Goal: Task Accomplishment & Management: Use online tool/utility

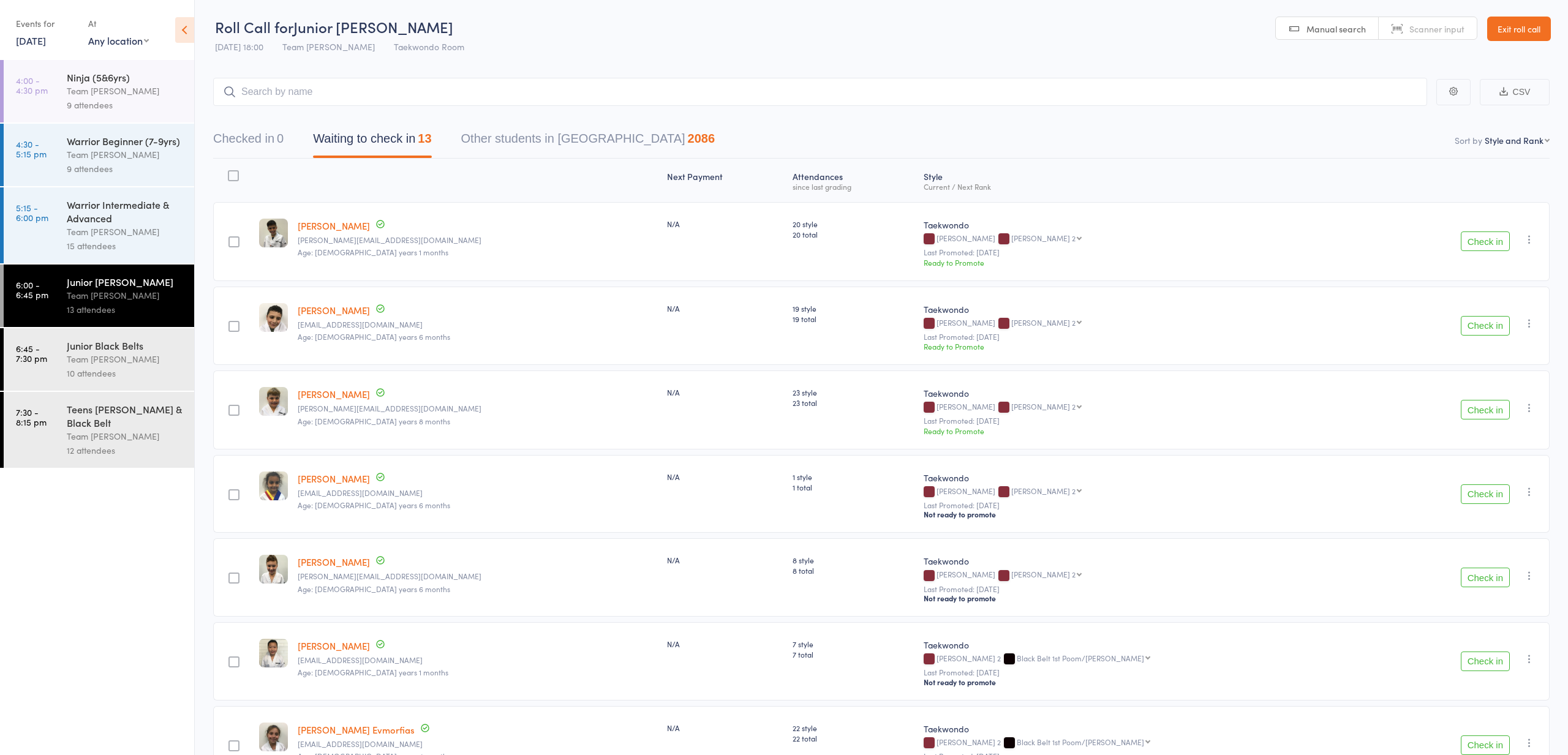
click at [99, 221] on div "Warrior Intermediate & Advanced" at bounding box center [125, 211] width 117 height 27
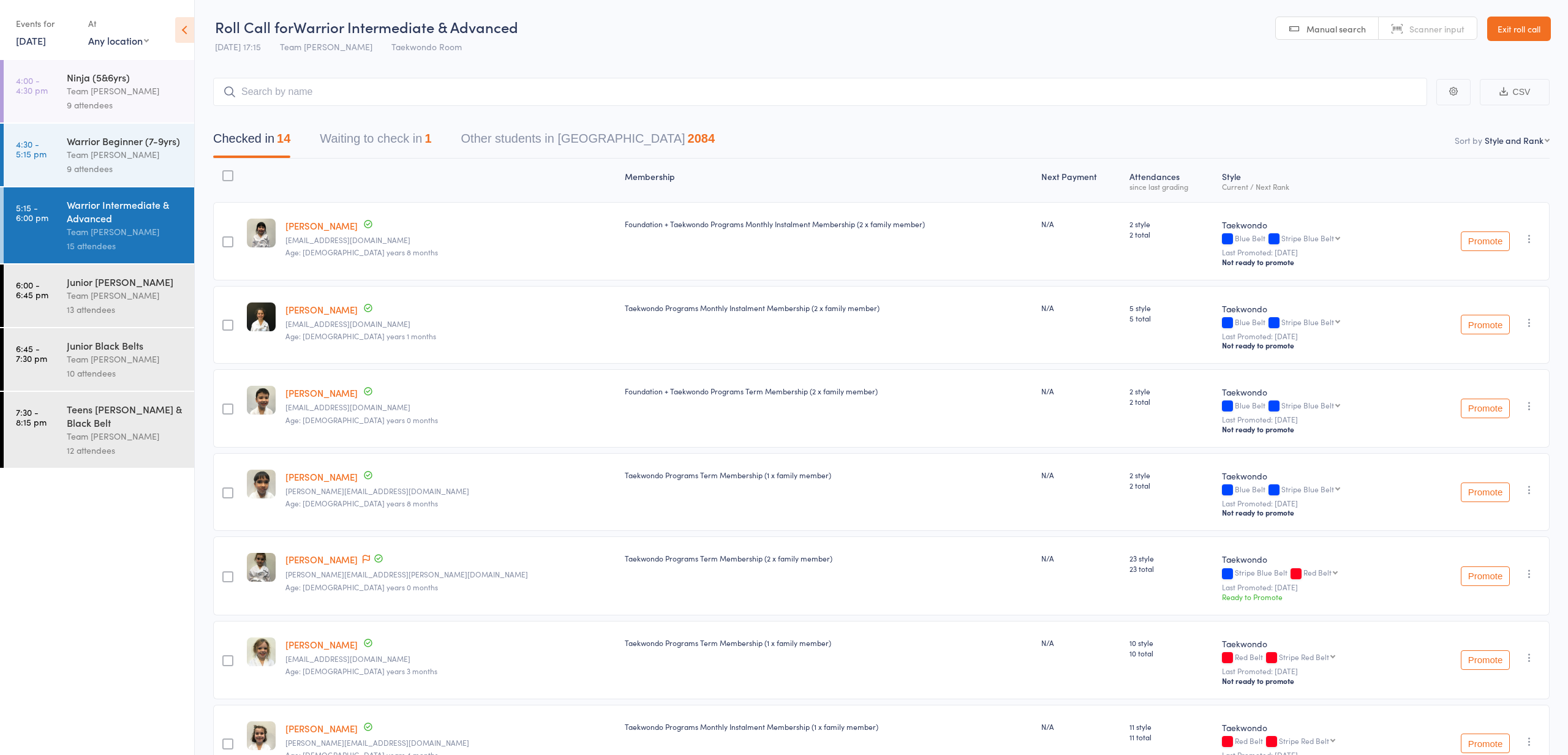
click at [388, 137] on button "Waiting to check in 1" at bounding box center [376, 142] width 111 height 33
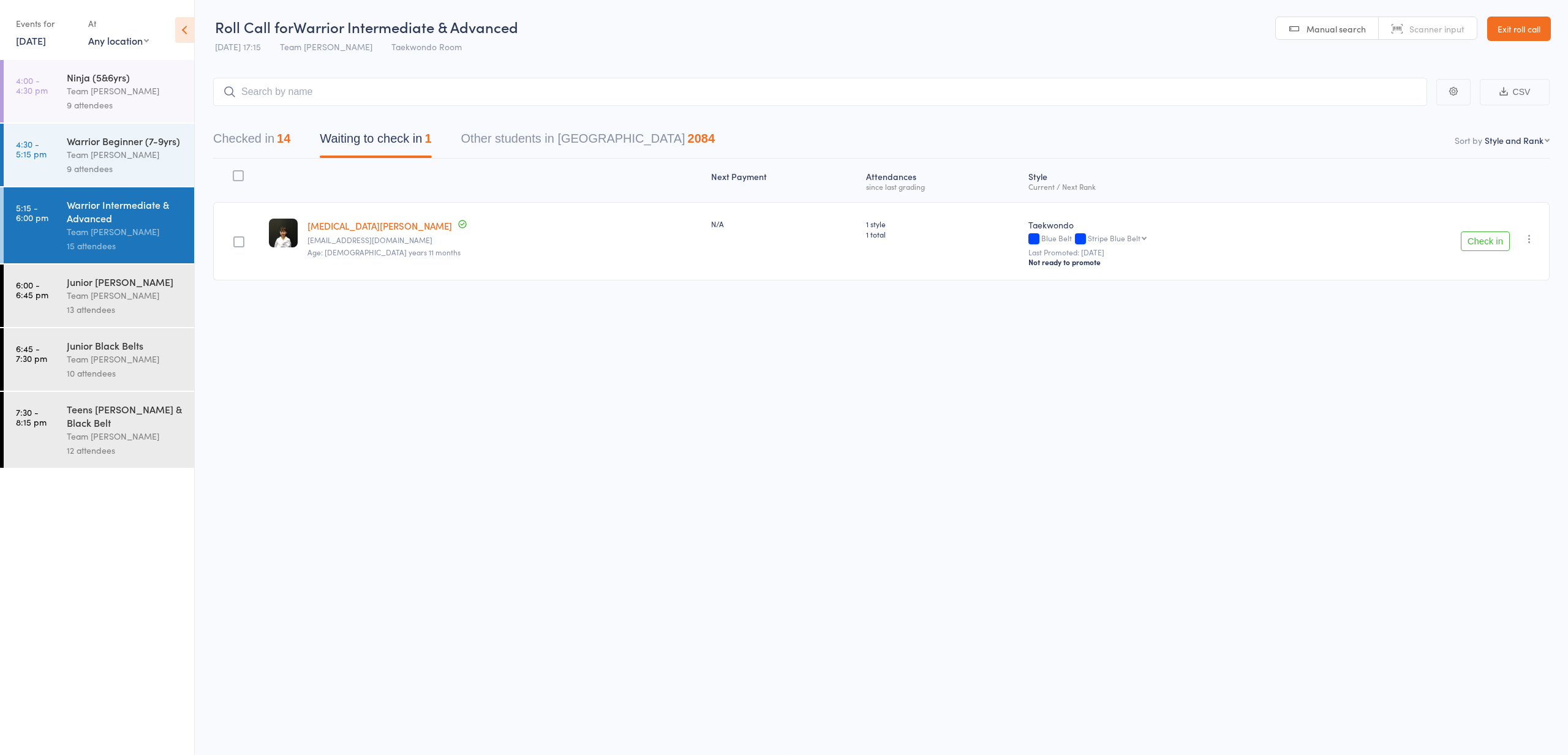
click at [1474, 239] on button "Check in" at bounding box center [1485, 241] width 49 height 19
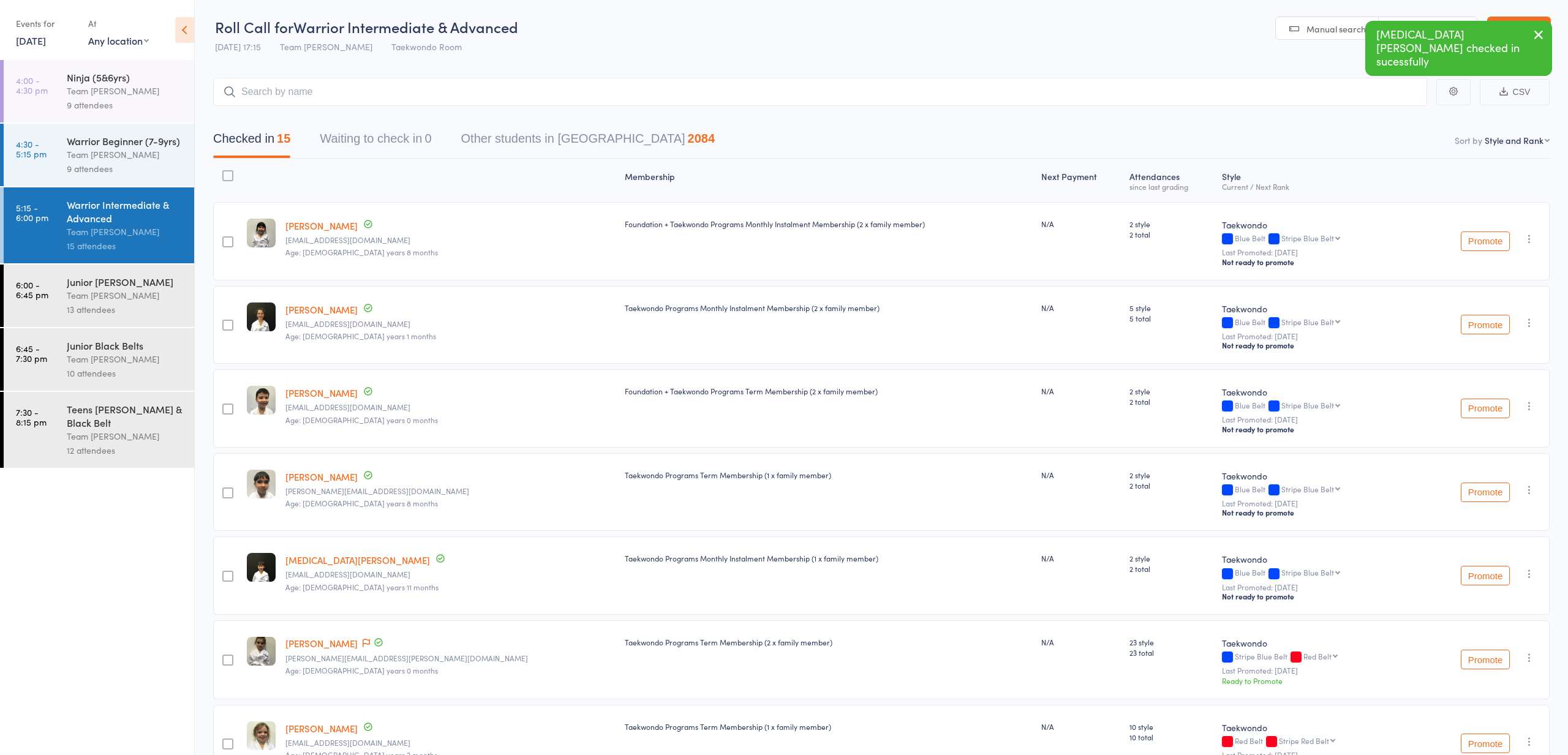
click at [101, 151] on div "Team [PERSON_NAME]" at bounding box center [125, 155] width 117 height 14
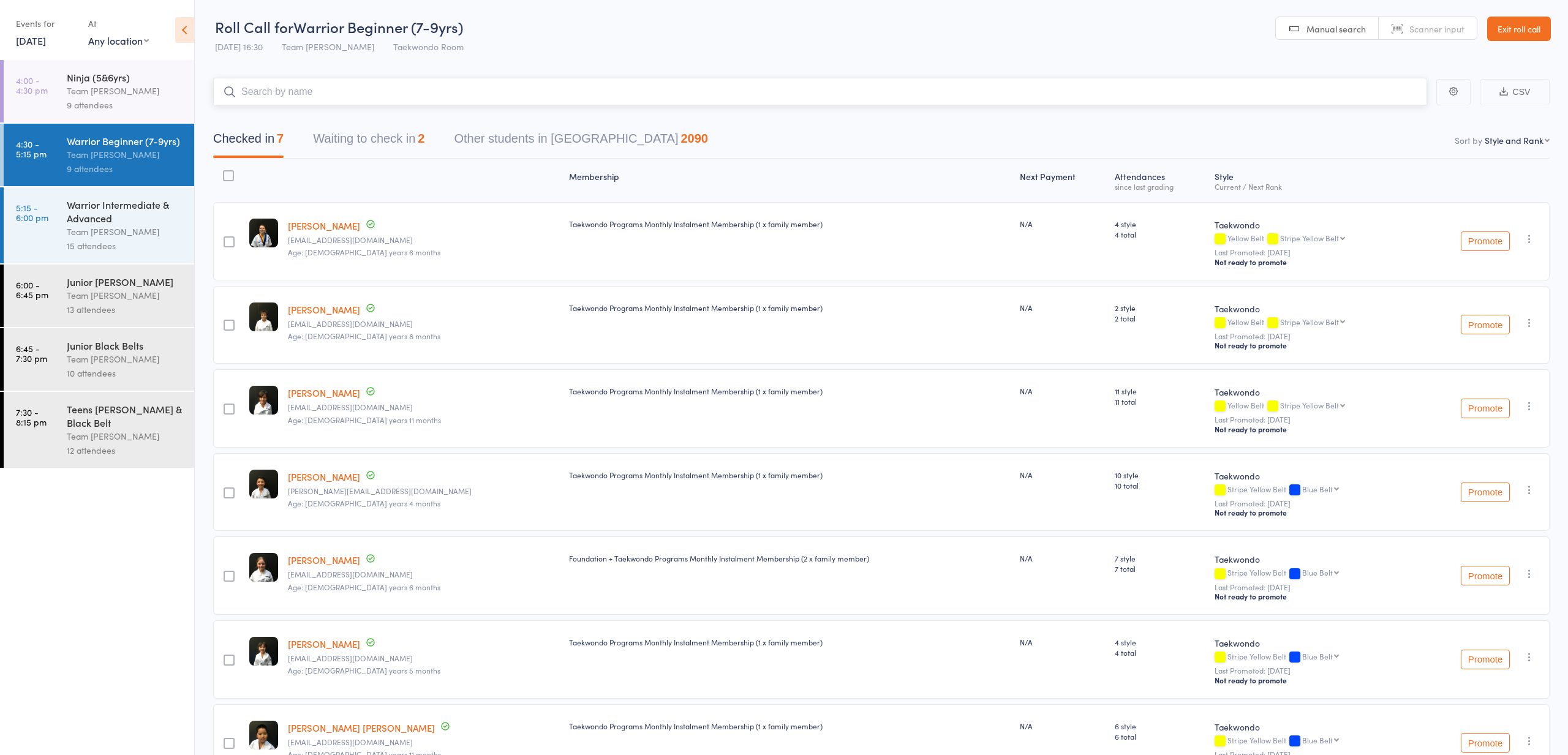
click at [353, 137] on button "Waiting to check in 2" at bounding box center [369, 142] width 111 height 33
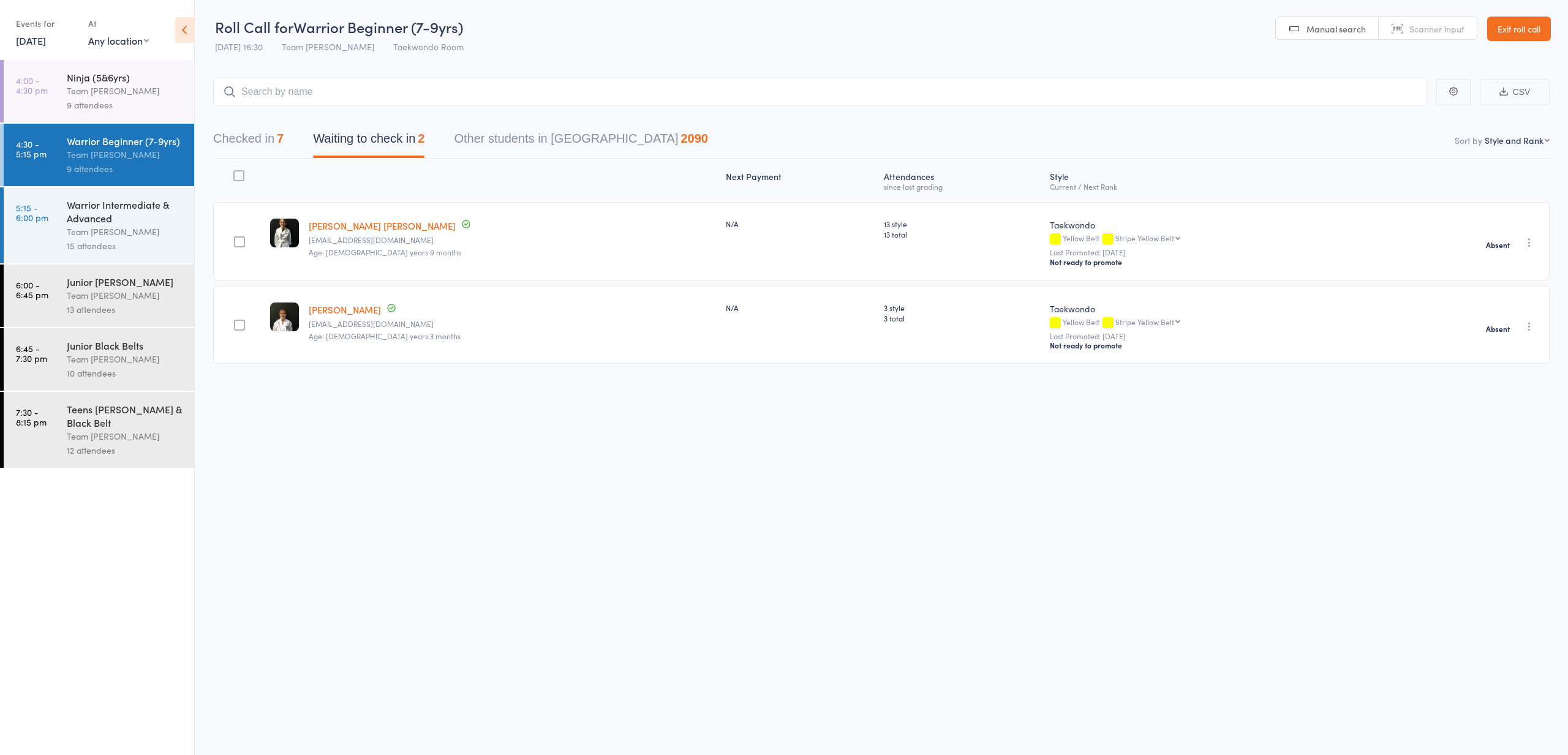
click at [101, 292] on div "Team [PERSON_NAME]" at bounding box center [125, 295] width 117 height 14
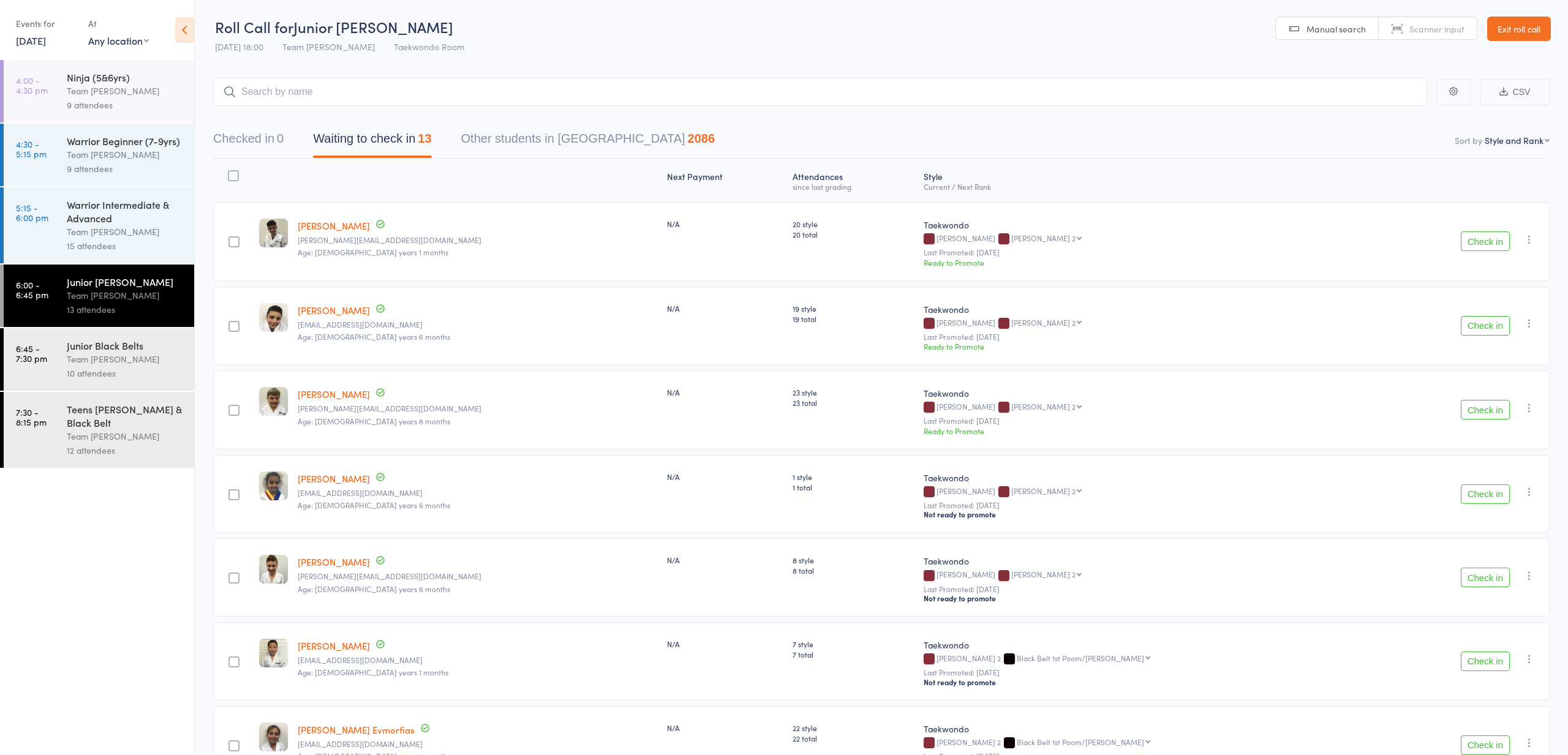
click at [1481, 241] on button "Check in" at bounding box center [1485, 241] width 49 height 19
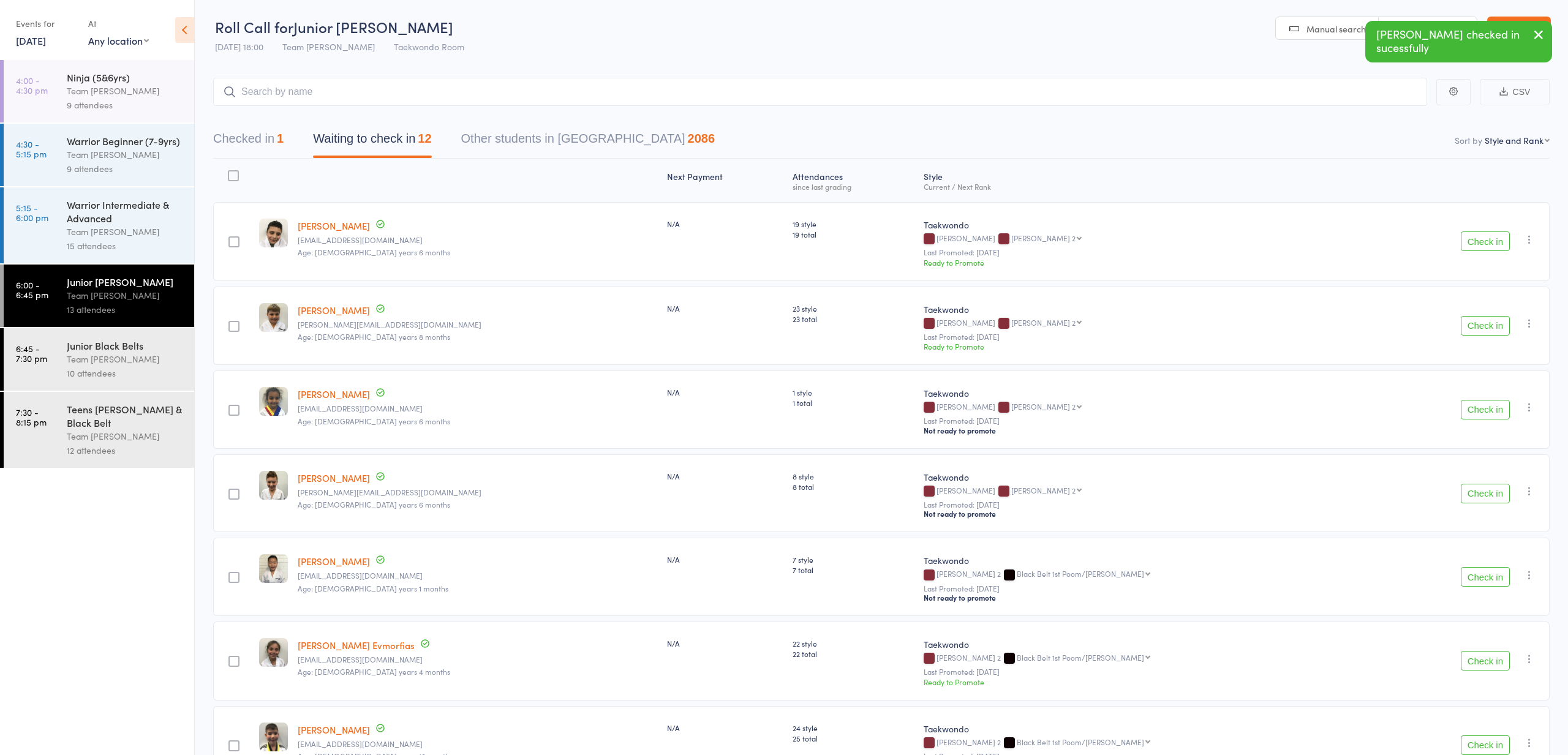
click at [1481, 241] on button "Check in" at bounding box center [1485, 241] width 49 height 19
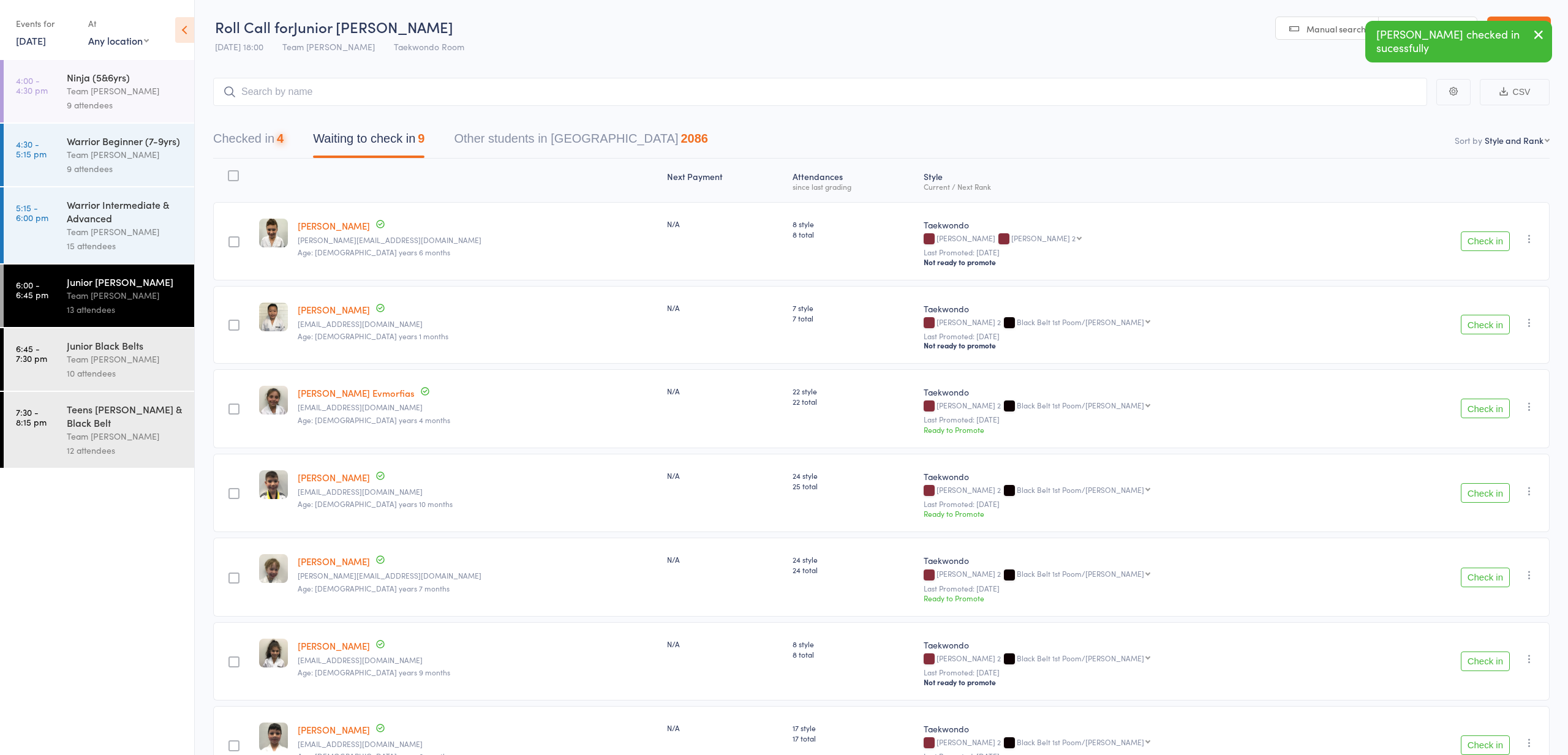
click at [1481, 241] on button "Check in" at bounding box center [1485, 241] width 49 height 19
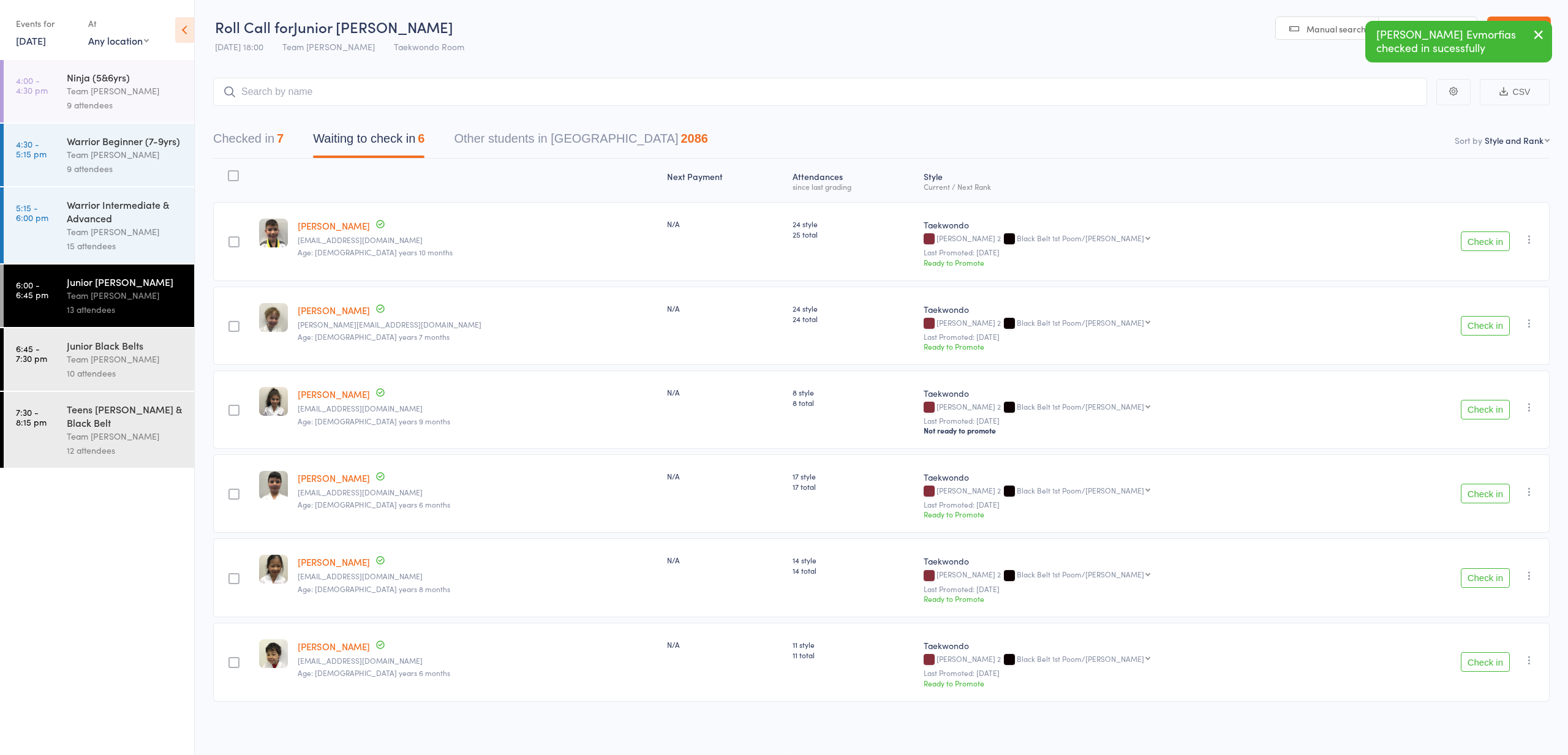
click at [1481, 241] on button "Check in" at bounding box center [1485, 241] width 49 height 19
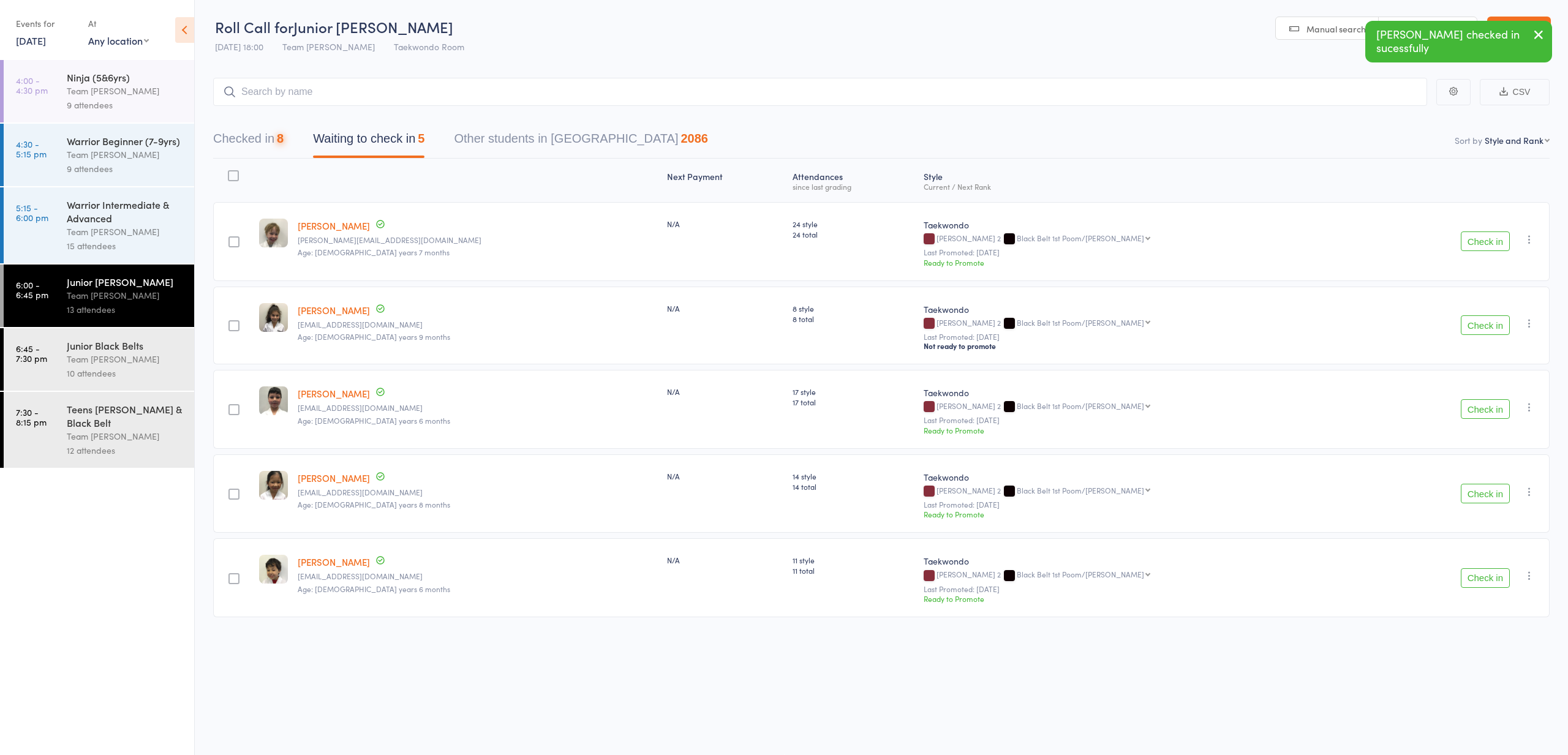
click at [1481, 241] on button "Check in" at bounding box center [1485, 241] width 49 height 19
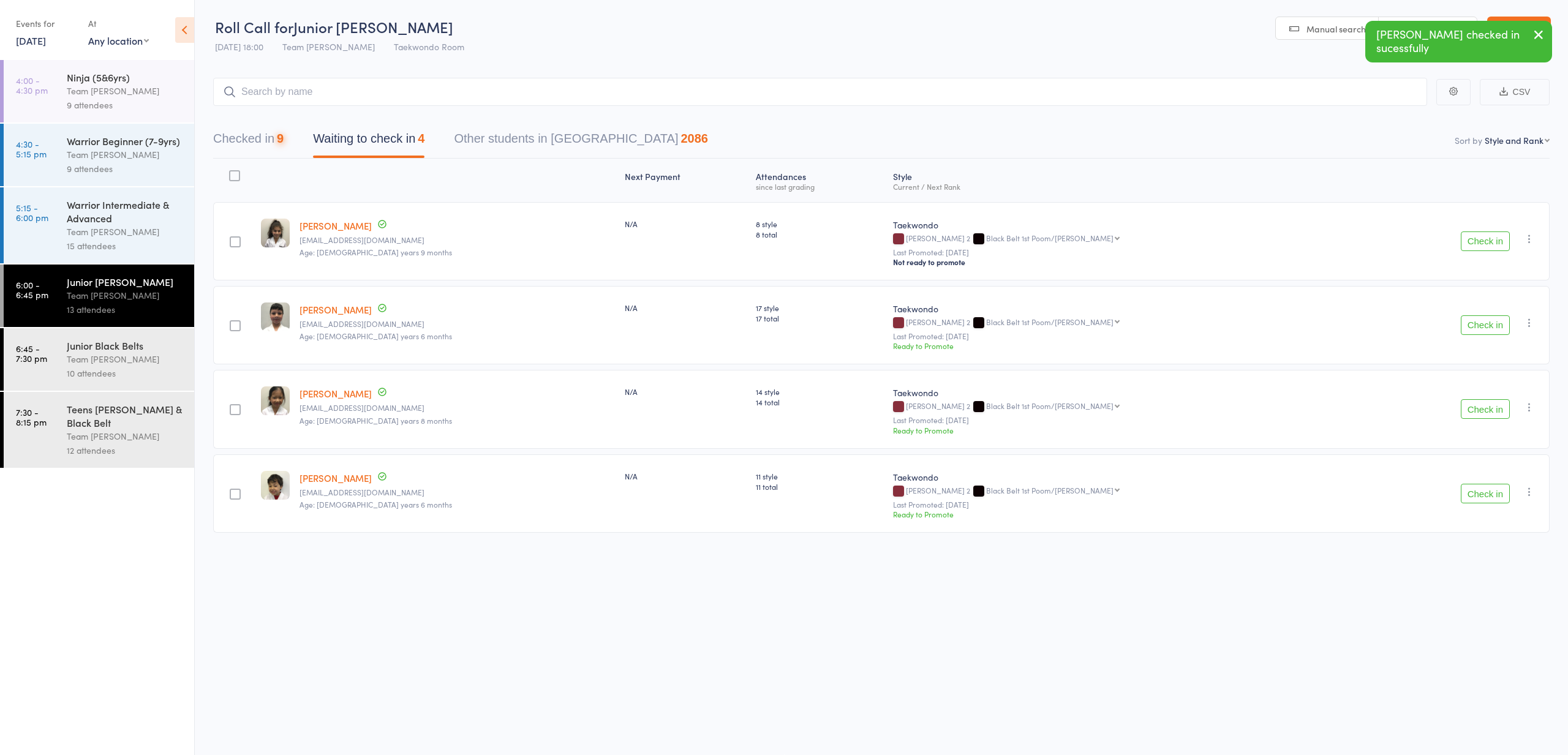
click at [1481, 241] on button "Check in" at bounding box center [1485, 241] width 49 height 19
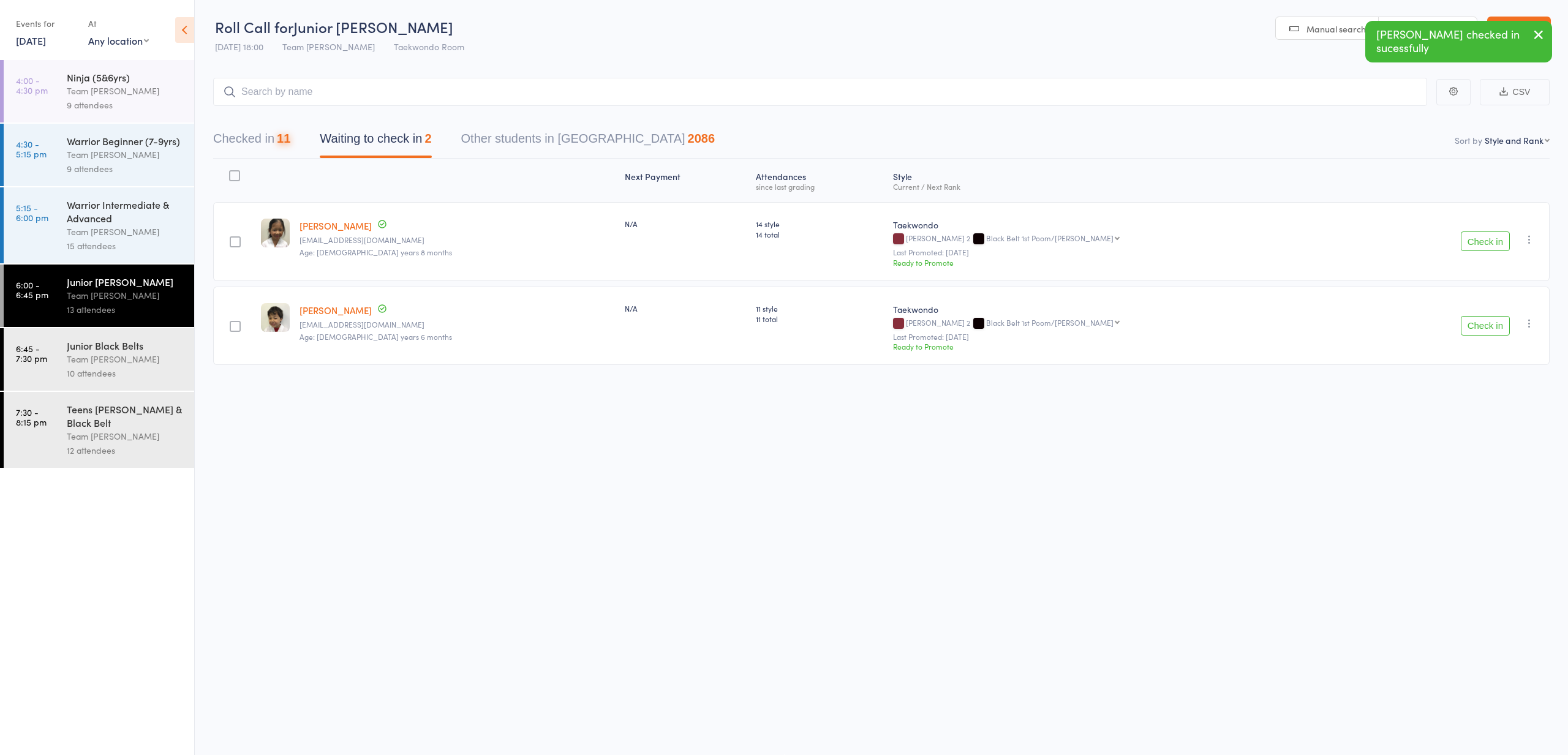
click at [1481, 241] on button "Check in" at bounding box center [1485, 241] width 49 height 19
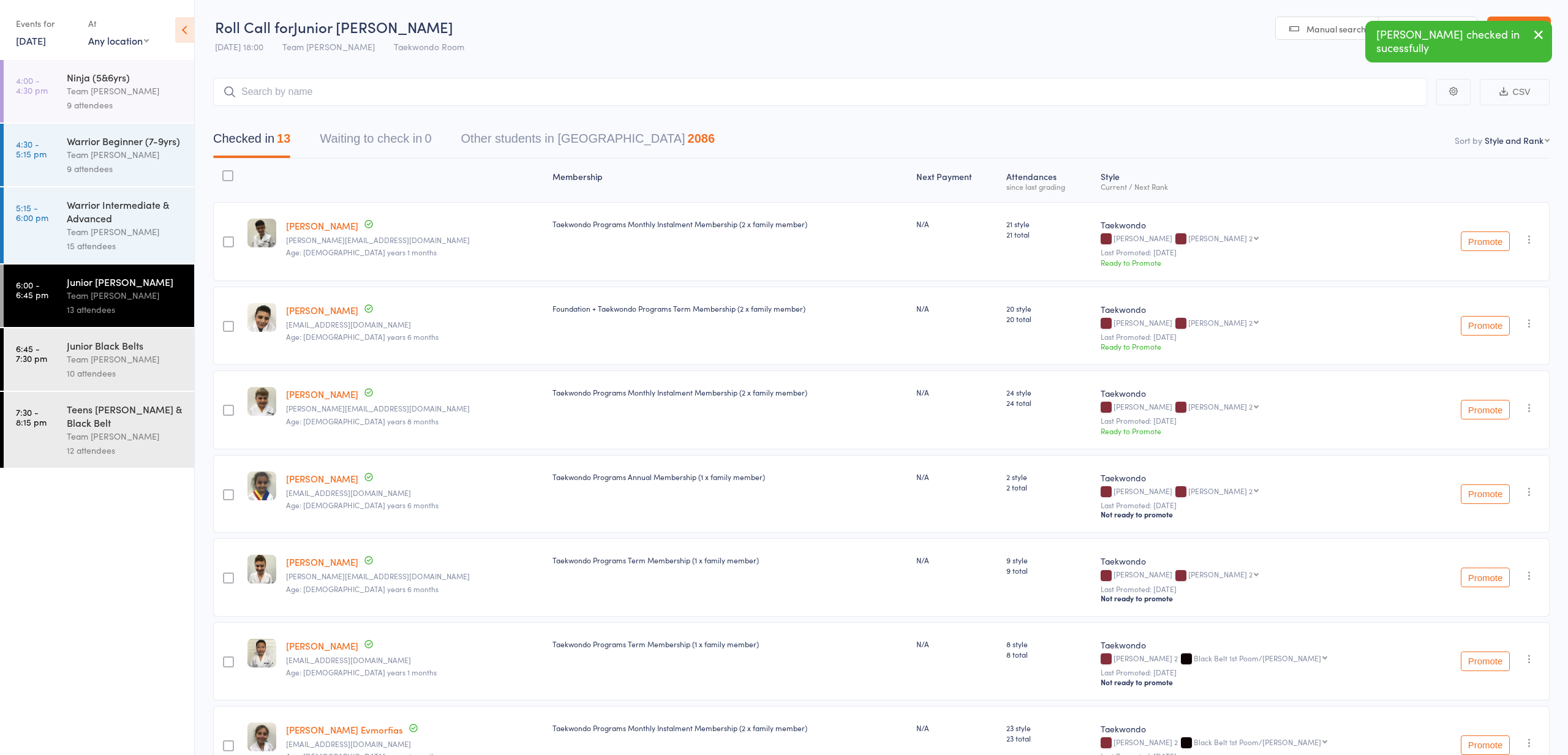
click at [94, 352] on div "Junior Black Belts" at bounding box center [125, 346] width 117 height 13
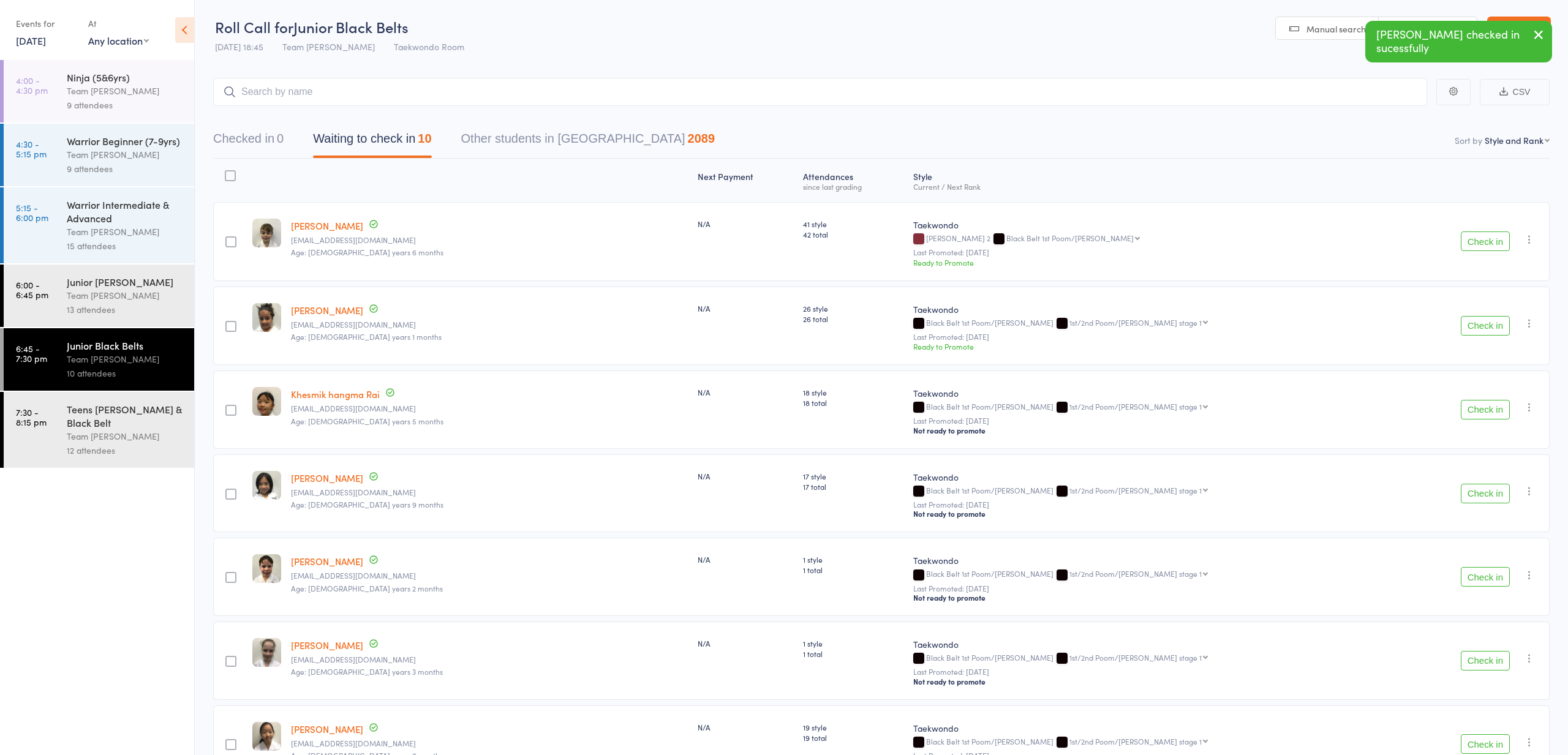
click at [31, 39] on link "[DATE]" at bounding box center [31, 40] width 30 height 13
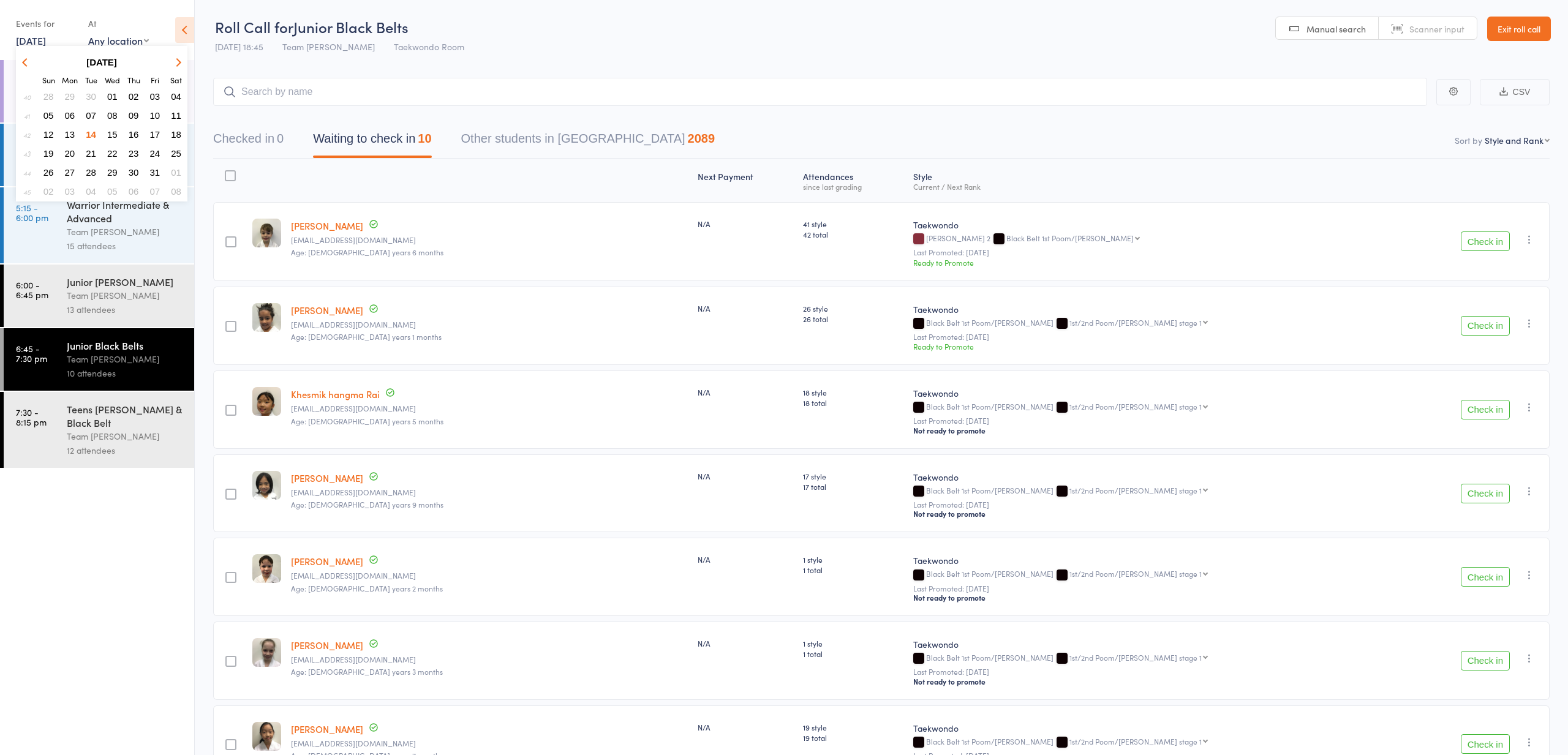
drag, startPoint x: 117, startPoint y: 133, endPoint x: 110, endPoint y: 134, distance: 7.1
click at [116, 134] on span "15" at bounding box center [112, 134] width 11 height 11
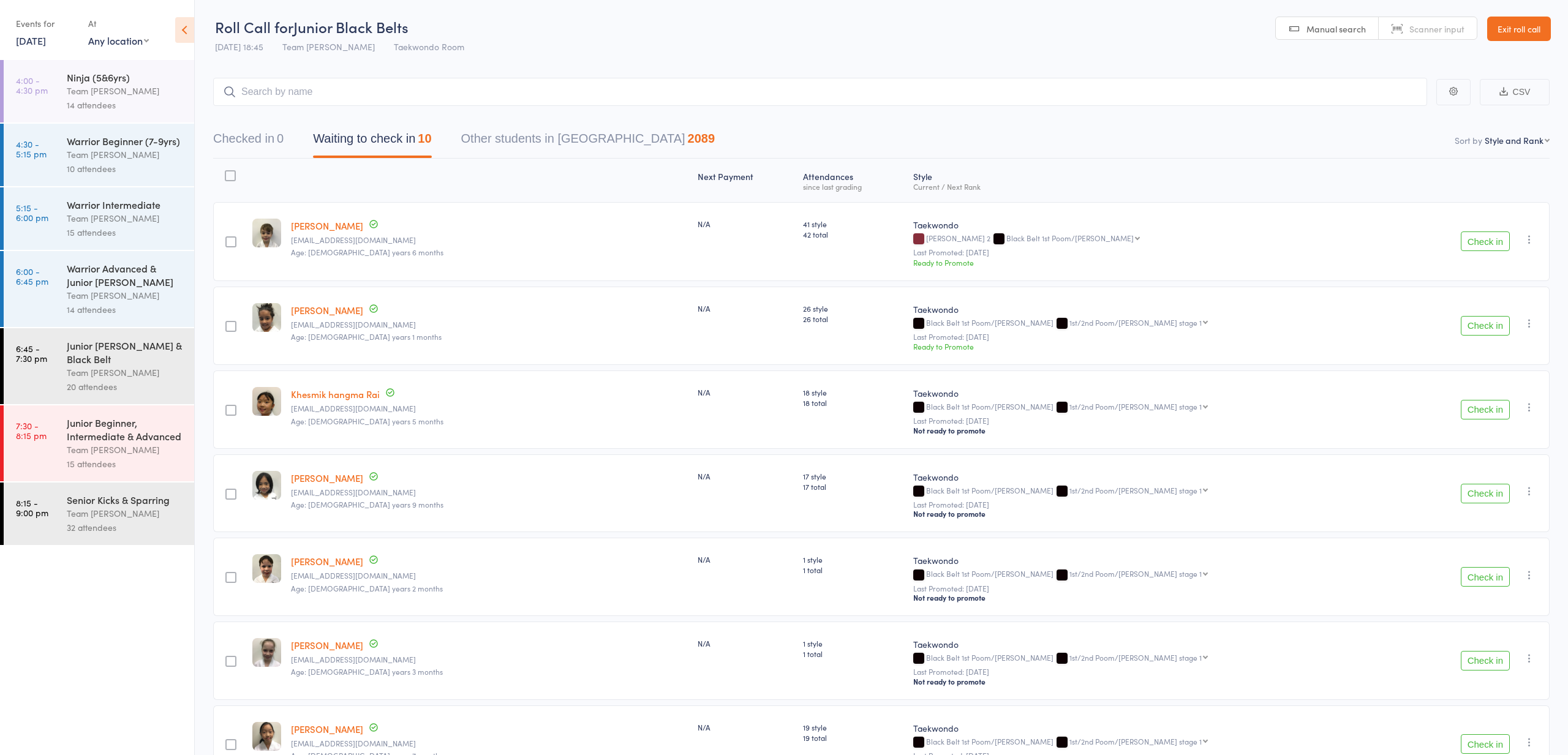
click at [104, 86] on div "Team [PERSON_NAME]" at bounding box center [125, 90] width 117 height 14
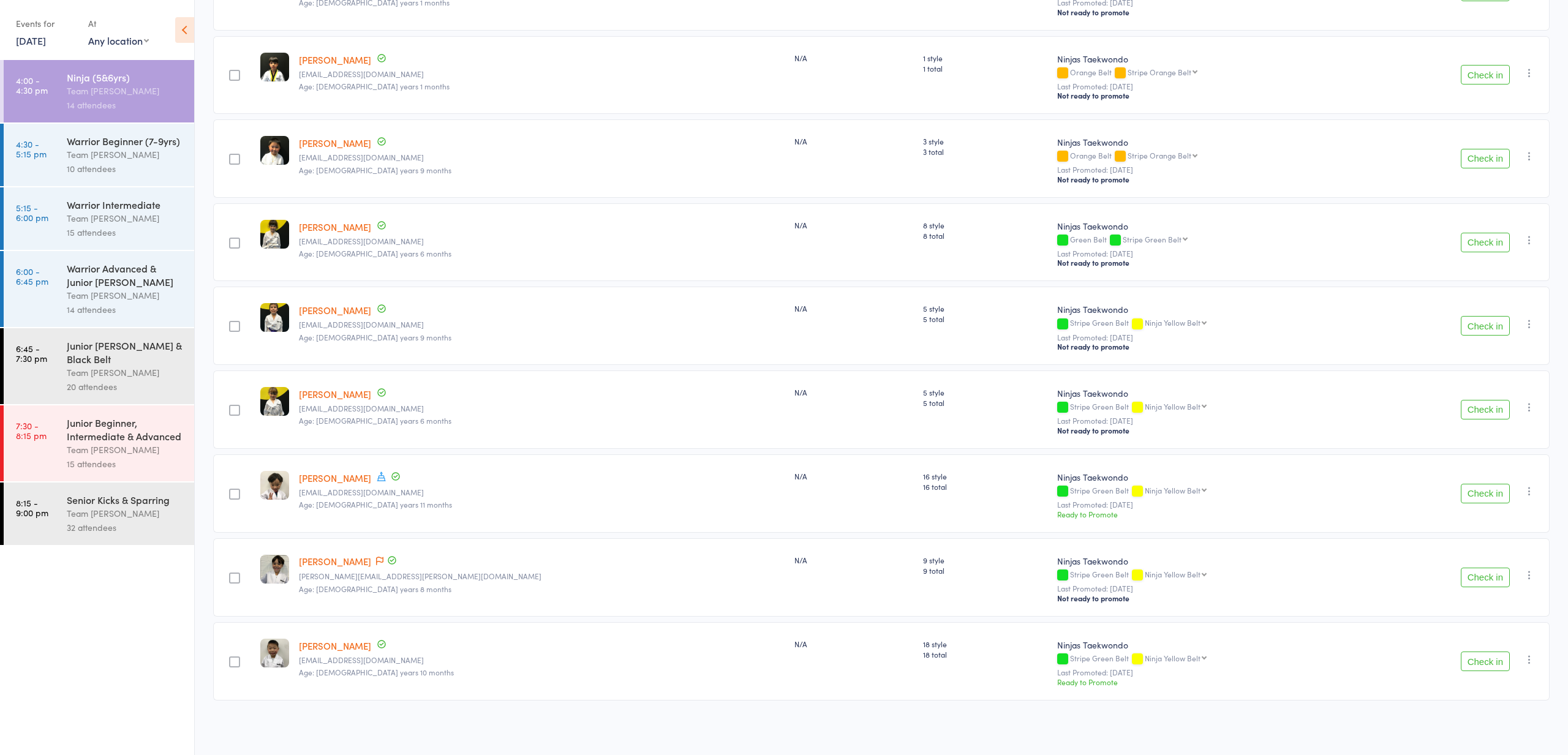
scroll to position [673, 0]
click at [107, 156] on div "Team [PERSON_NAME]" at bounding box center [125, 155] width 117 height 14
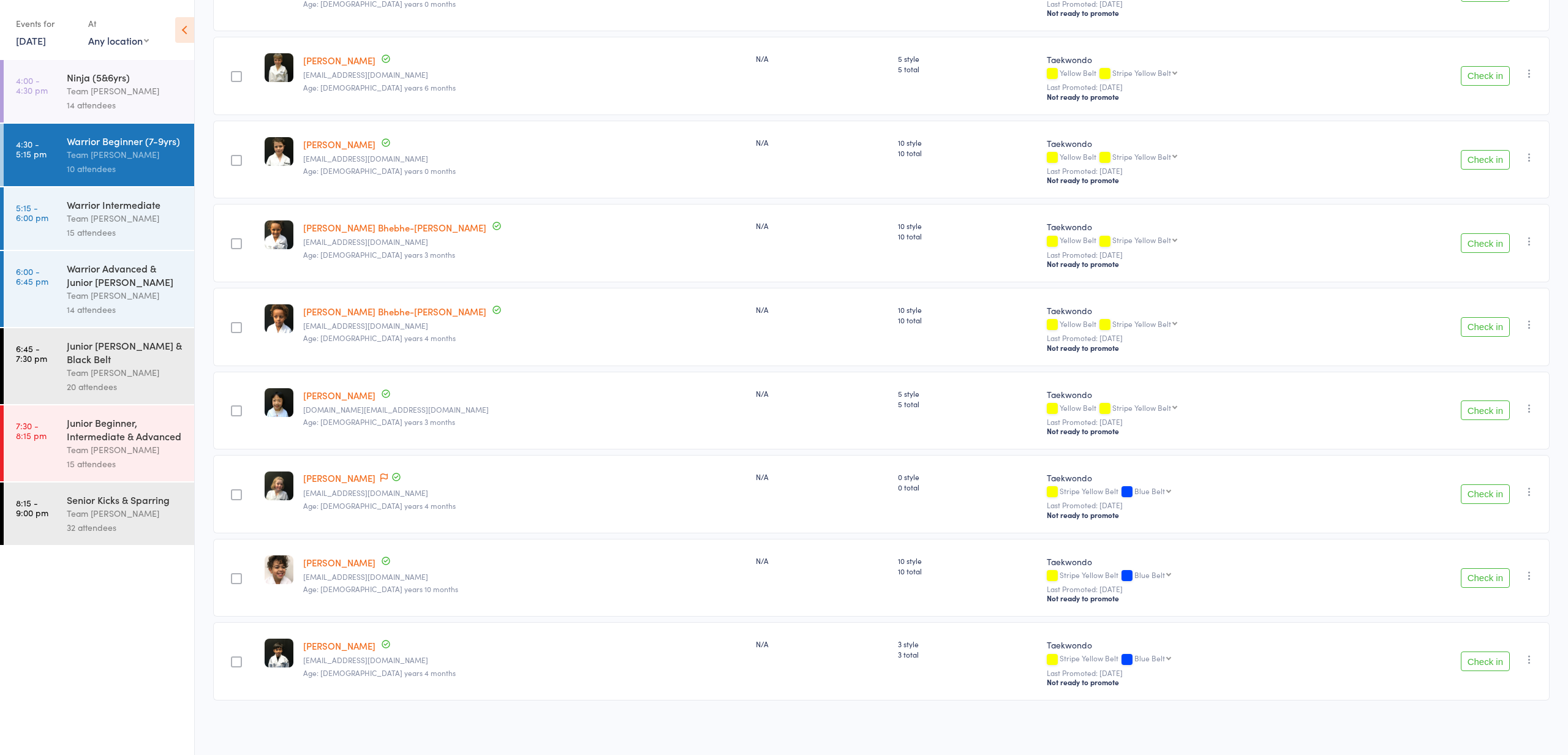
scroll to position [337, 0]
click at [90, 218] on div "Team [PERSON_NAME]" at bounding box center [125, 218] width 117 height 14
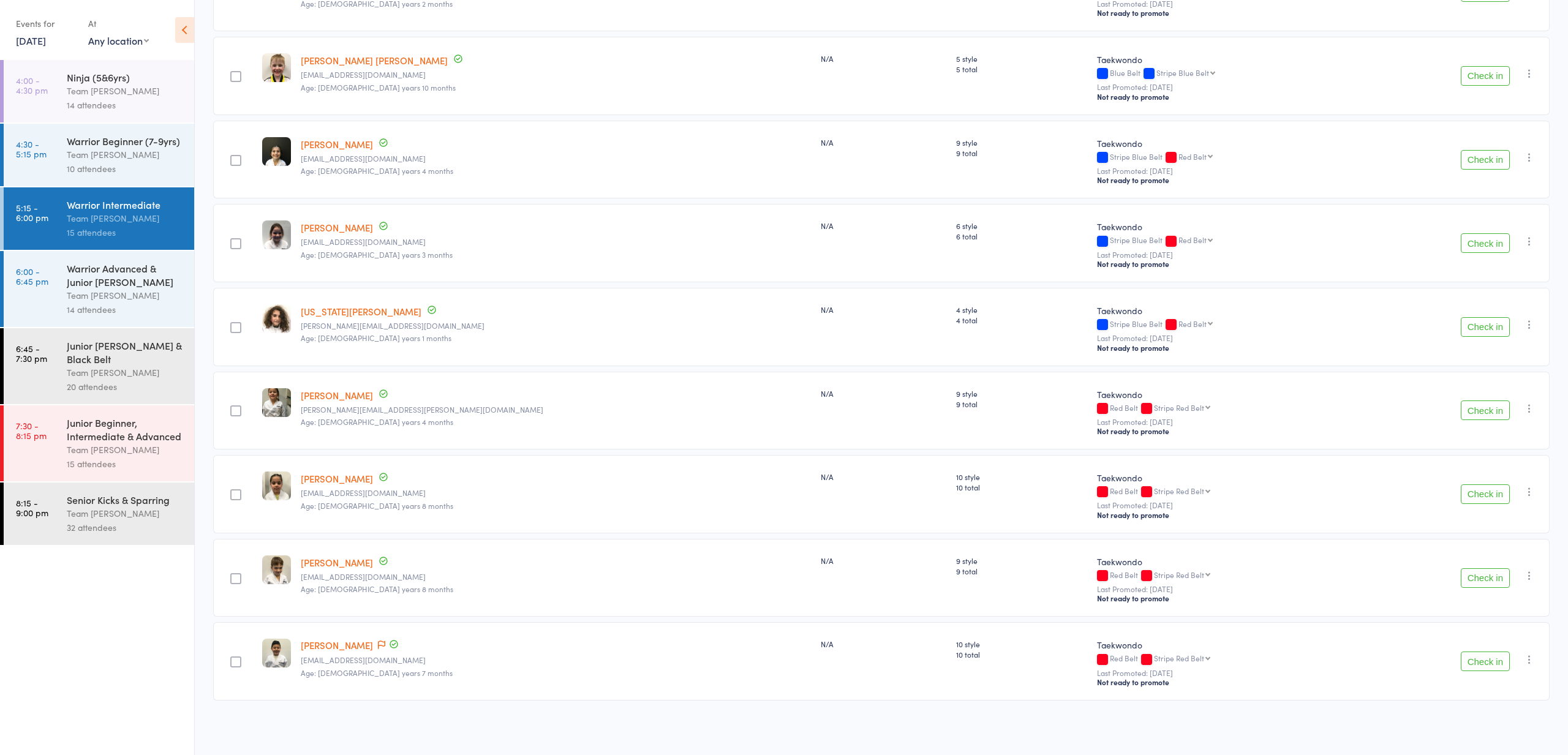
scroll to position [757, 0]
click at [93, 280] on div "Warrior Advanced & Junior [PERSON_NAME]" at bounding box center [125, 275] width 117 height 27
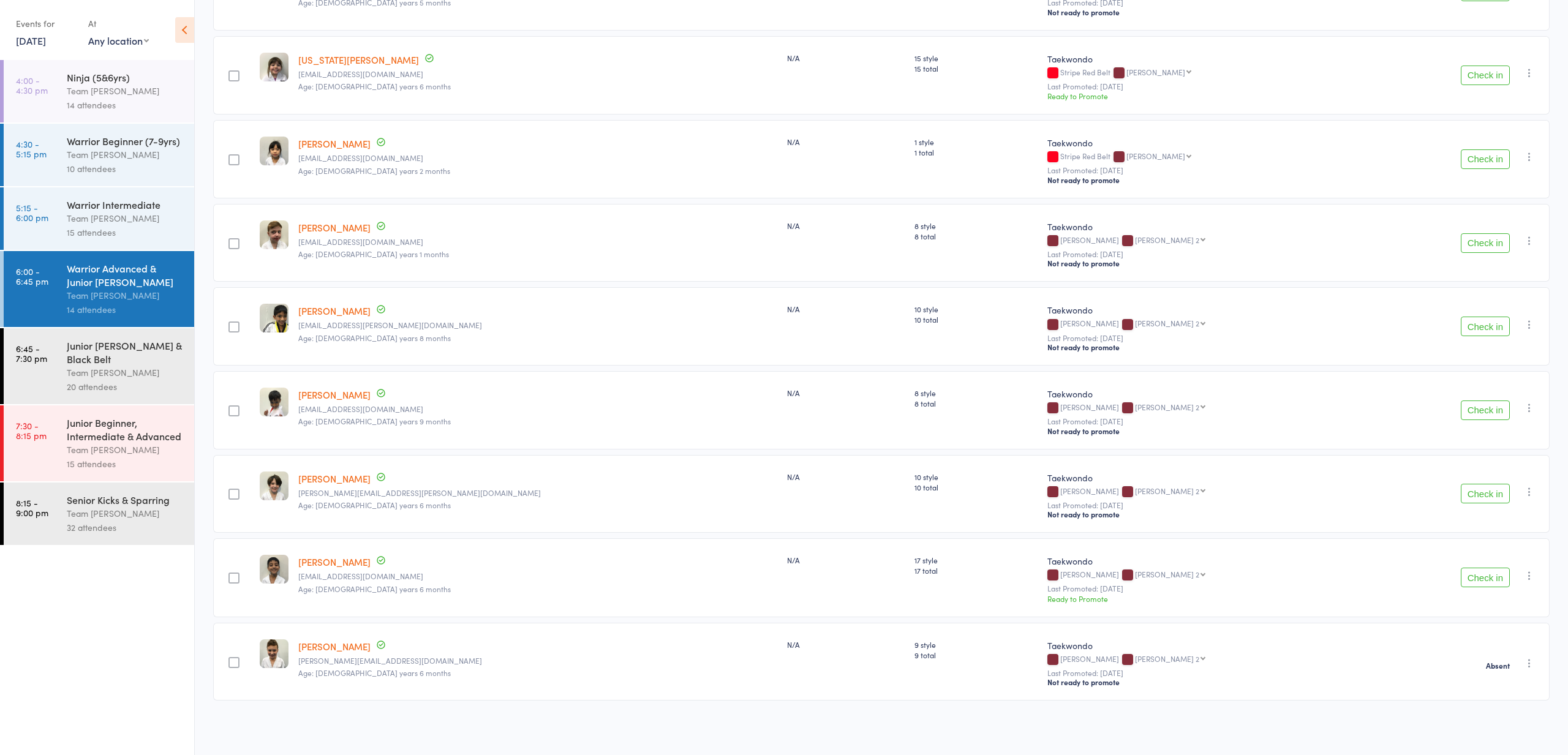
scroll to position [673, 0]
click at [105, 367] on div "Team [PERSON_NAME]" at bounding box center [125, 373] width 117 height 14
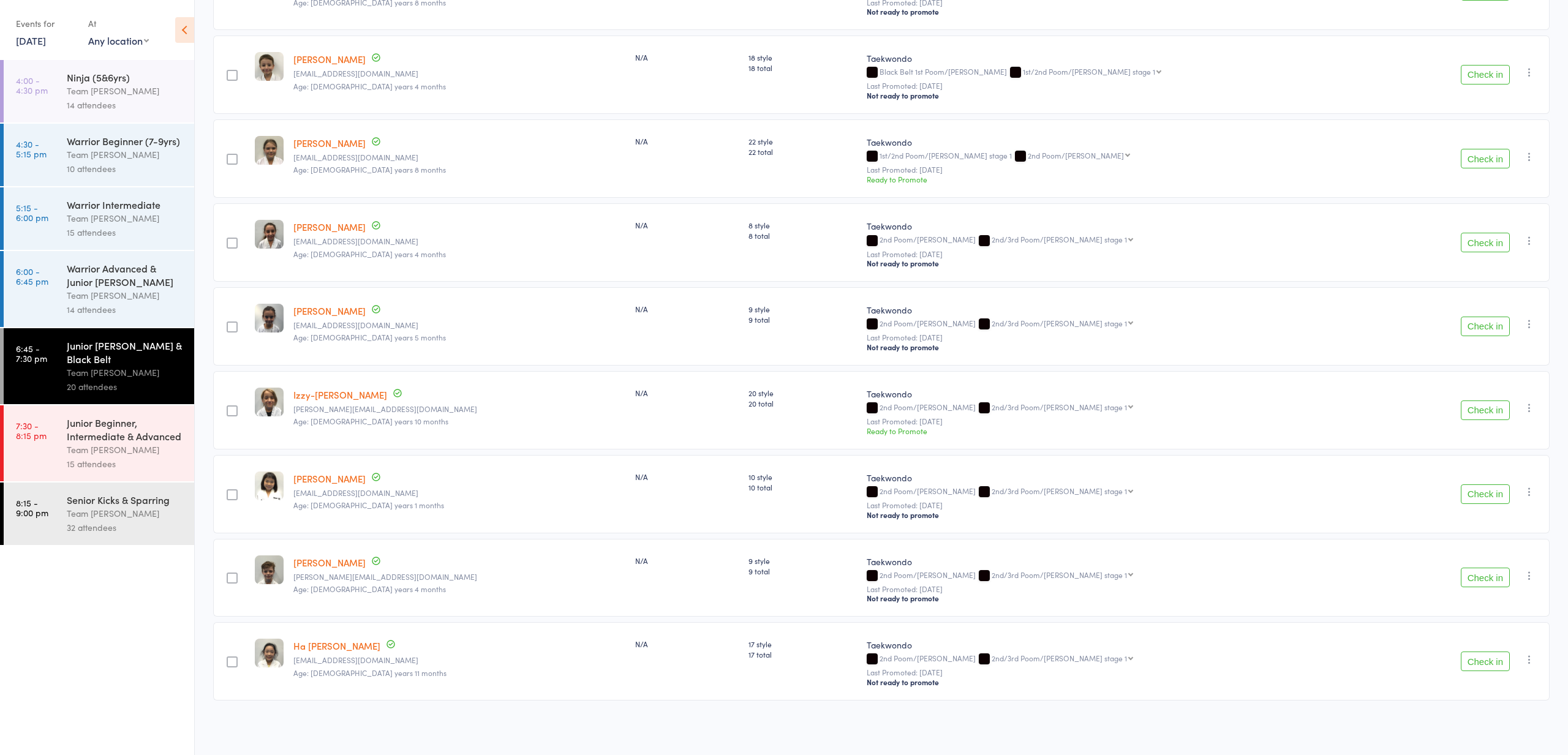
scroll to position [1177, 0]
click at [97, 440] on div "Junior Beginner, Intermediate & Advanced" at bounding box center [125, 429] width 117 height 27
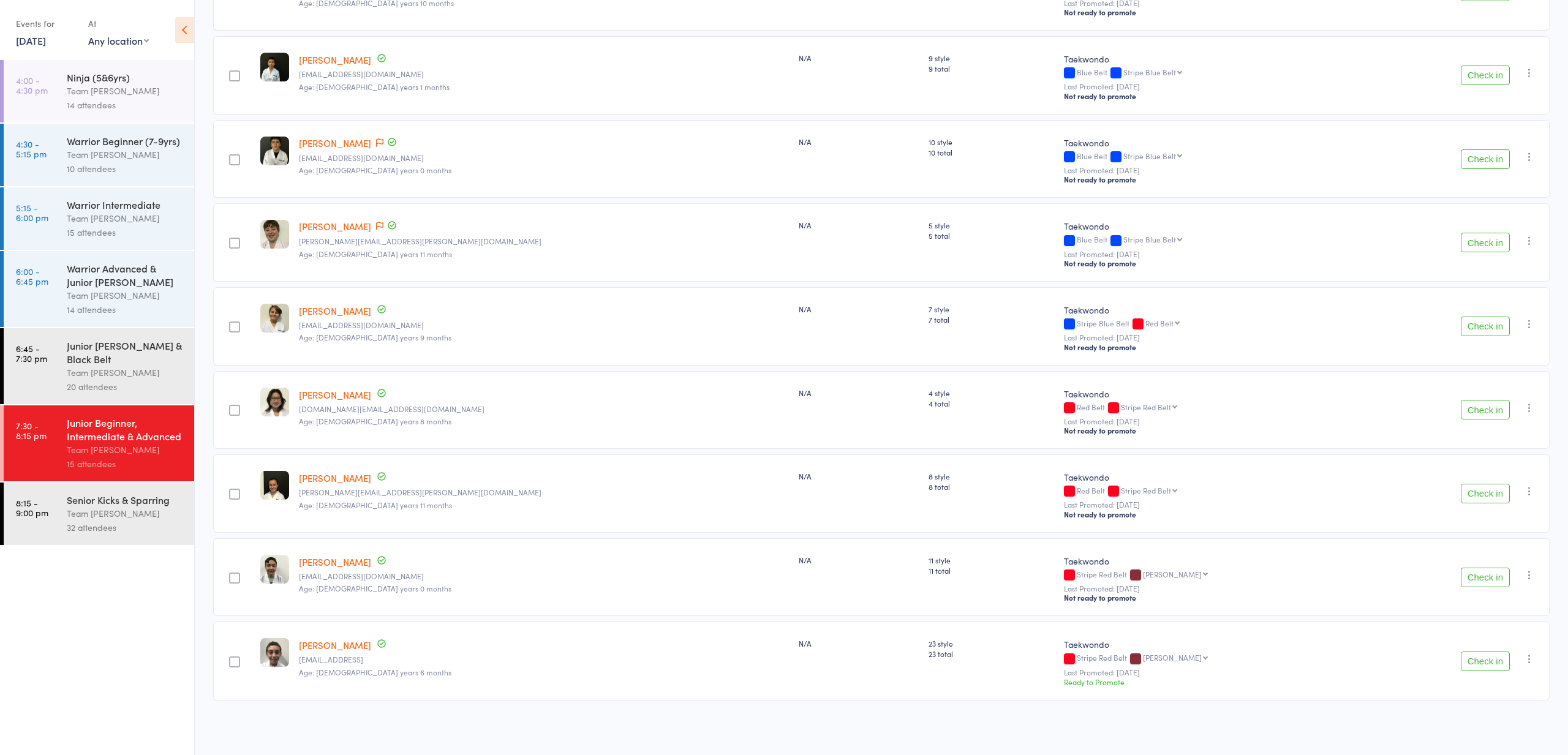
scroll to position [757, 0]
click at [30, 39] on link "[DATE]" at bounding box center [31, 40] width 30 height 13
click at [89, 135] on span "14" at bounding box center [90, 134] width 11 height 11
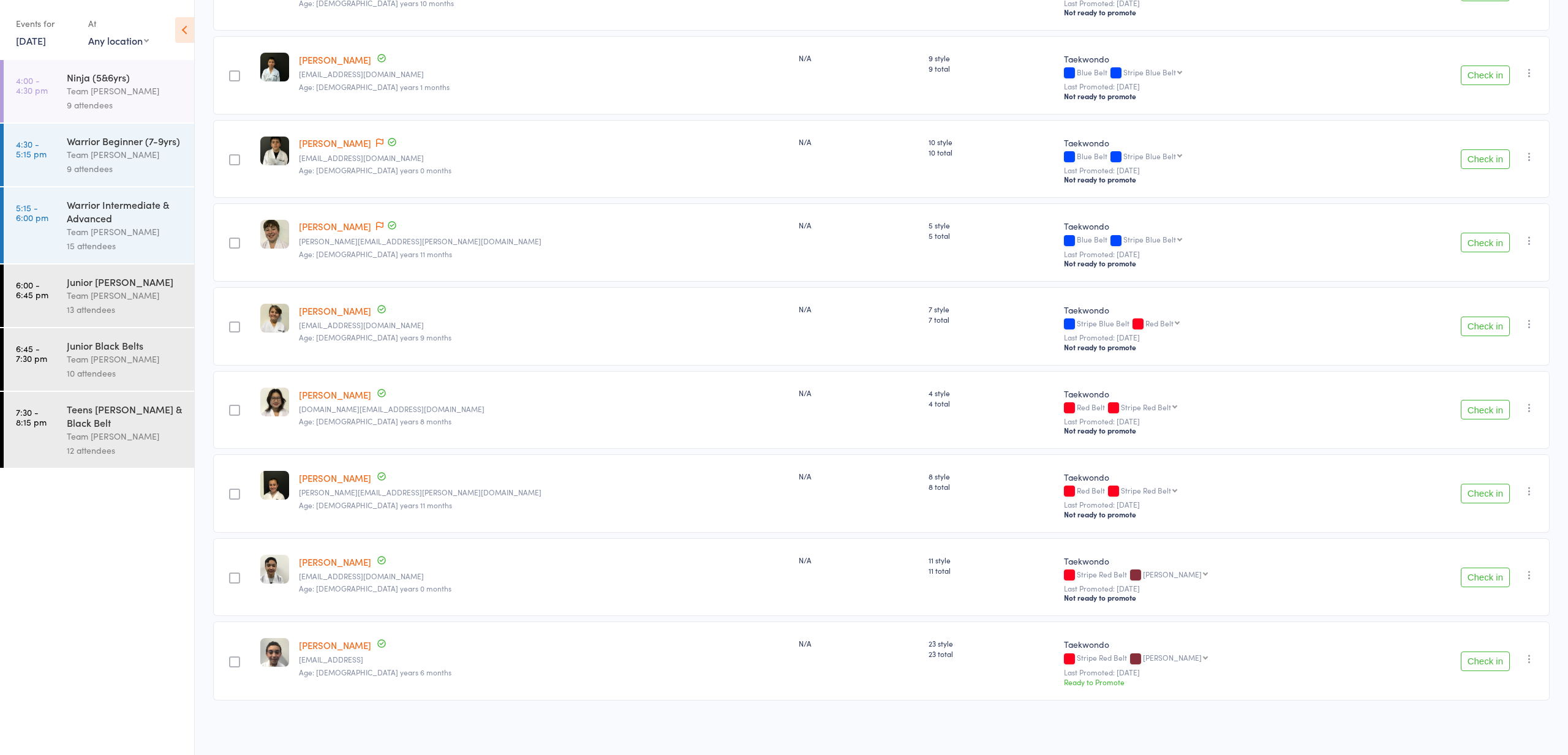
click at [122, 295] on div "Team [PERSON_NAME]" at bounding box center [125, 295] width 117 height 14
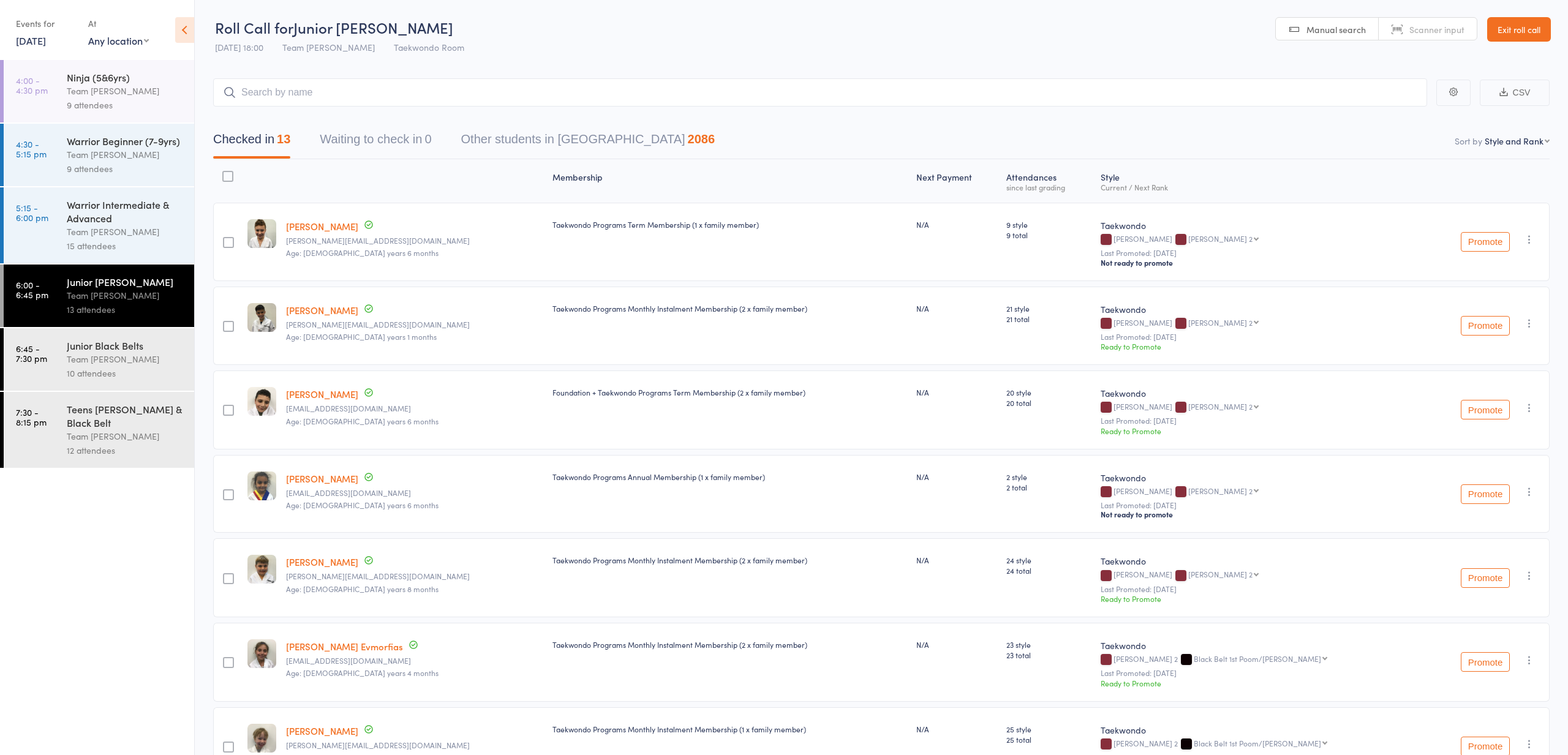
click at [75, 351] on div "Junior Black Belts" at bounding box center [125, 346] width 117 height 13
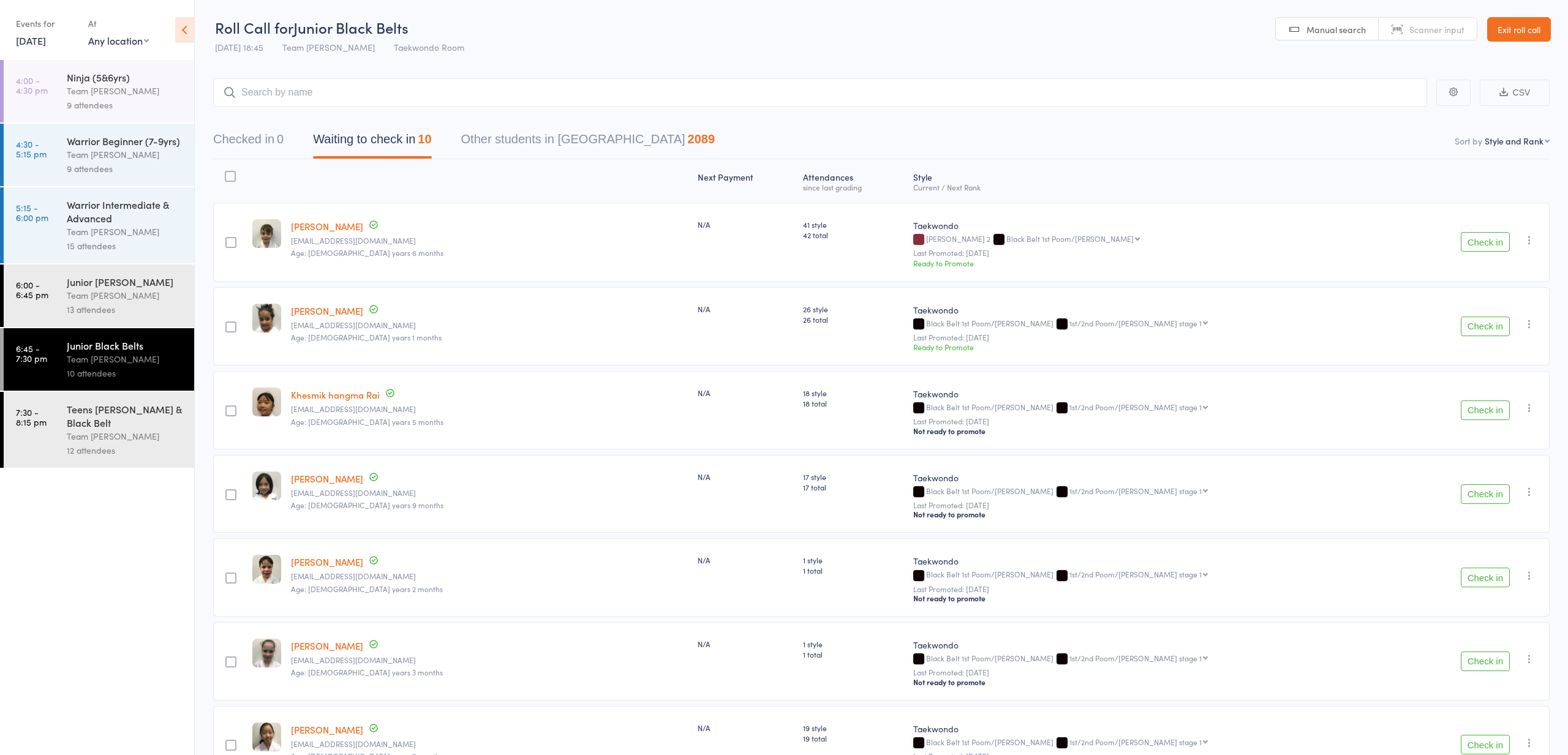
click at [1480, 492] on button "Check in" at bounding box center [1485, 494] width 49 height 19
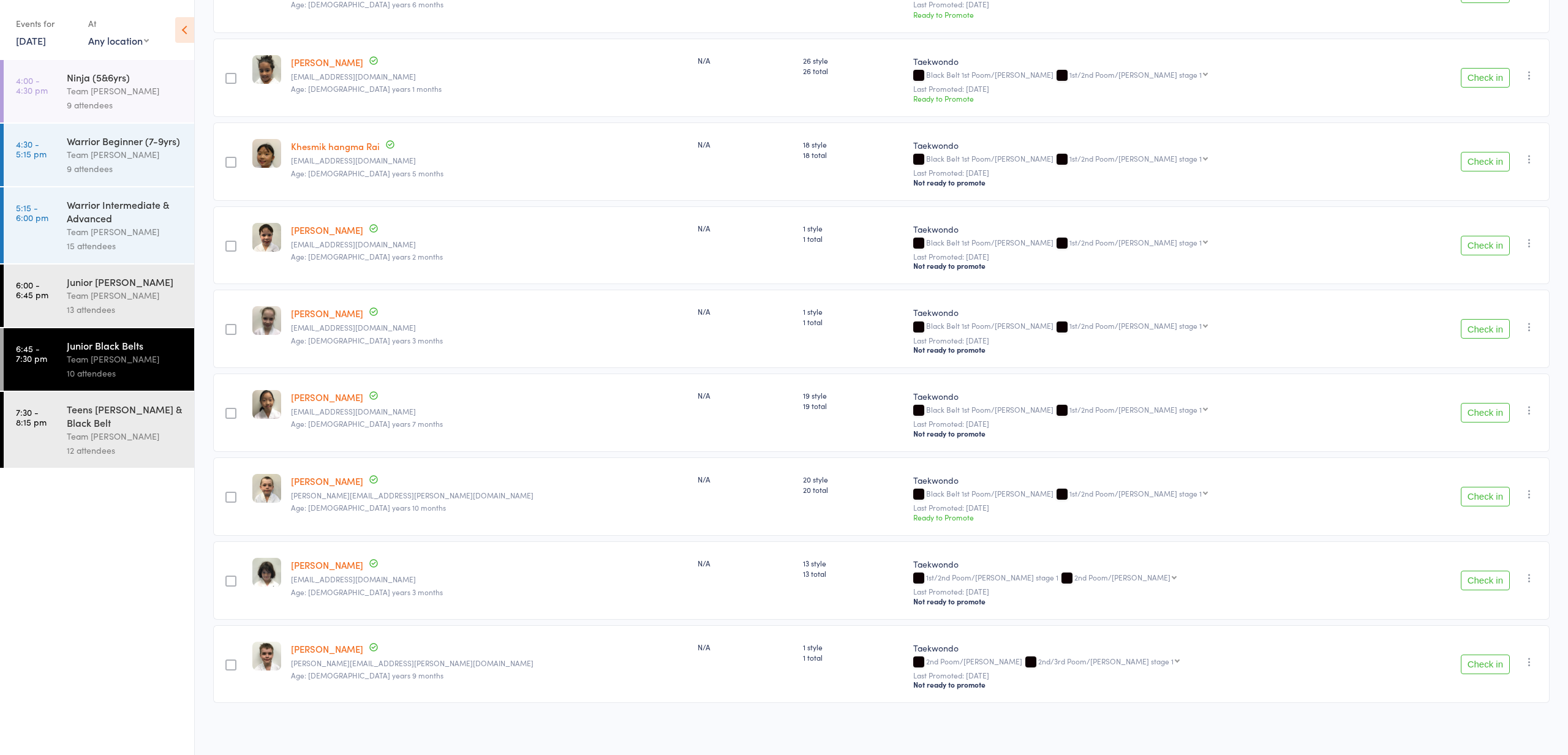
scroll to position [241, 0]
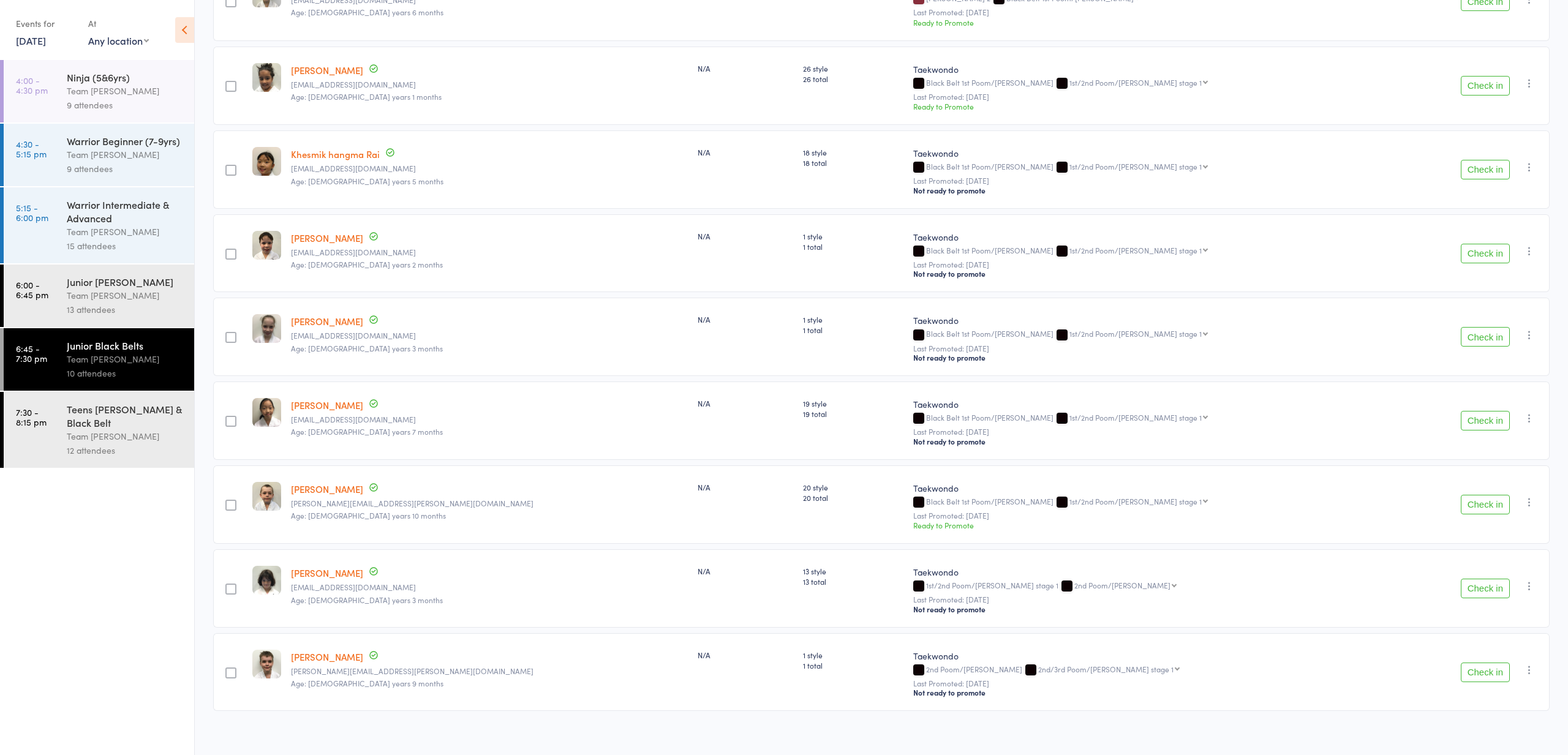
drag, startPoint x: 37, startPoint y: 41, endPoint x: 24, endPoint y: 45, distance: 13.6
click at [34, 43] on link "[DATE]" at bounding box center [31, 40] width 30 height 13
click at [177, 131] on span "18" at bounding box center [176, 134] width 11 height 11
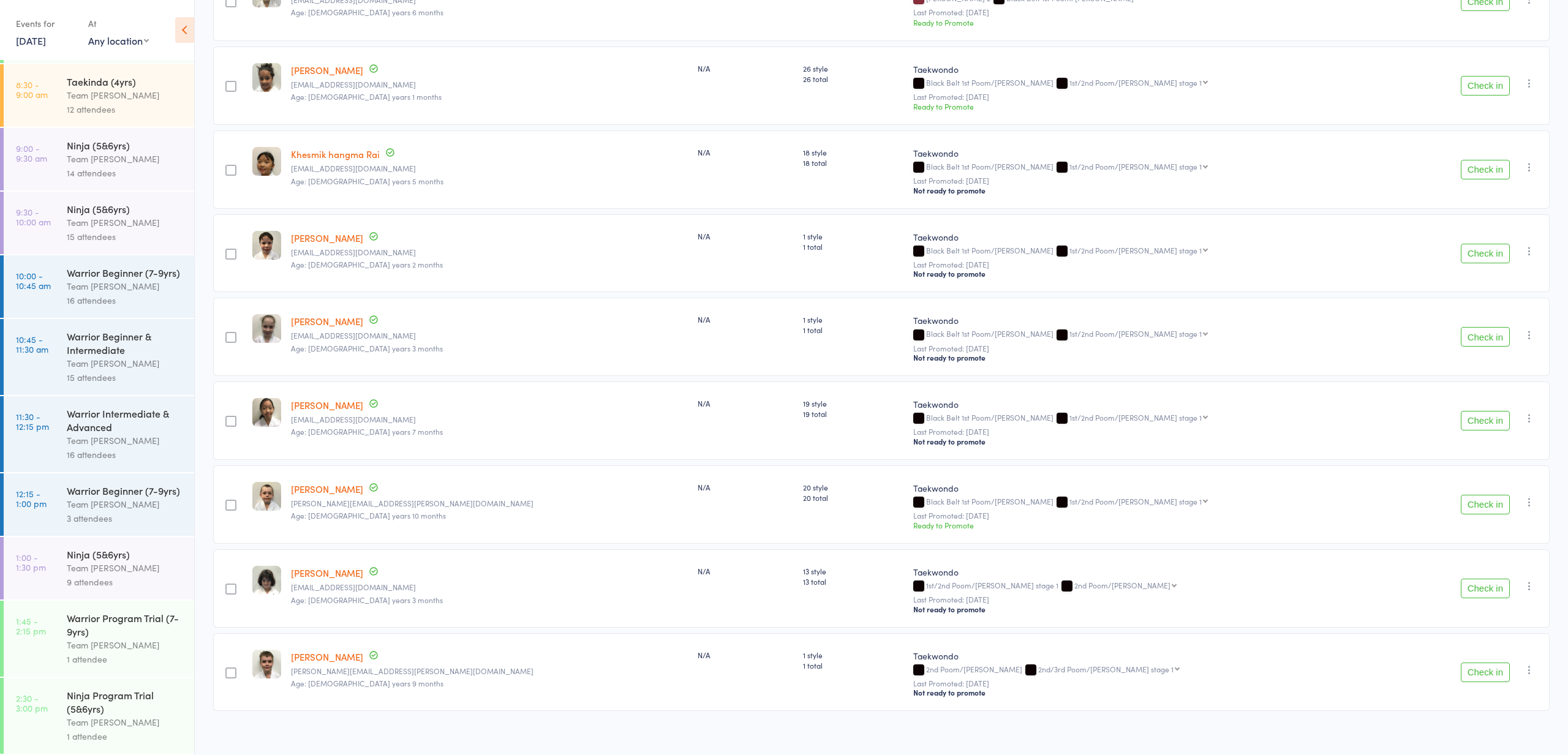
scroll to position [73, 0]
click at [95, 572] on div "Team [PERSON_NAME]" at bounding box center [125, 568] width 117 height 14
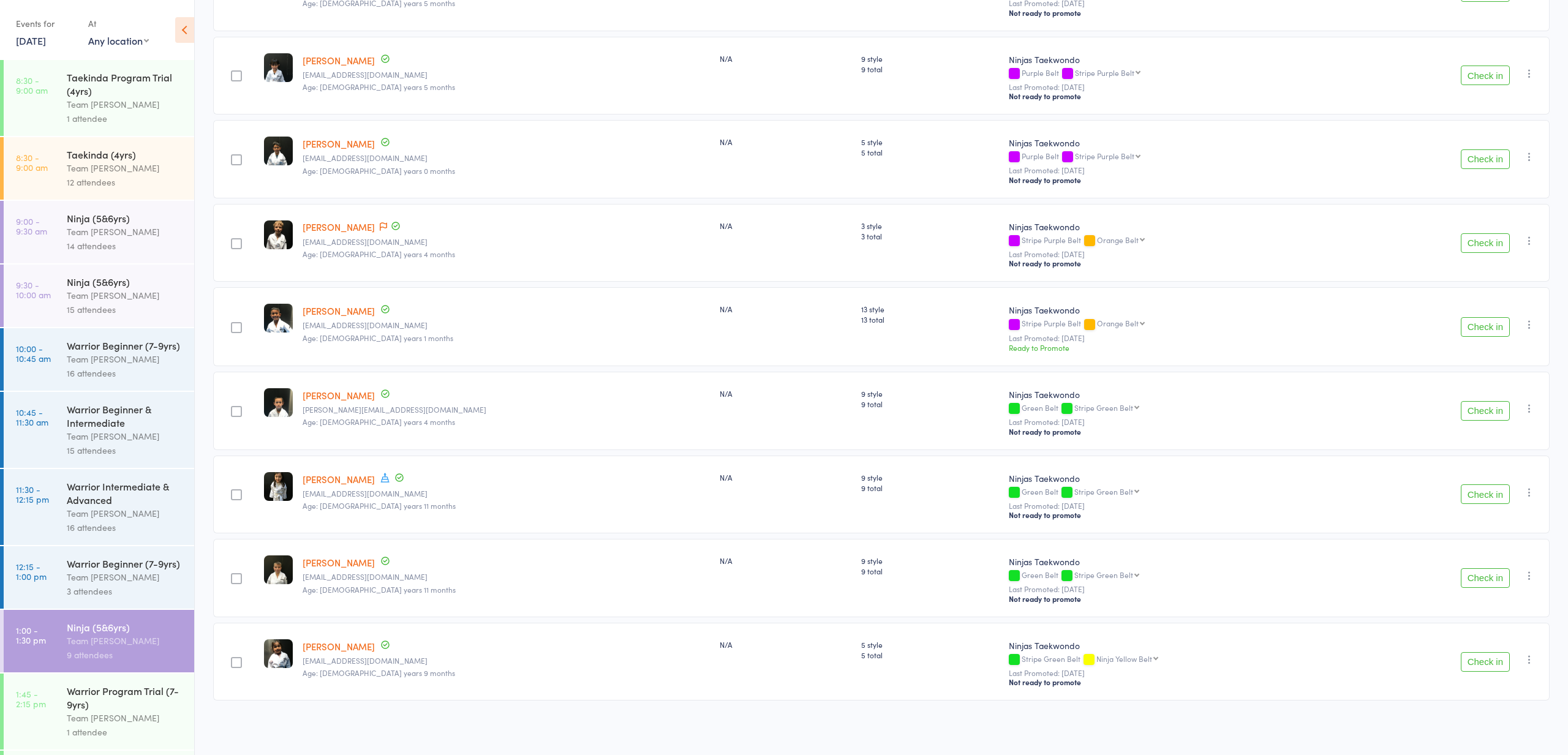
click at [78, 228] on div "Team [PERSON_NAME]" at bounding box center [125, 231] width 117 height 14
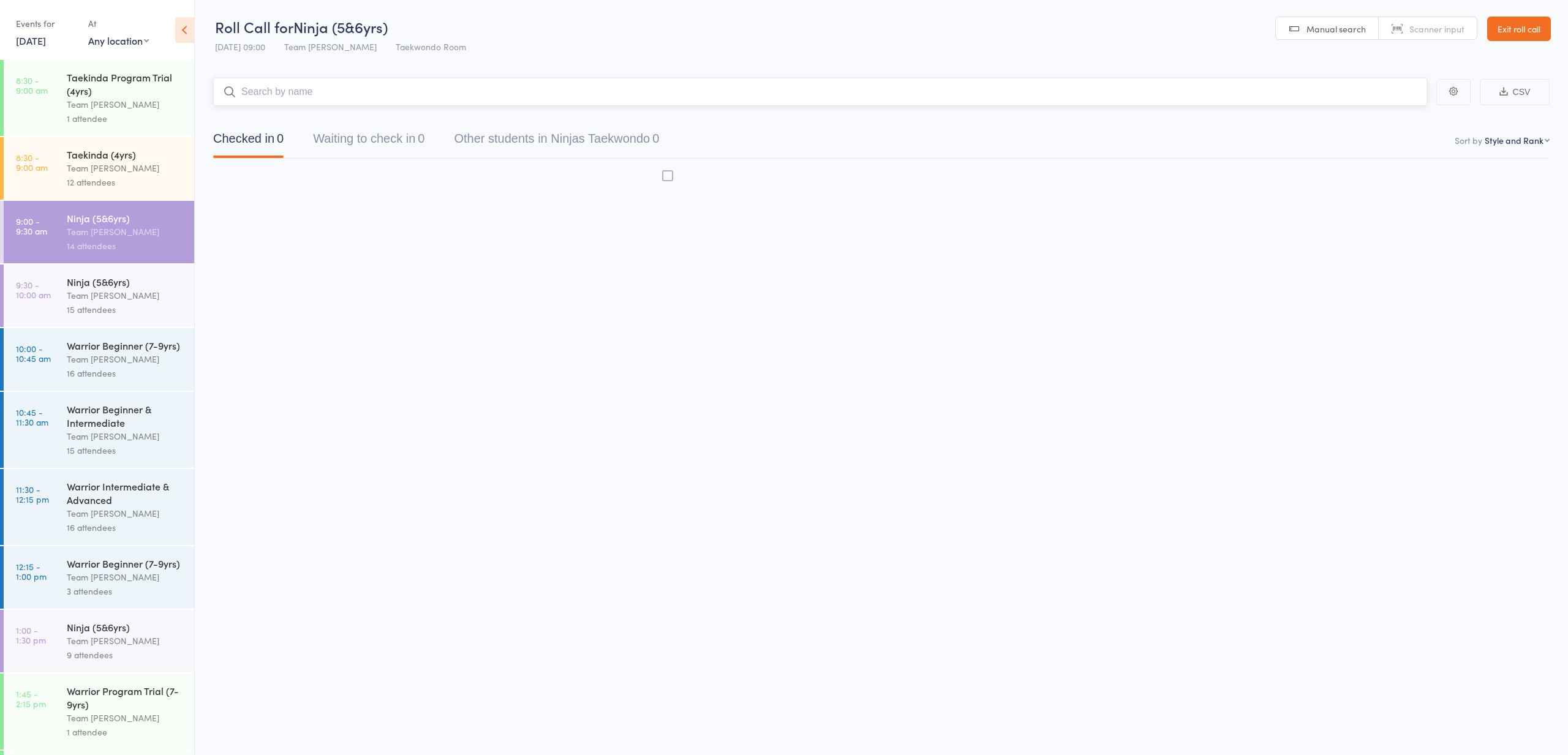
scroll to position [1, 0]
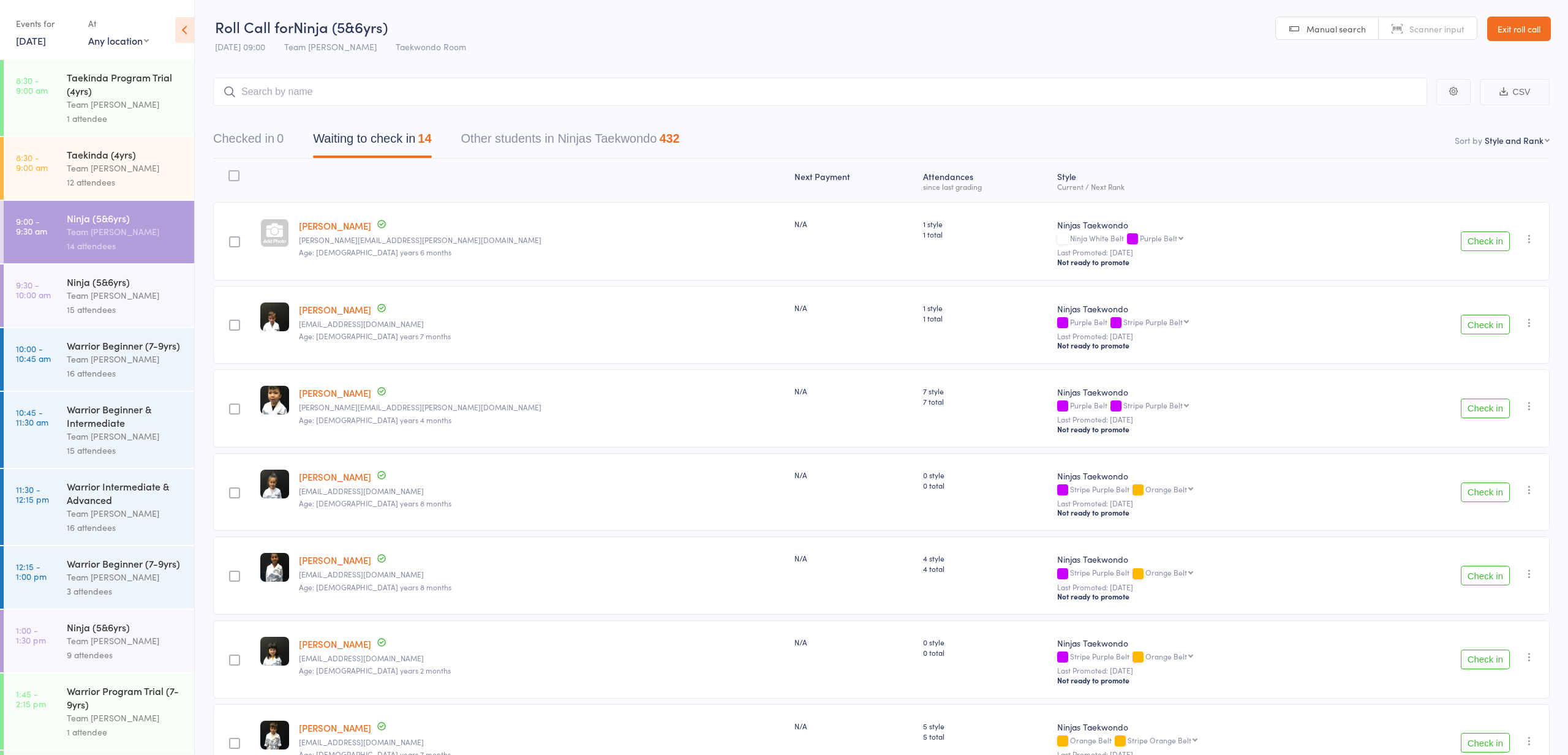
click at [34, 41] on link "[DATE]" at bounding box center [31, 40] width 30 height 13
click at [90, 134] on span "14" at bounding box center [90, 134] width 11 height 11
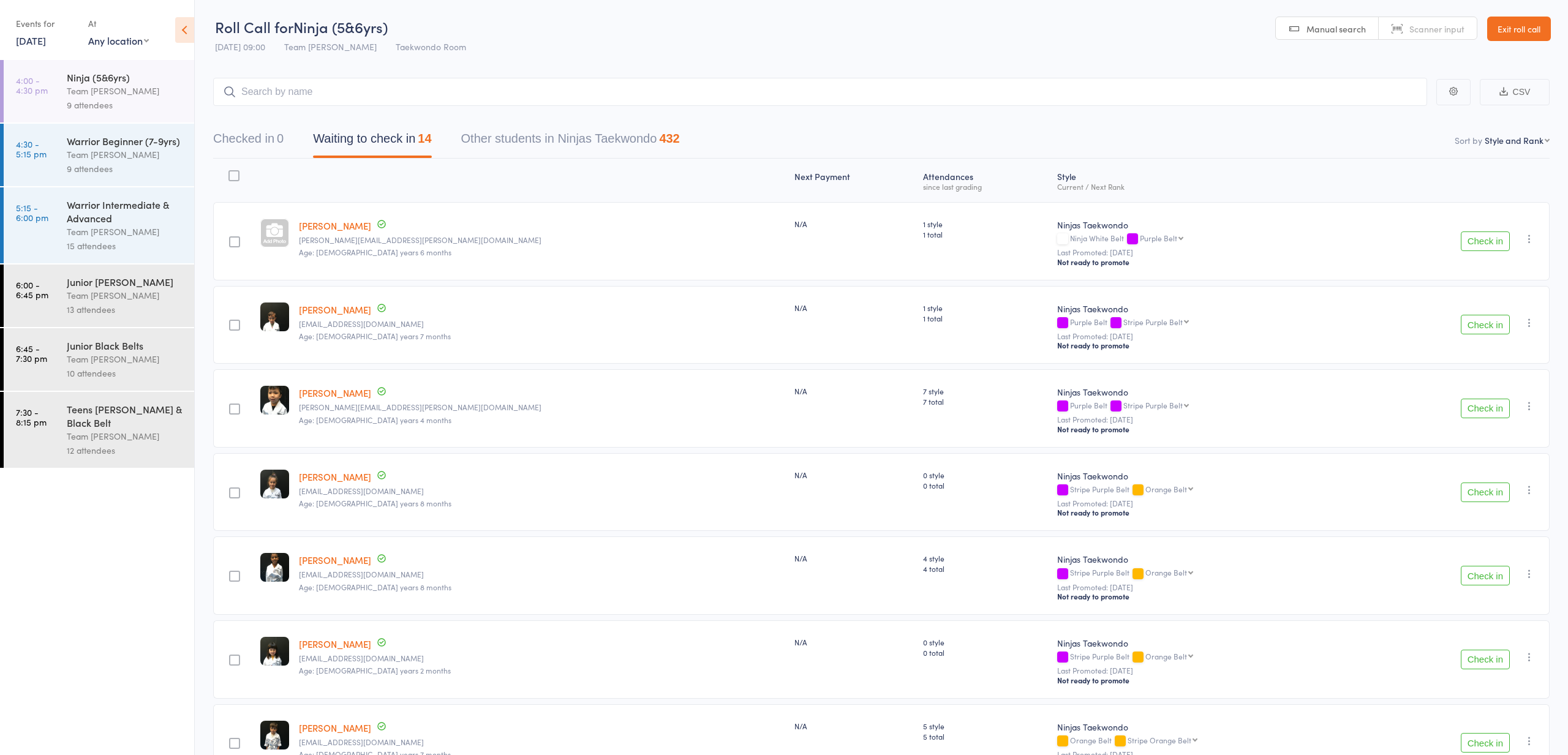
click at [101, 220] on div "Warrior Intermediate & Advanced" at bounding box center [125, 211] width 117 height 27
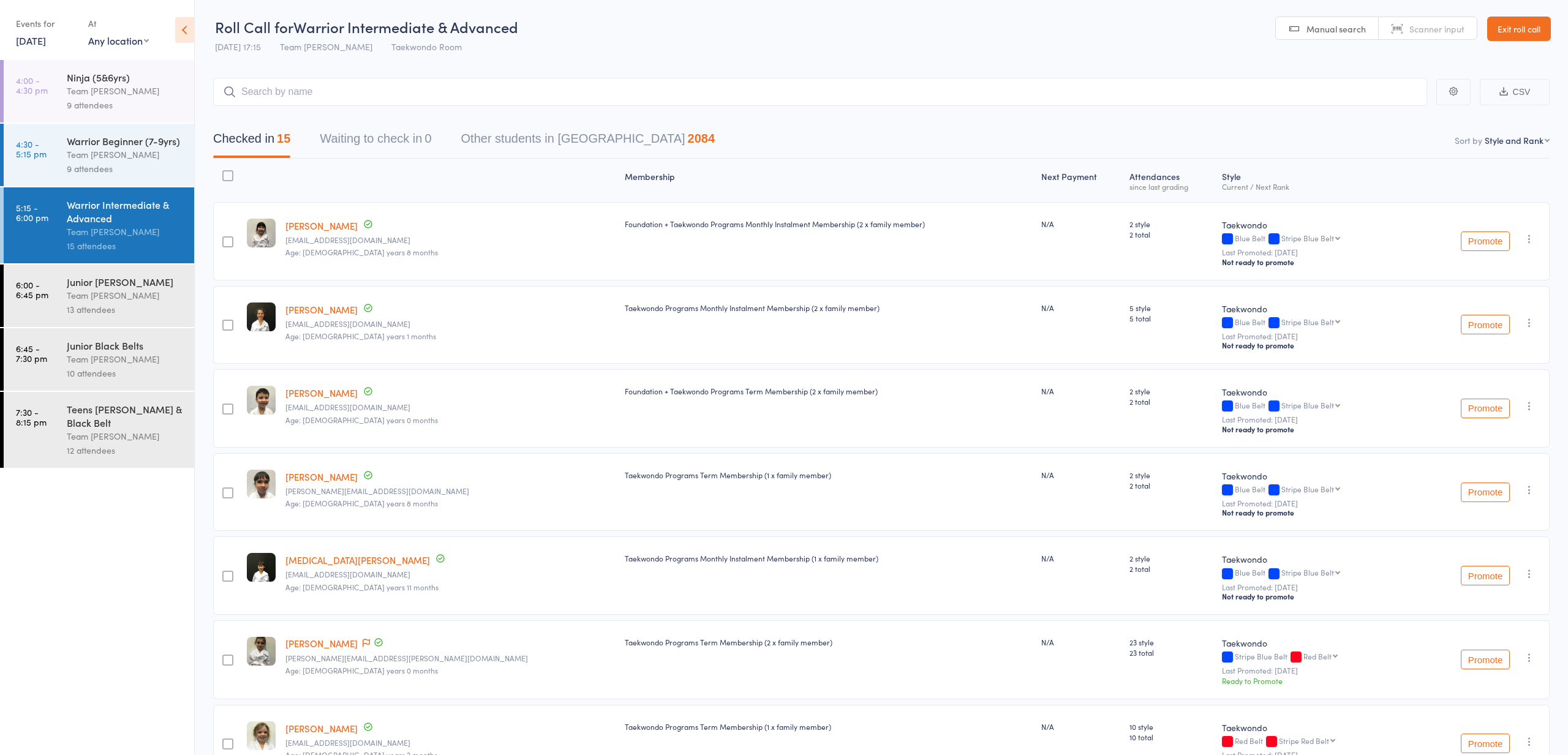
click at [97, 150] on div "Team [PERSON_NAME]" at bounding box center [125, 155] width 117 height 14
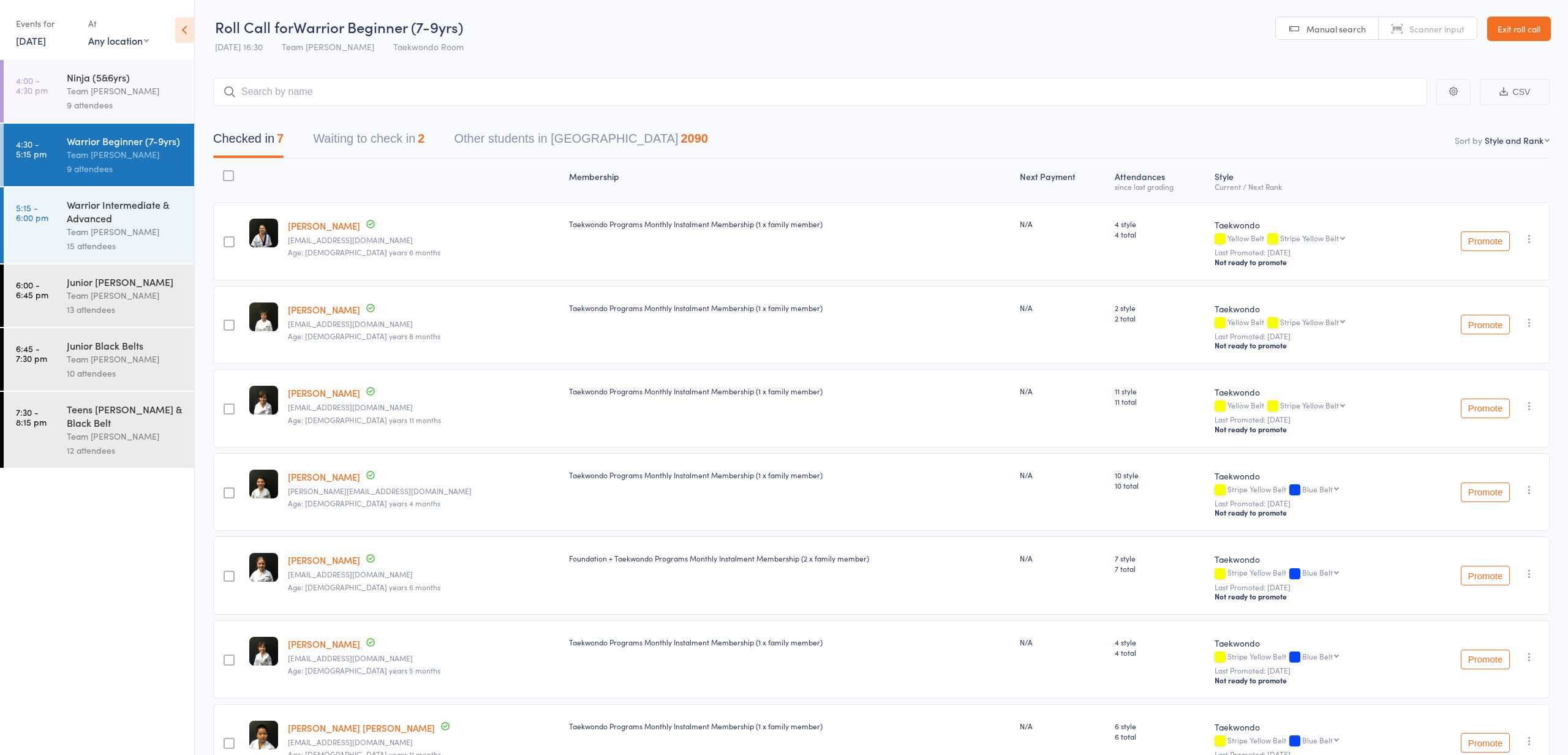
click at [373, 137] on button "Waiting to check in 2" at bounding box center [369, 142] width 111 height 33
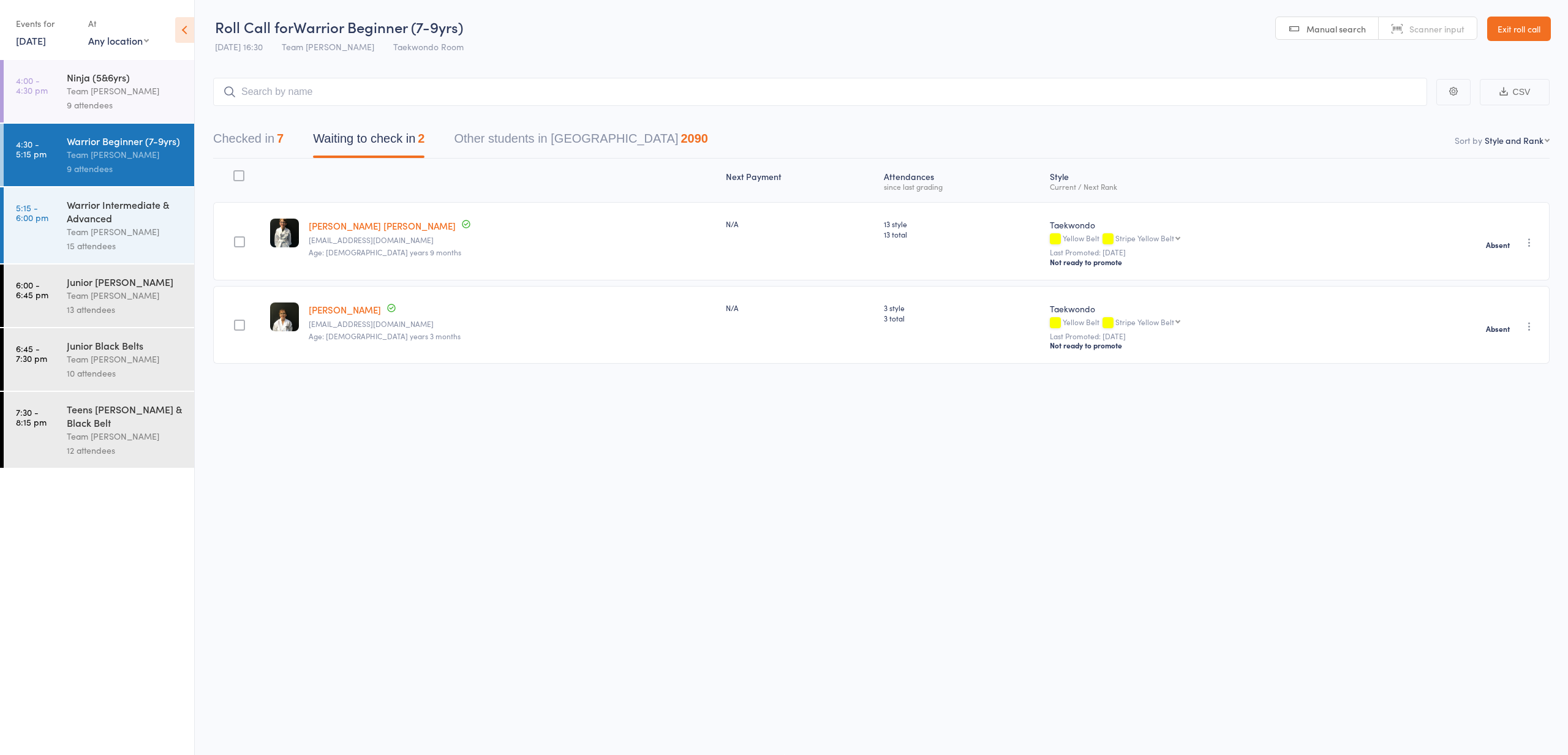
click at [105, 217] on div "Warrior Intermediate & Advanced" at bounding box center [125, 211] width 117 height 27
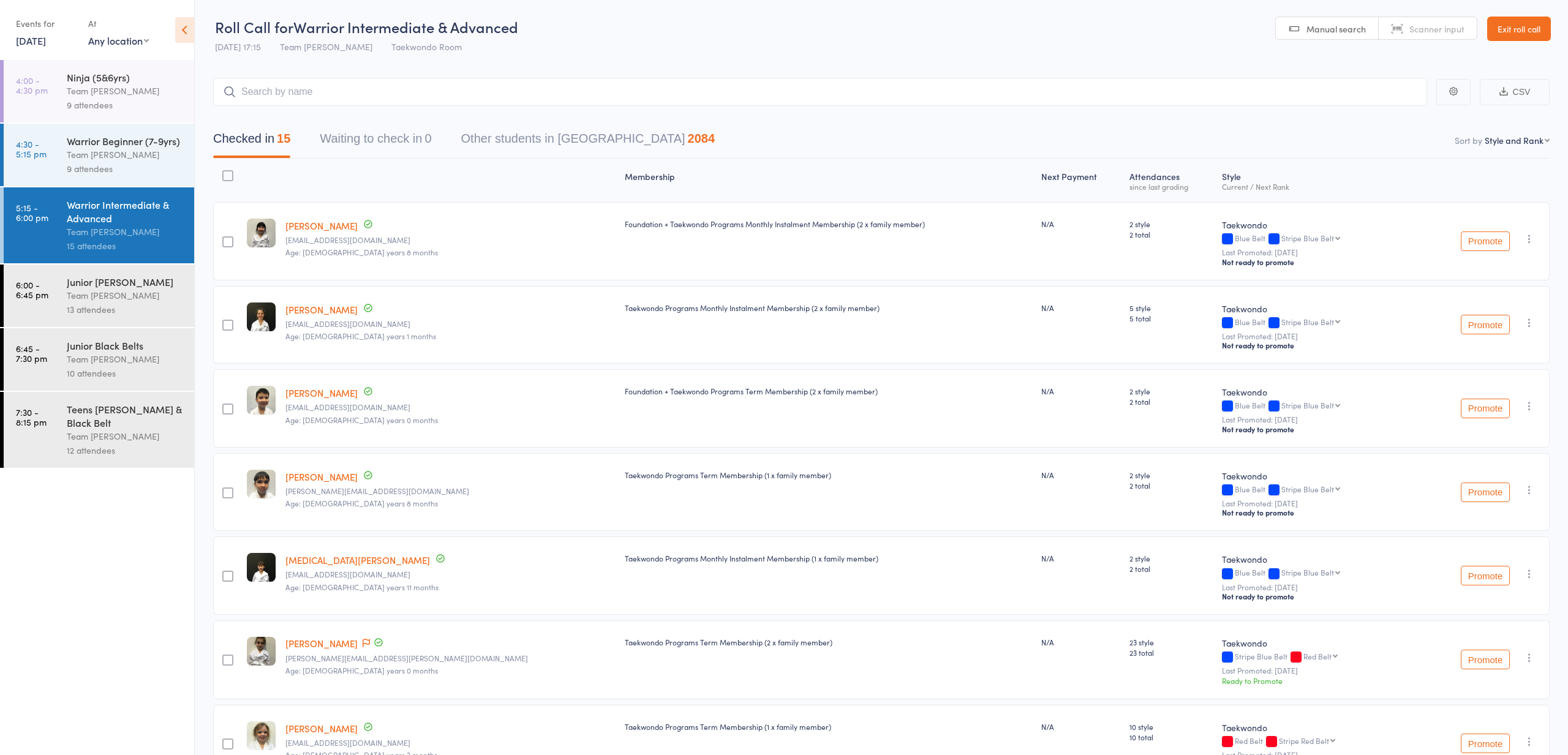
click at [98, 290] on div "Team [PERSON_NAME]" at bounding box center [125, 295] width 117 height 14
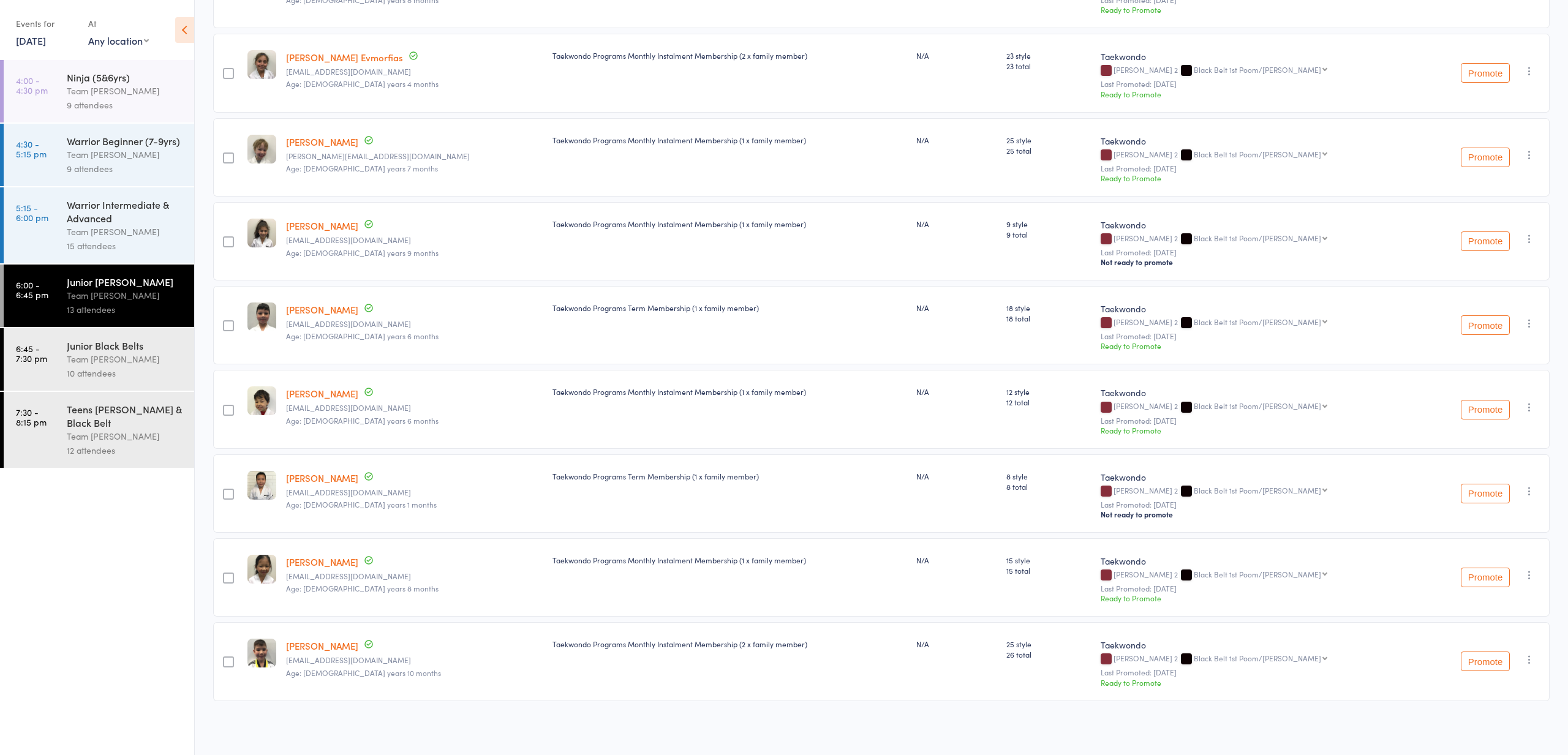
scroll to position [589, 0]
click at [96, 342] on div "Junior Black Belts" at bounding box center [125, 346] width 117 height 13
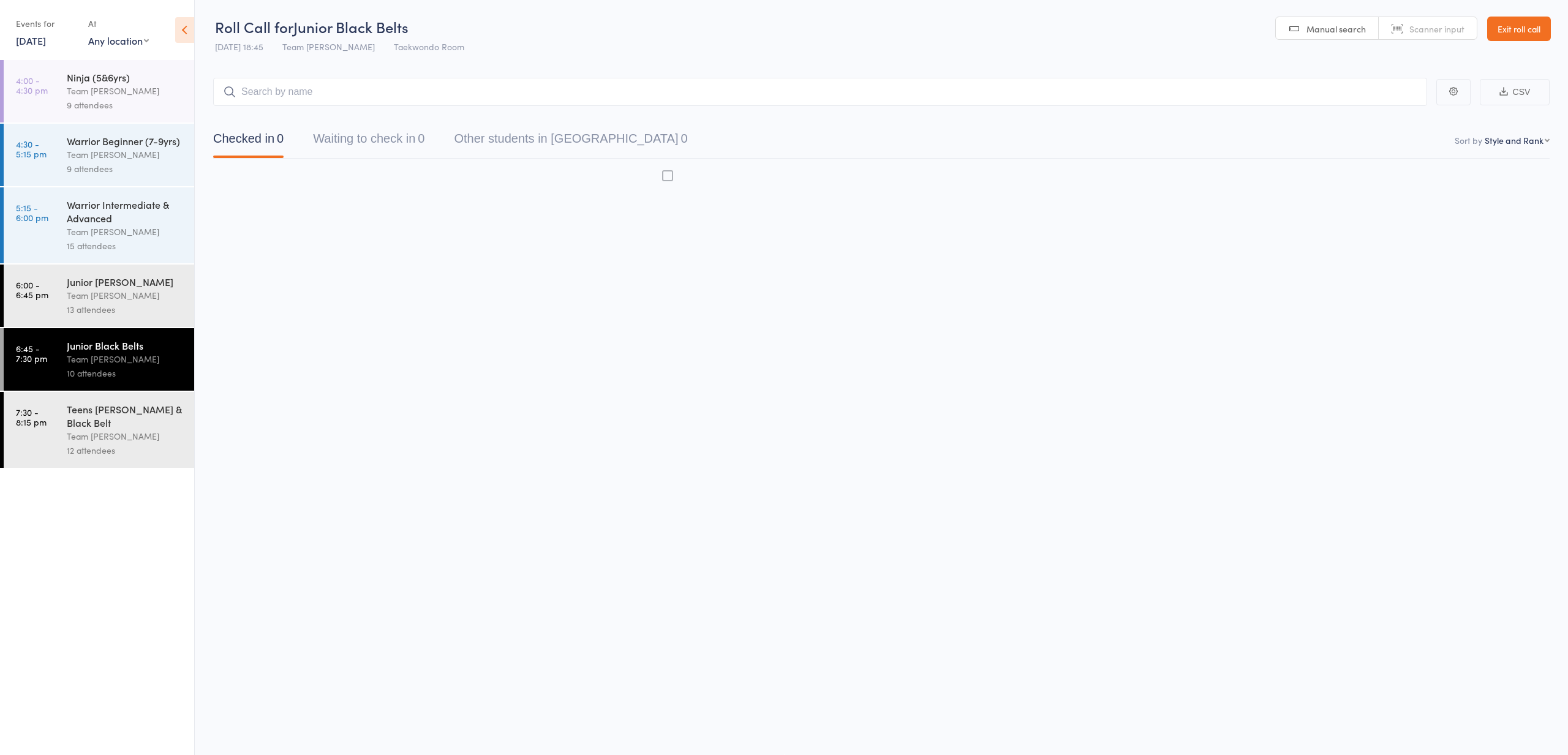
scroll to position [1, 0]
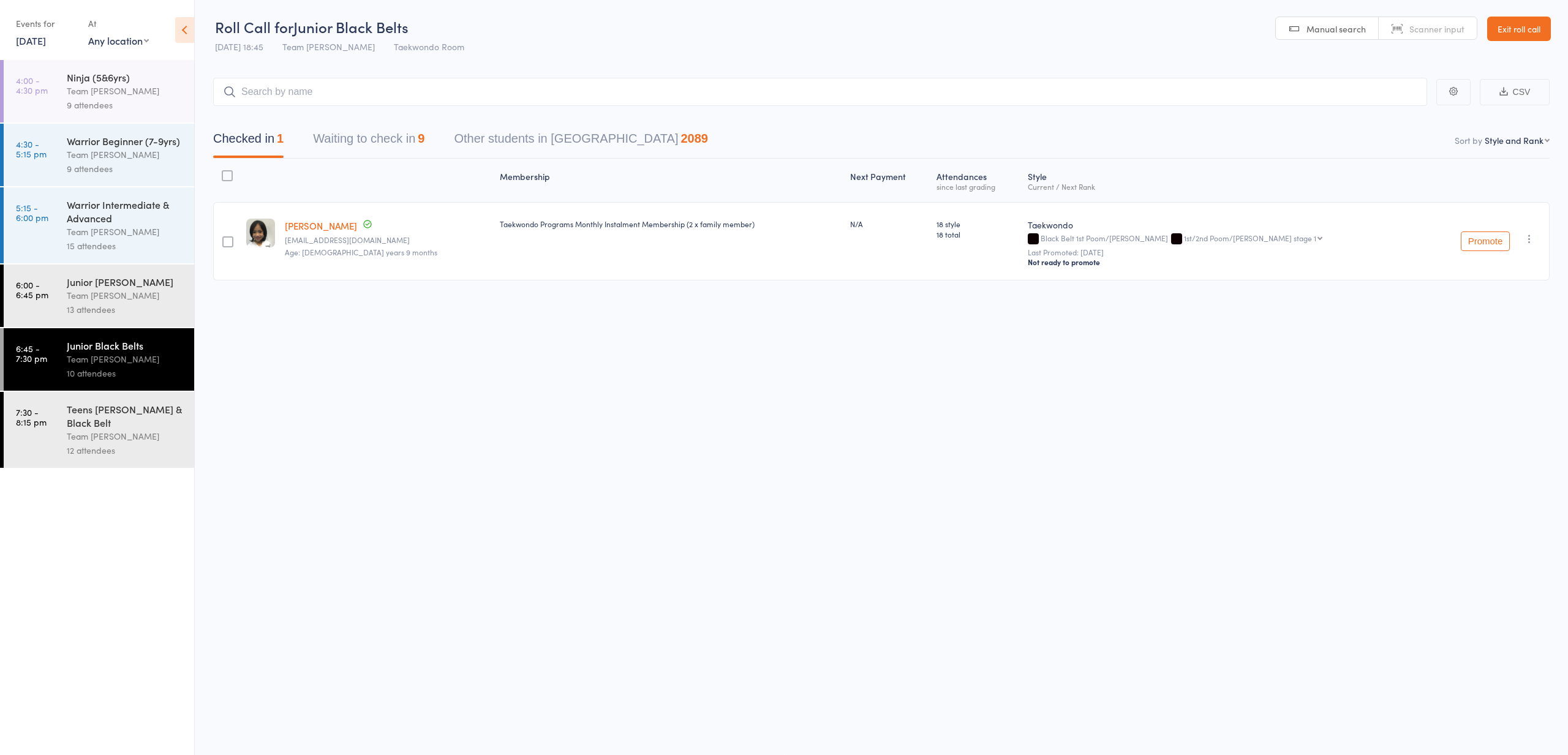
click at [365, 135] on button "Waiting to check in 9" at bounding box center [369, 142] width 111 height 33
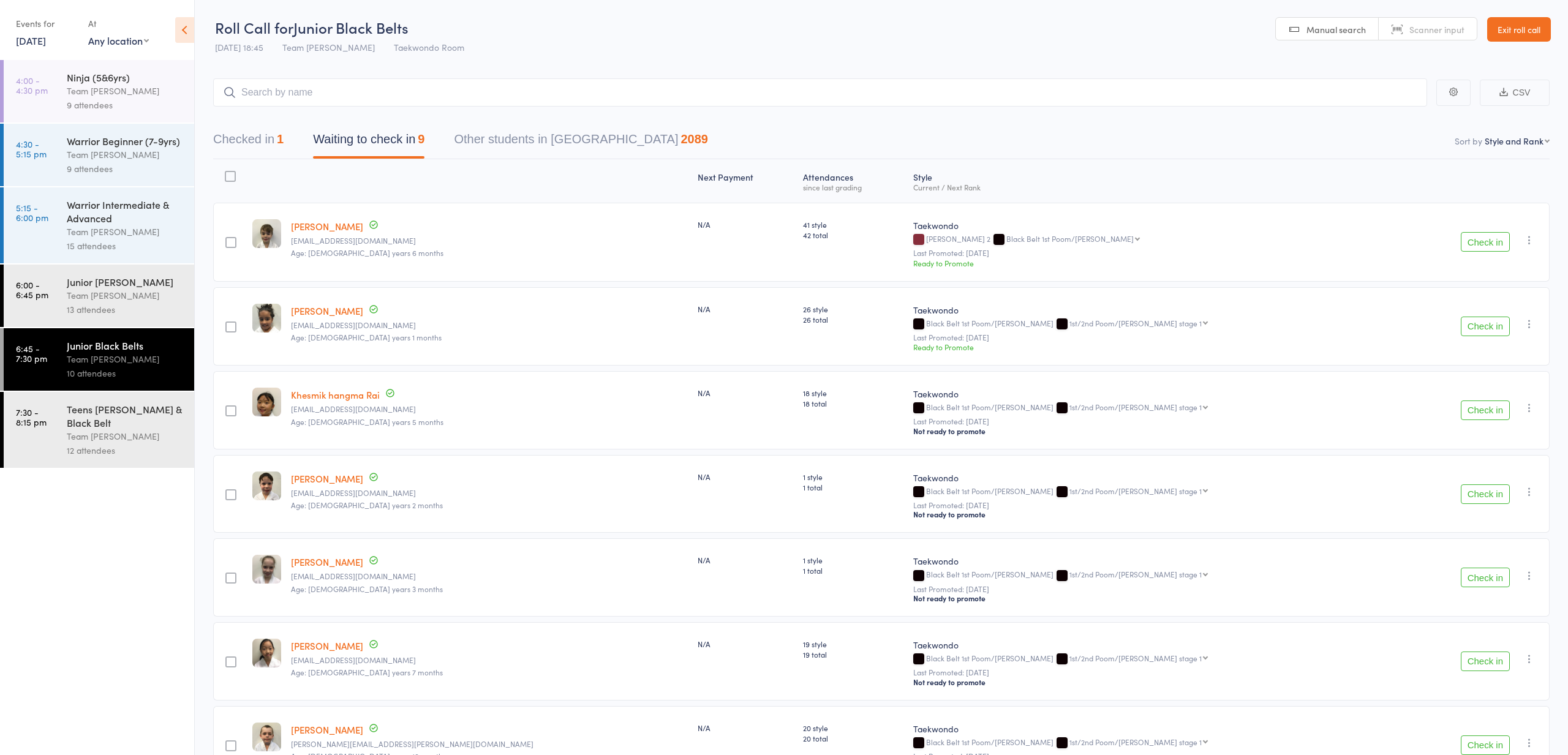
scroll to position [0, 0]
click at [1482, 327] on button "Check in" at bounding box center [1485, 327] width 49 height 19
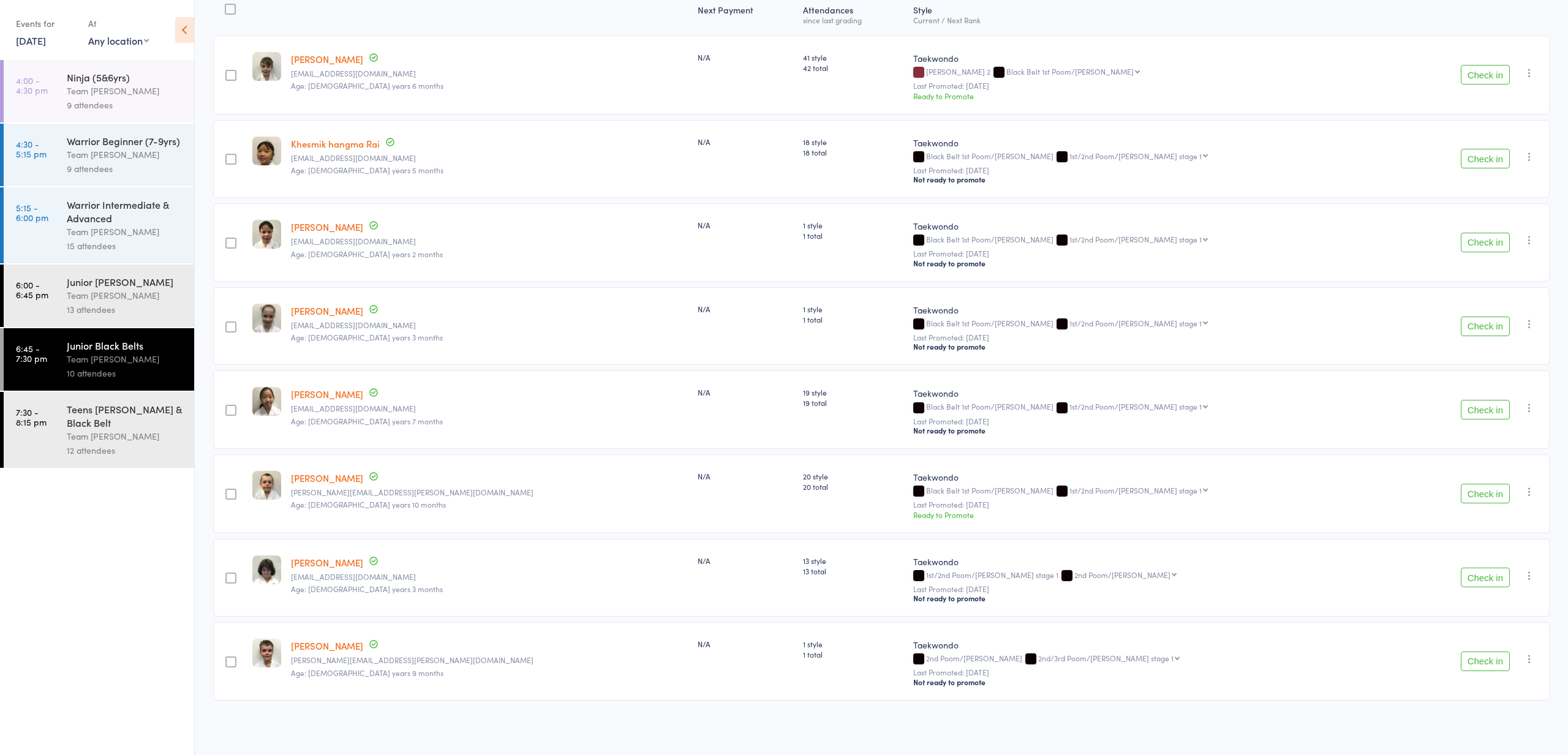
scroll to position [169, 0]
click at [1483, 662] on button "Check in" at bounding box center [1485, 661] width 49 height 19
click at [1479, 664] on button "Check in" at bounding box center [1485, 661] width 49 height 19
click at [1482, 660] on button "Check in" at bounding box center [1485, 661] width 49 height 19
click at [1482, 577] on button "Check in" at bounding box center [1485, 577] width 49 height 19
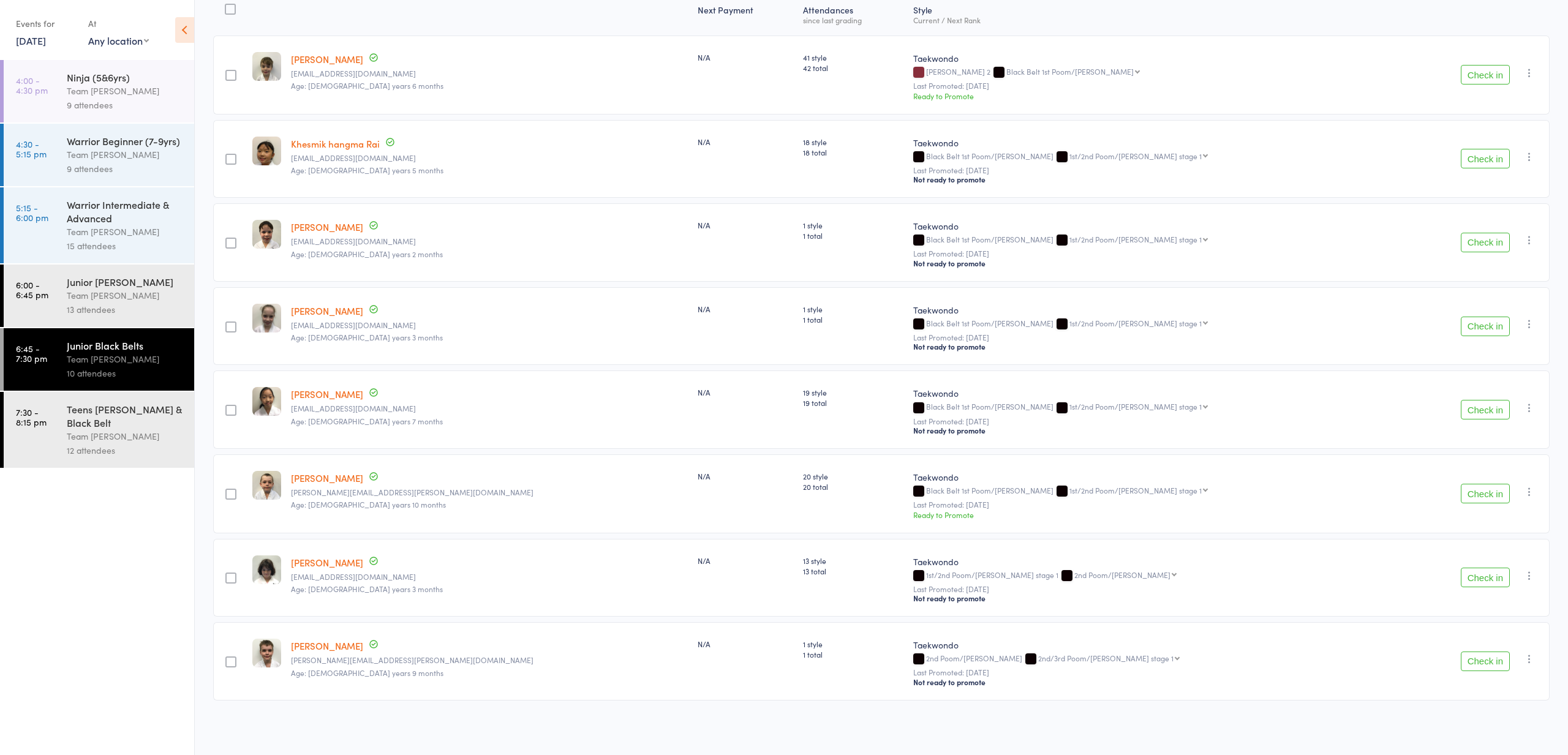
click at [1483, 656] on button "Check in" at bounding box center [1485, 661] width 49 height 19
click at [1484, 658] on button "Check in" at bounding box center [1485, 661] width 49 height 19
click at [1483, 492] on button "Check in" at bounding box center [1485, 494] width 49 height 19
click at [1482, 493] on button "Check in" at bounding box center [1485, 494] width 49 height 19
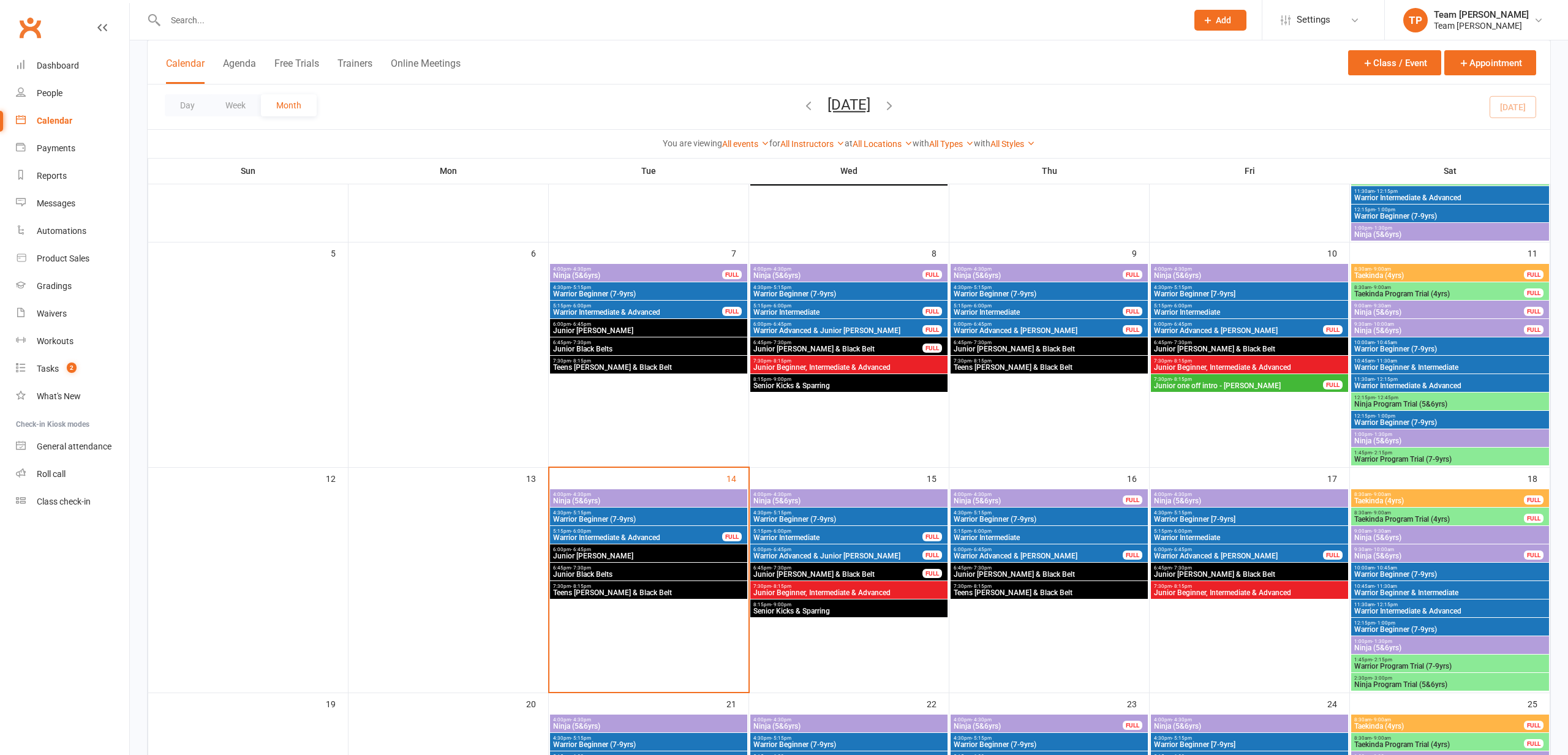
scroll to position [237, 0]
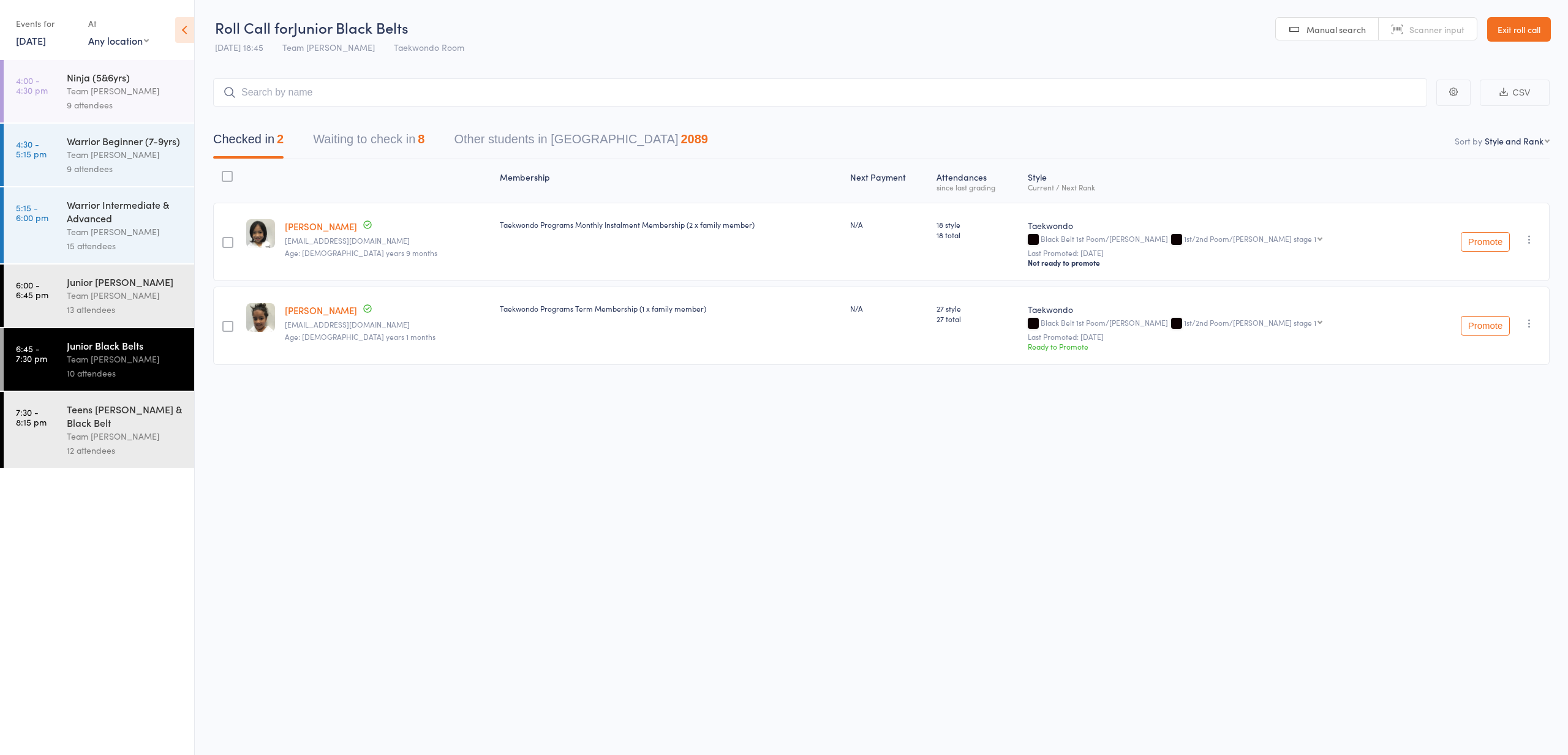
click at [358, 139] on button "Waiting to check in 8" at bounding box center [369, 142] width 111 height 33
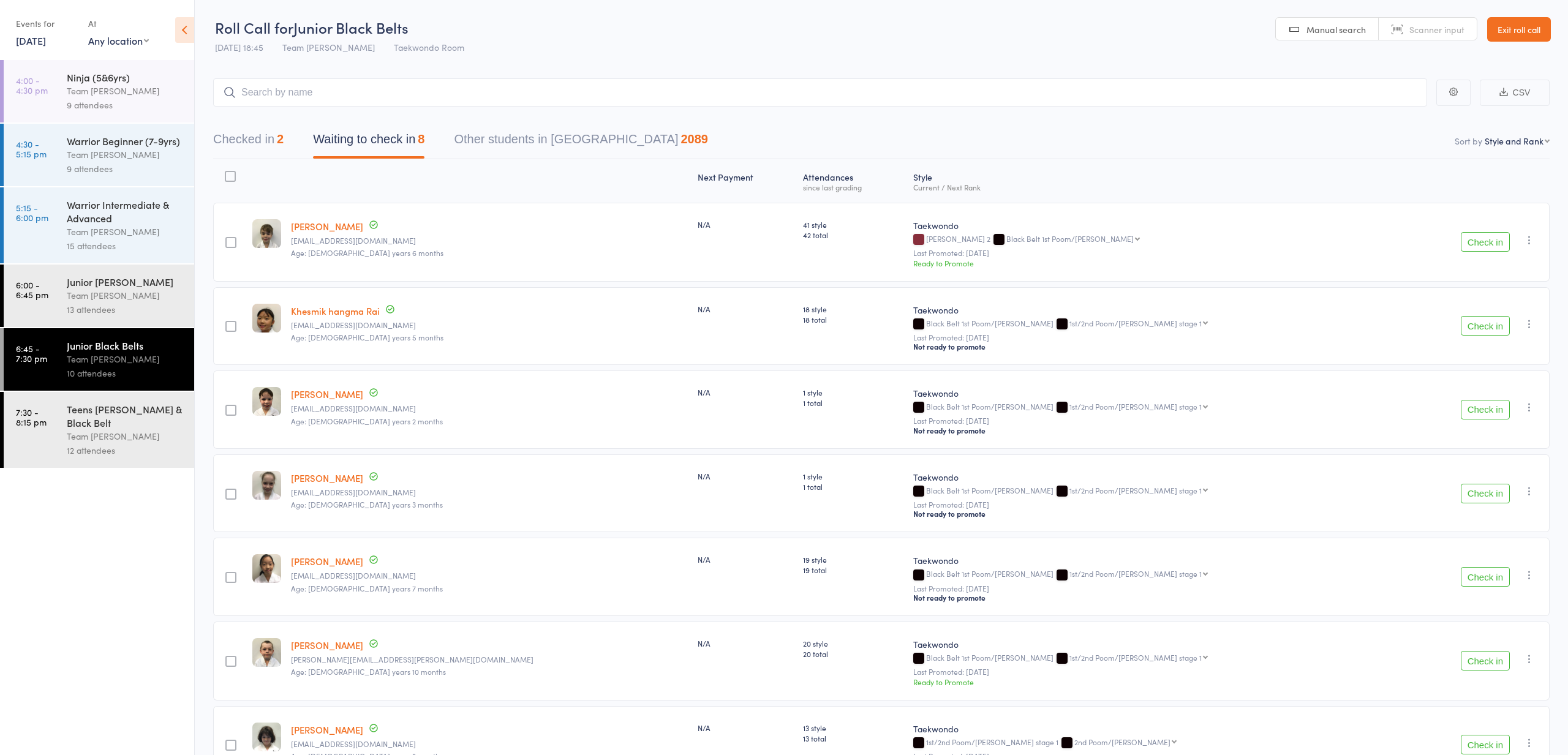
click at [1484, 322] on button "Check in" at bounding box center [1485, 326] width 49 height 19
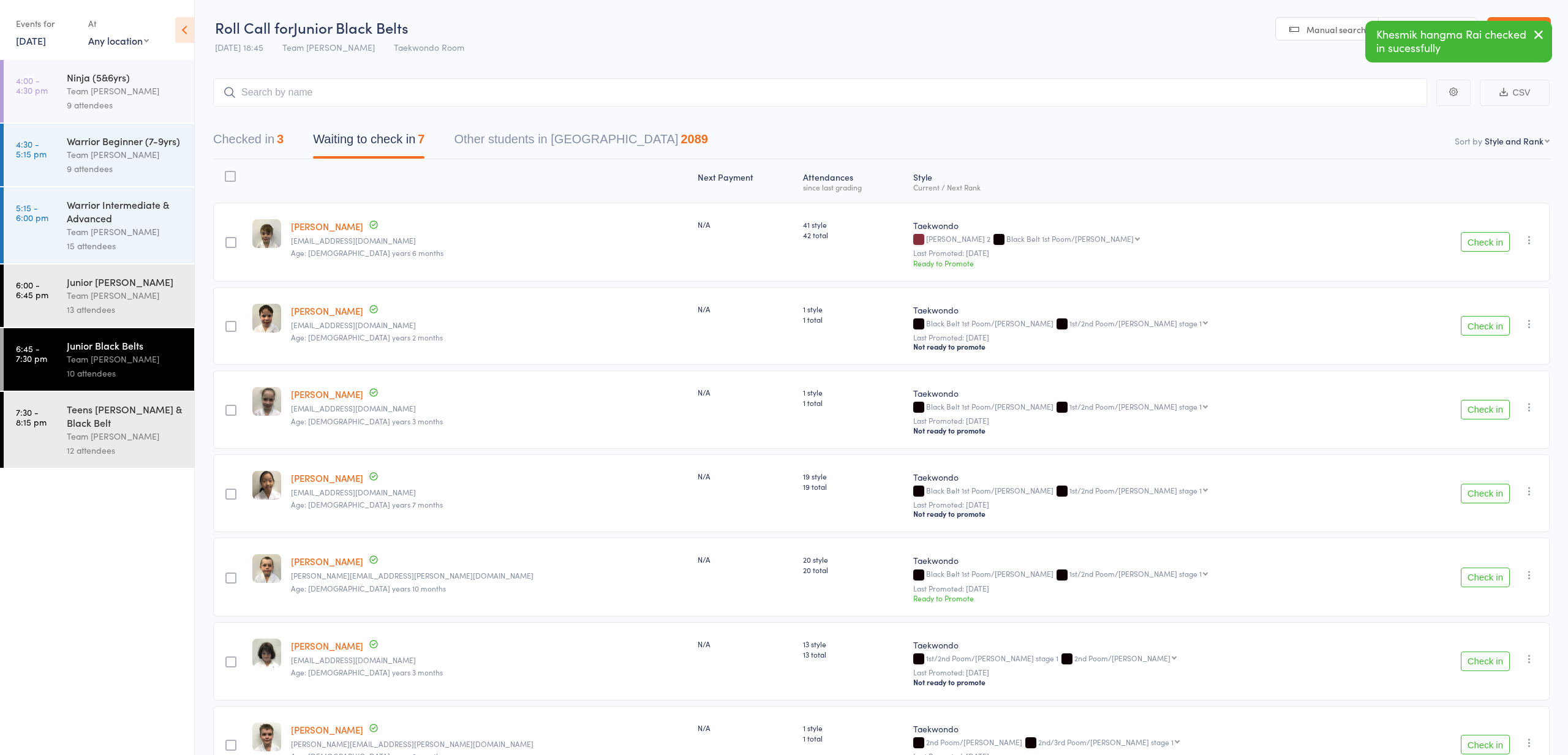
scroll to position [0, 1]
click at [1482, 323] on button "Check in" at bounding box center [1485, 326] width 49 height 19
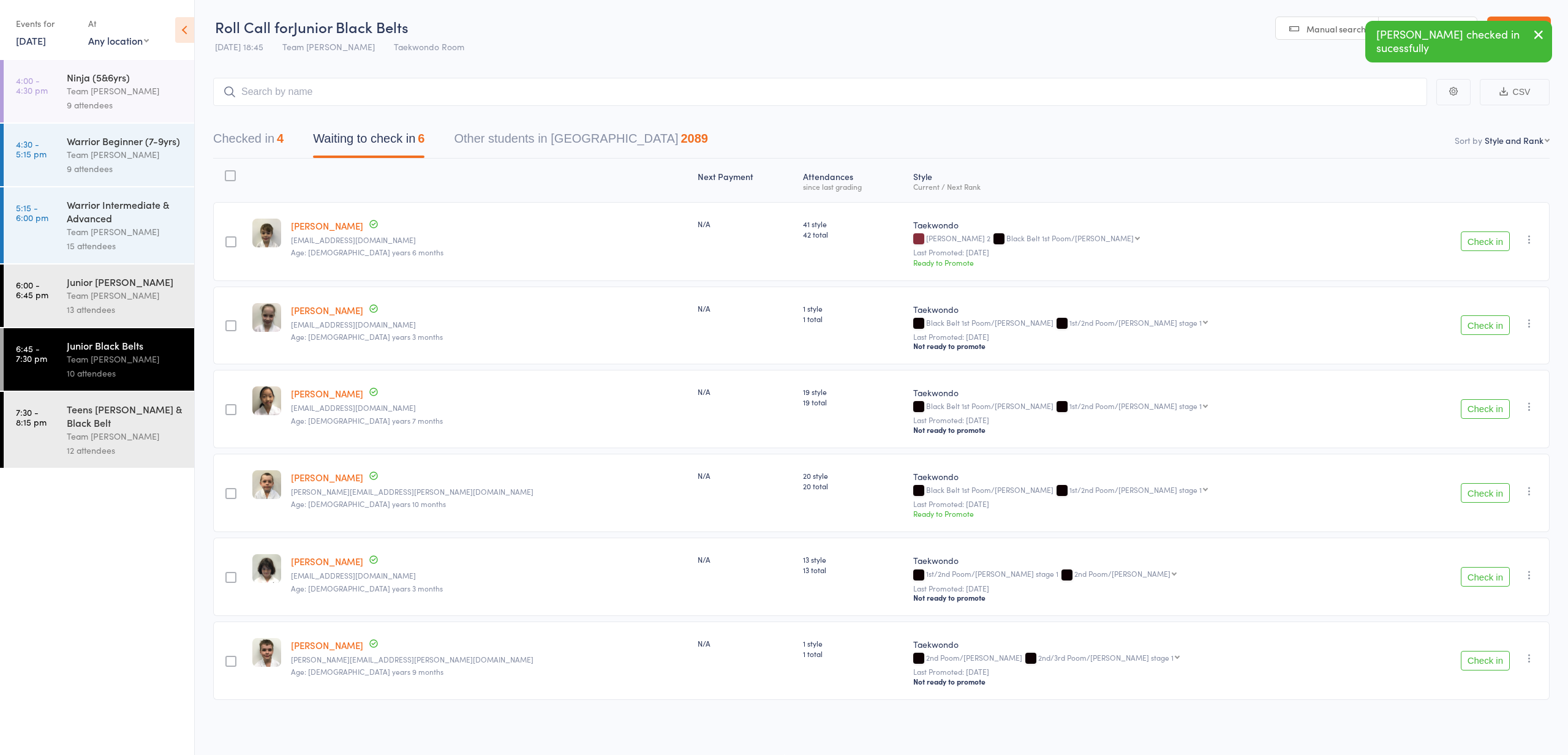
scroll to position [1, 0]
click at [1480, 497] on button "Check in" at bounding box center [1485, 493] width 49 height 19
click at [1483, 496] on button "Check in" at bounding box center [1485, 493] width 49 height 19
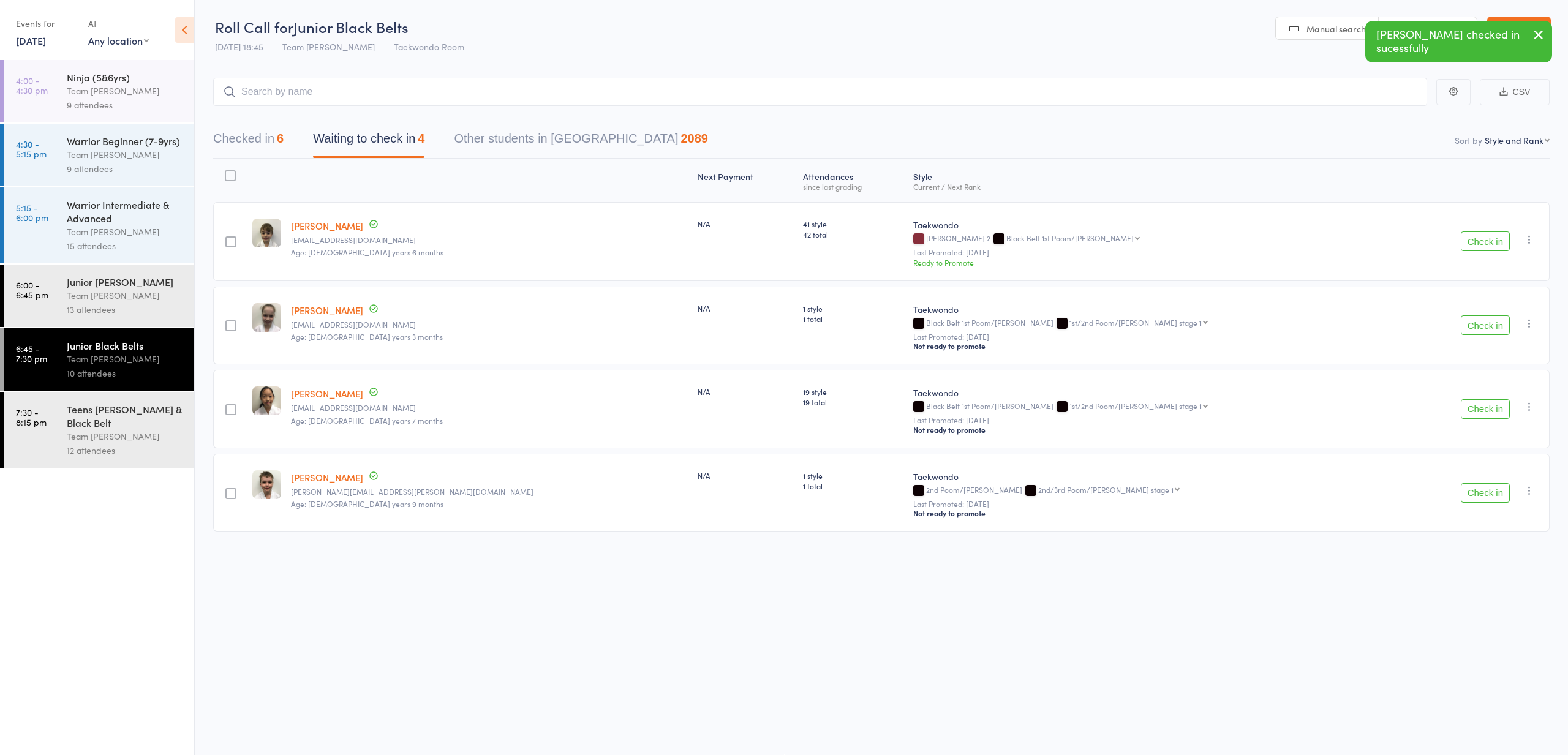
click at [1482, 496] on button "Check in" at bounding box center [1485, 493] width 49 height 19
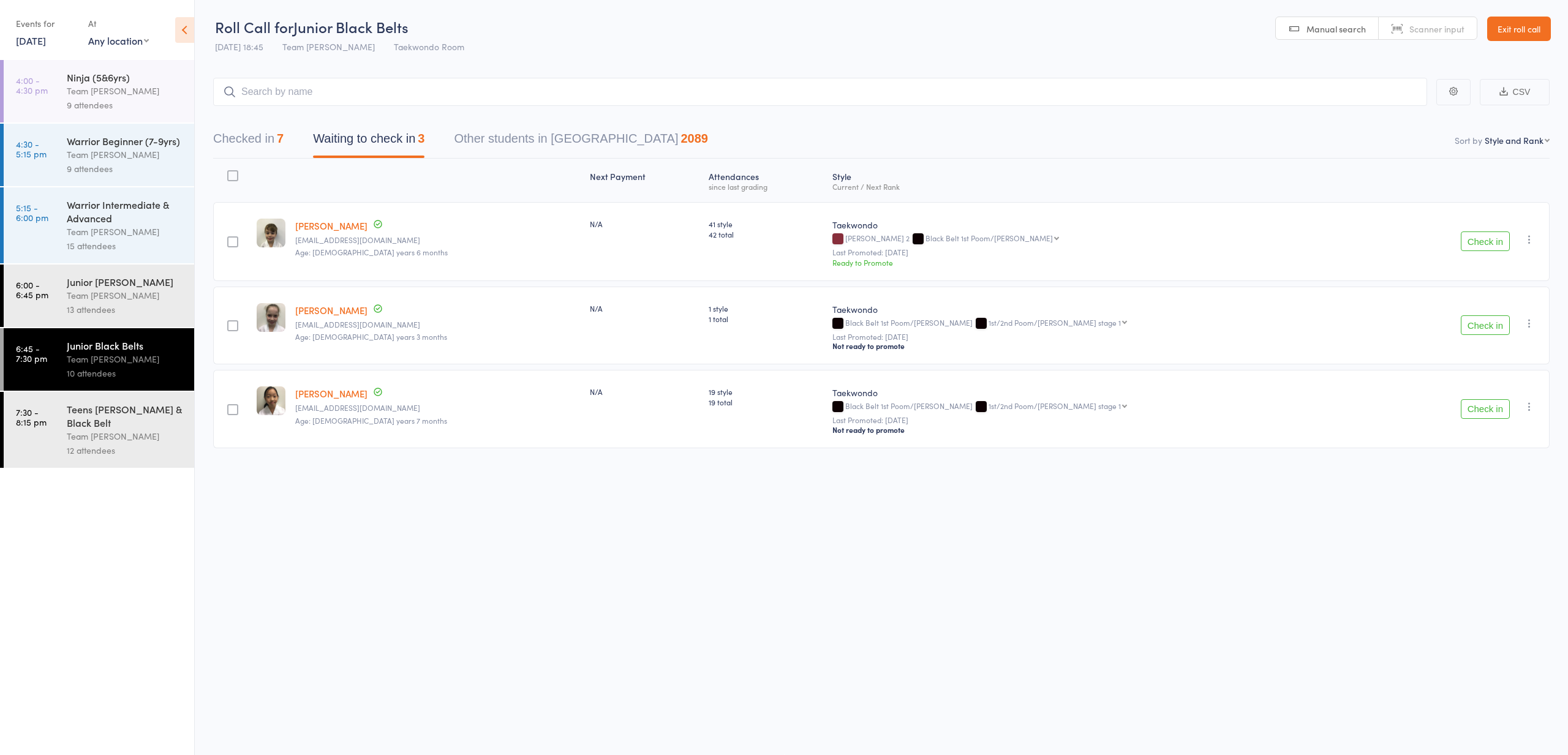
scroll to position [0, 0]
click at [1477, 322] on button "Check in" at bounding box center [1485, 326] width 49 height 19
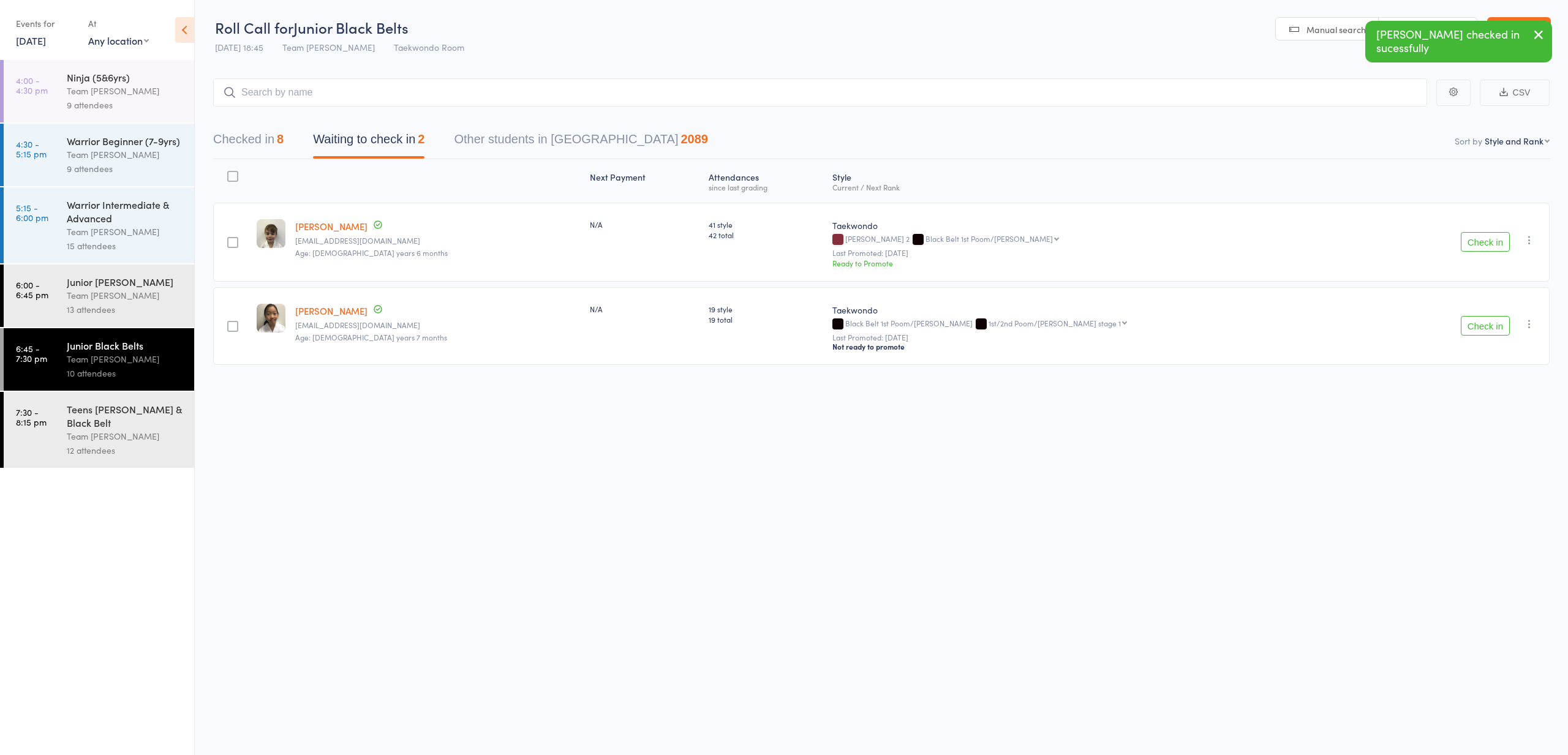
scroll to position [0, 1]
click at [1478, 326] on button "Check in" at bounding box center [1485, 326] width 49 height 19
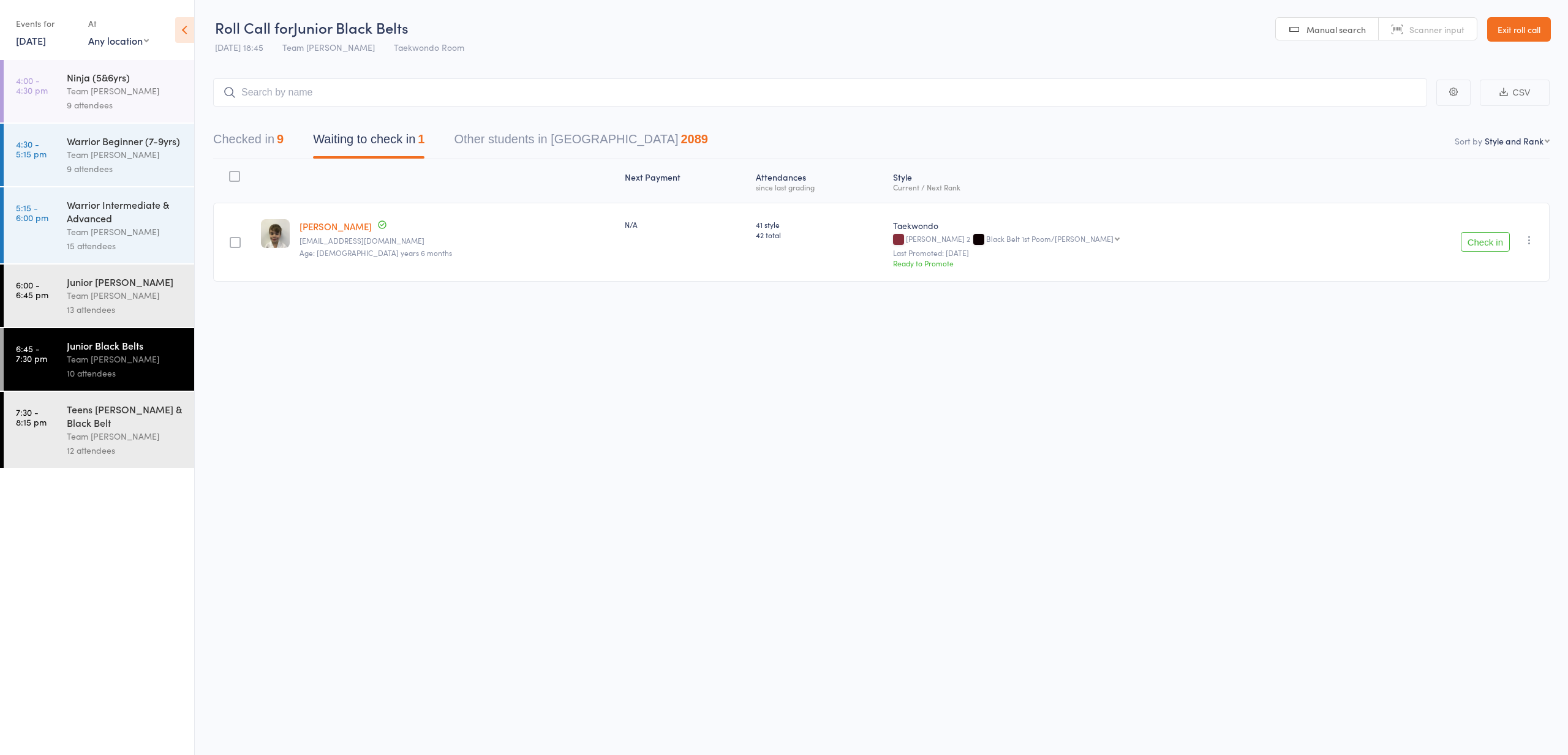
click at [1480, 242] on button "Check in" at bounding box center [1485, 242] width 49 height 19
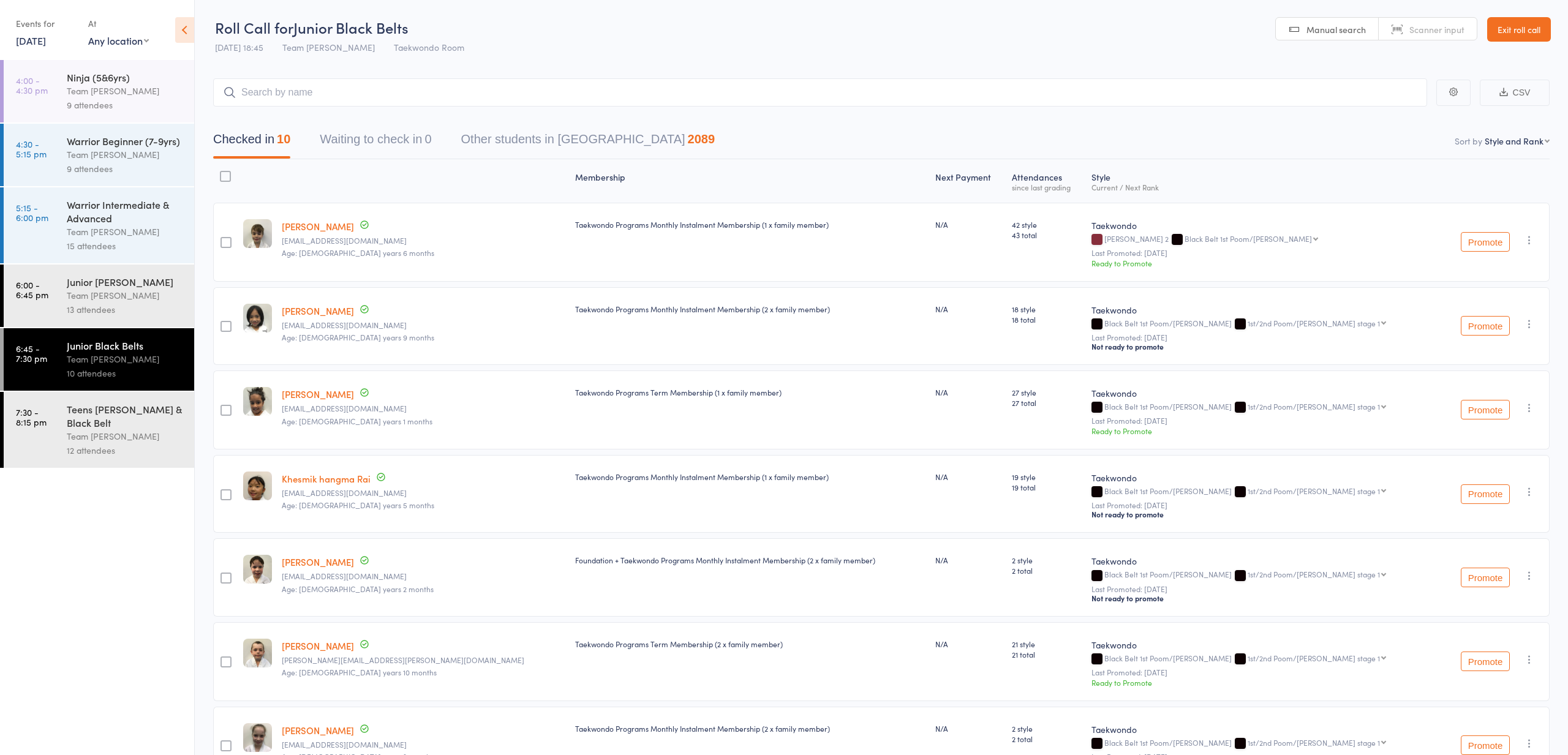
click at [87, 422] on div "Teens [PERSON_NAME] & Black Belt" at bounding box center [125, 416] width 117 height 27
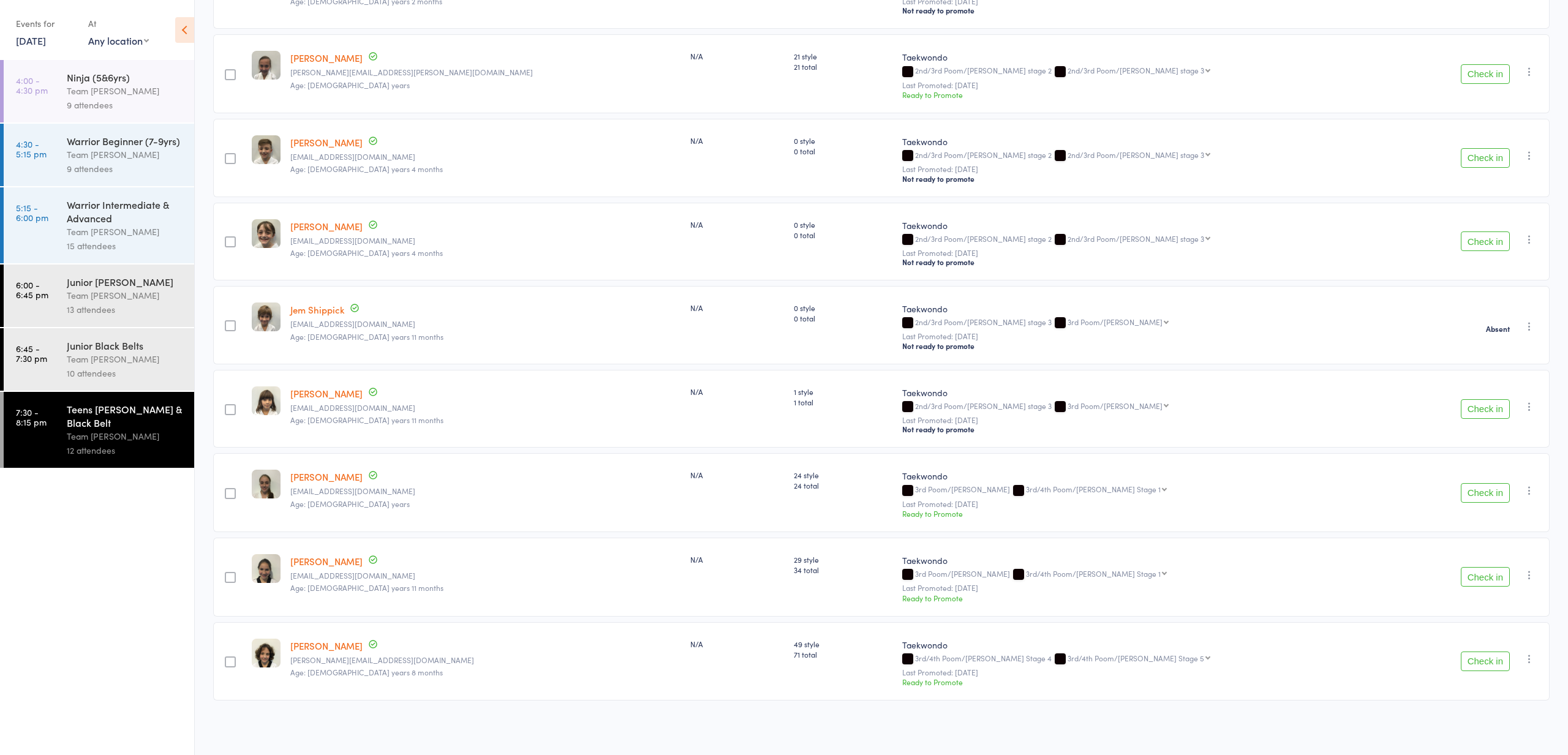
scroll to position [504, 0]
drag, startPoint x: 1479, startPoint y: 662, endPoint x: 1473, endPoint y: 663, distance: 6.1
click at [1473, 663] on button "Check in" at bounding box center [1485, 661] width 49 height 19
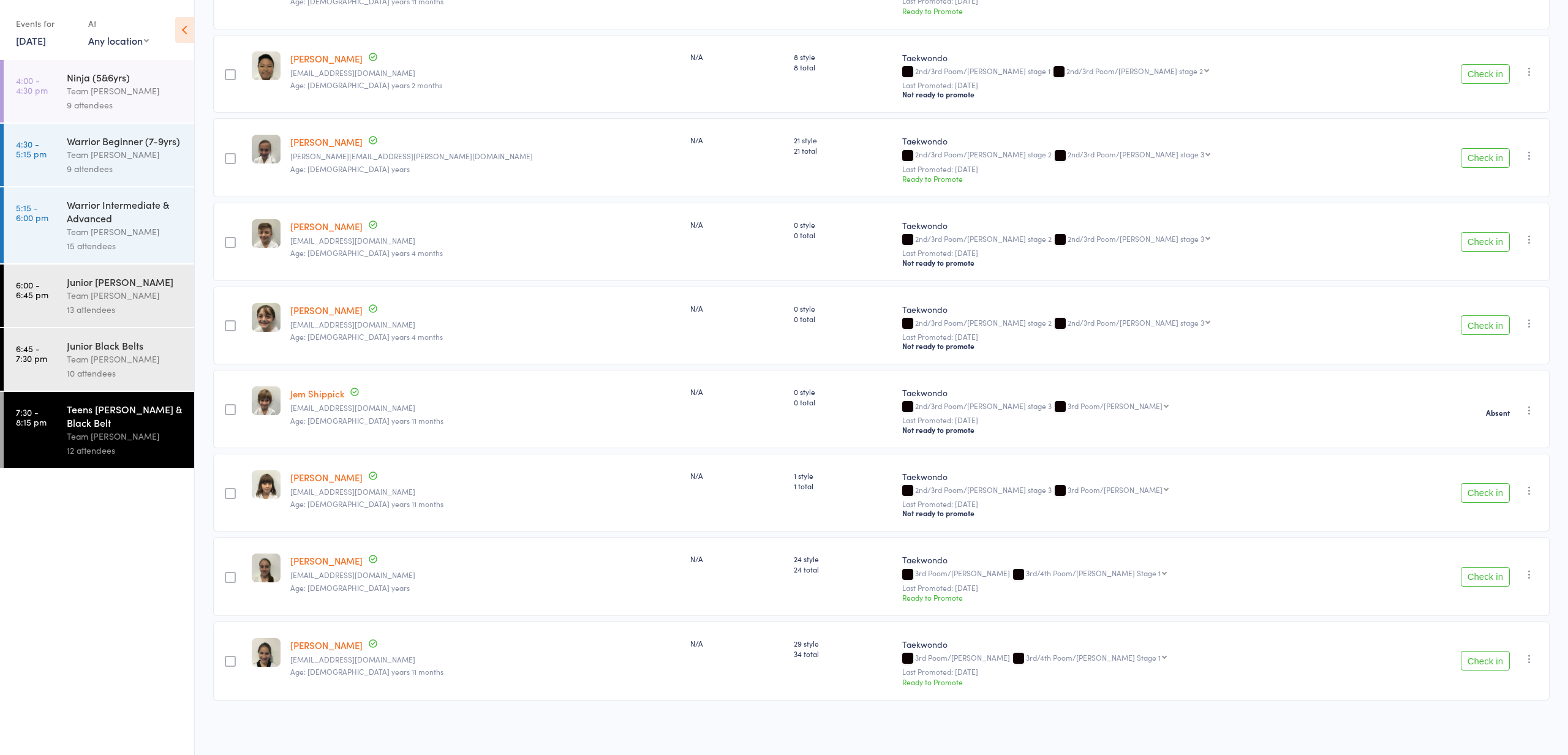
click at [1480, 576] on button "Check in" at bounding box center [1485, 576] width 49 height 19
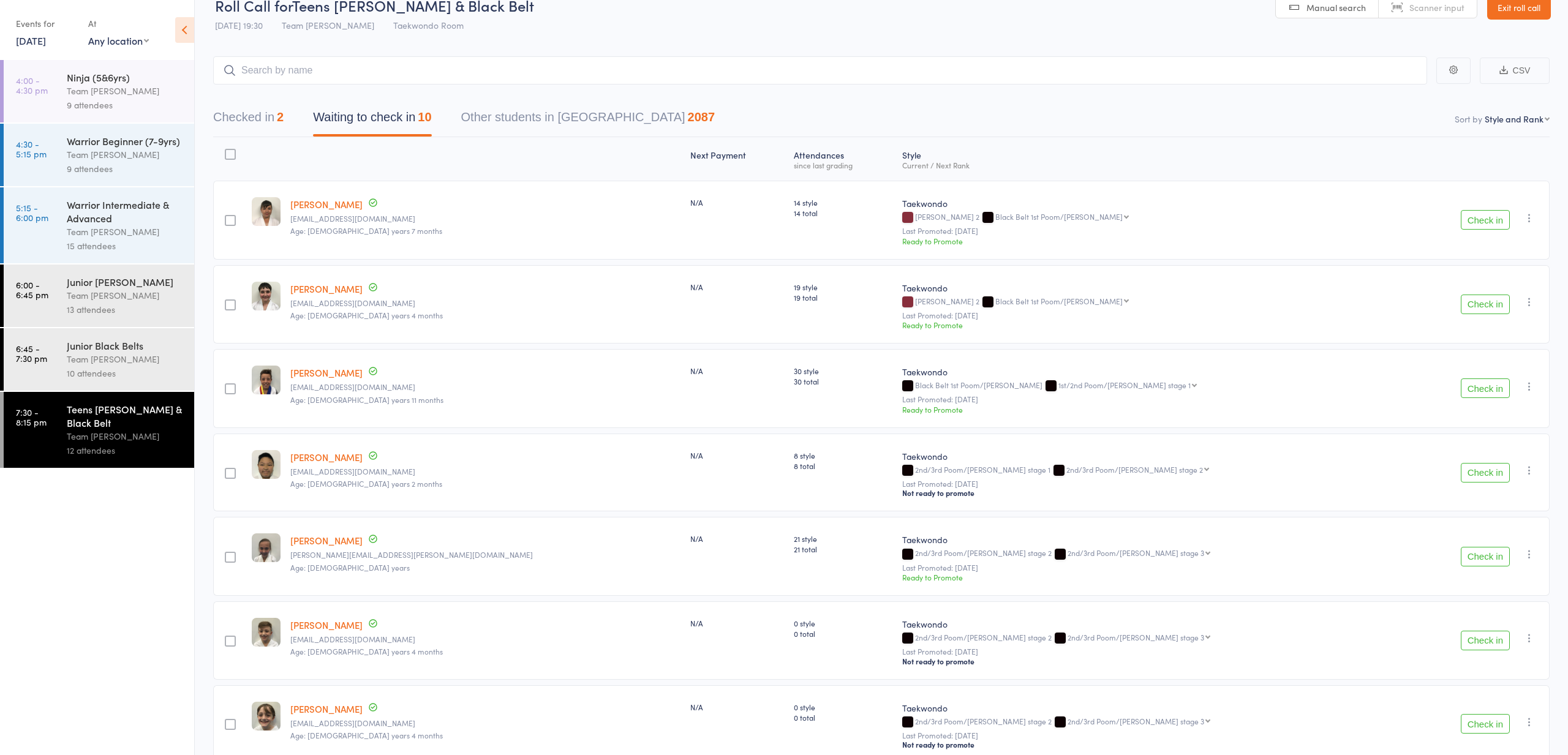
scroll to position [30, 0]
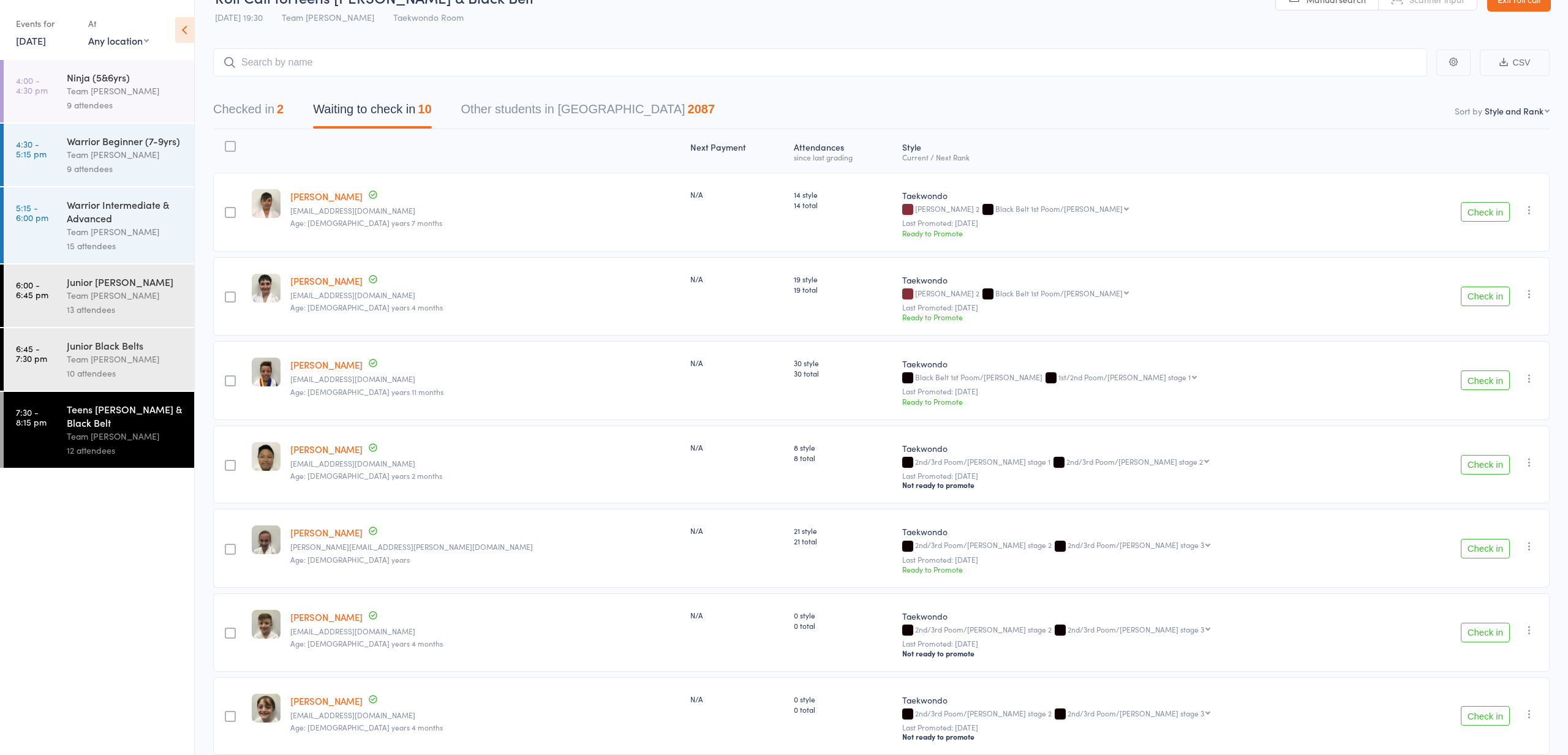
click at [1480, 299] on button "Check in" at bounding box center [1485, 296] width 49 height 19
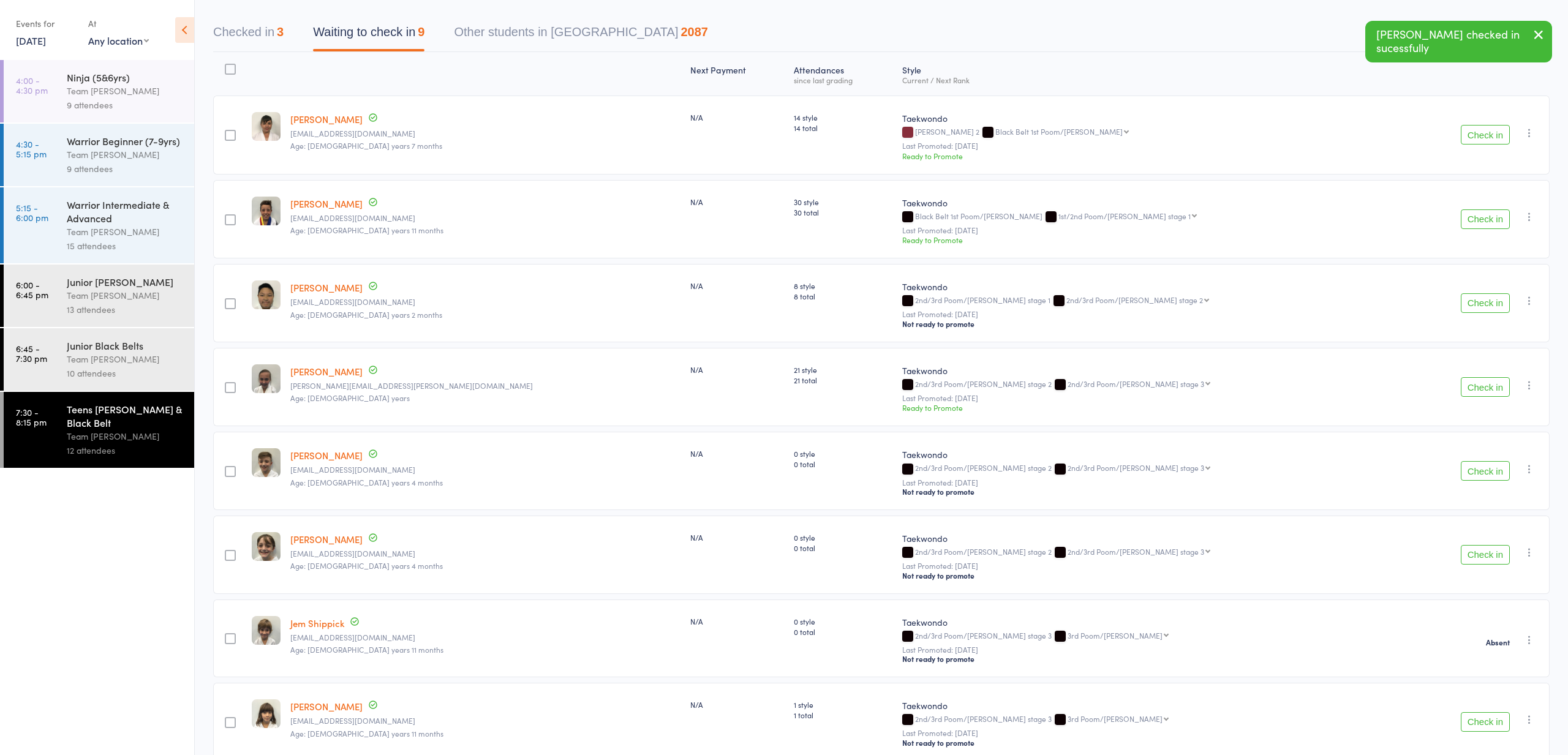
scroll to position [110, 0]
click at [1483, 387] on button "Check in" at bounding box center [1485, 384] width 49 height 19
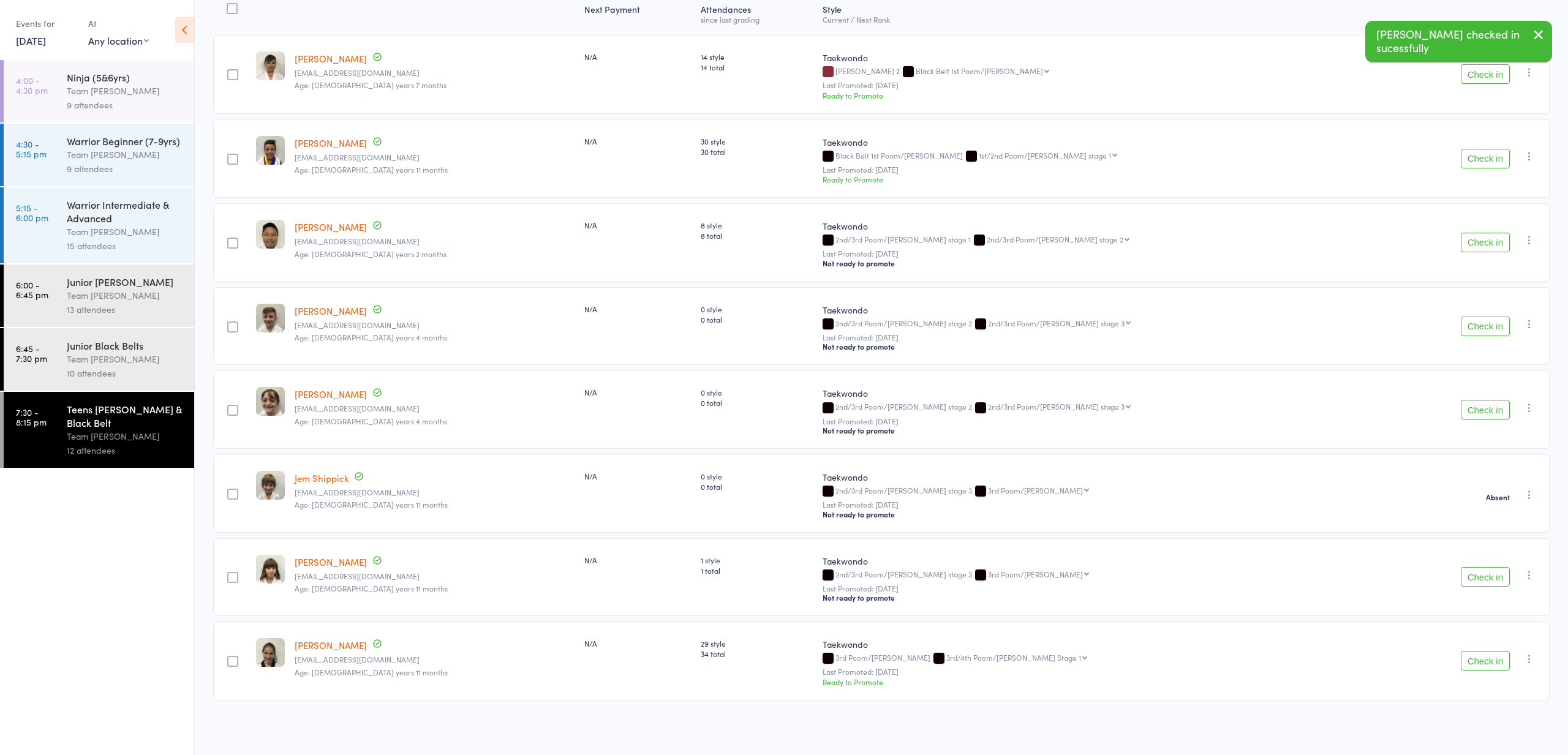
scroll to position [169, 0]
click at [1482, 576] on button "Check in" at bounding box center [1485, 576] width 49 height 19
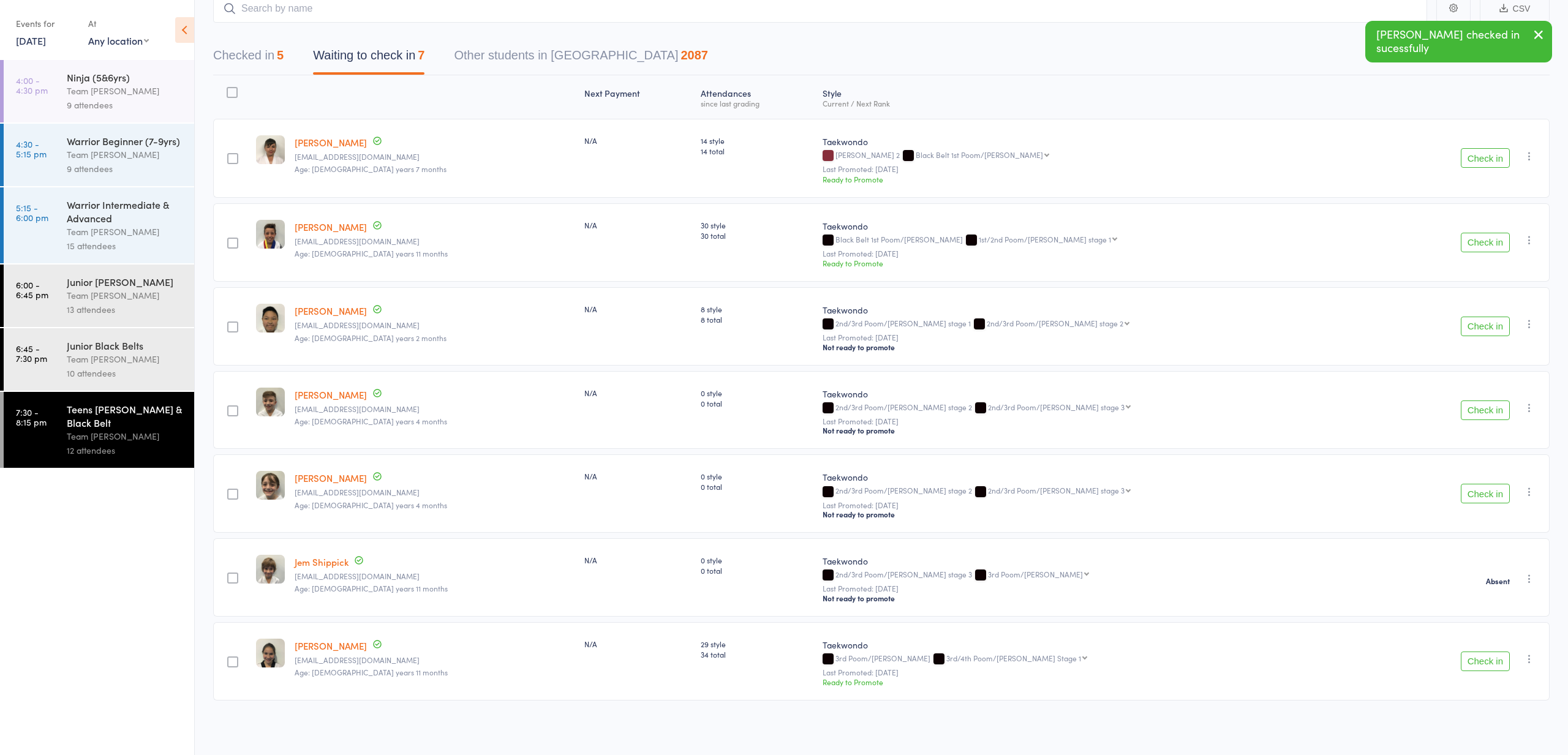
click at [1479, 161] on button "Check in" at bounding box center [1485, 158] width 49 height 19
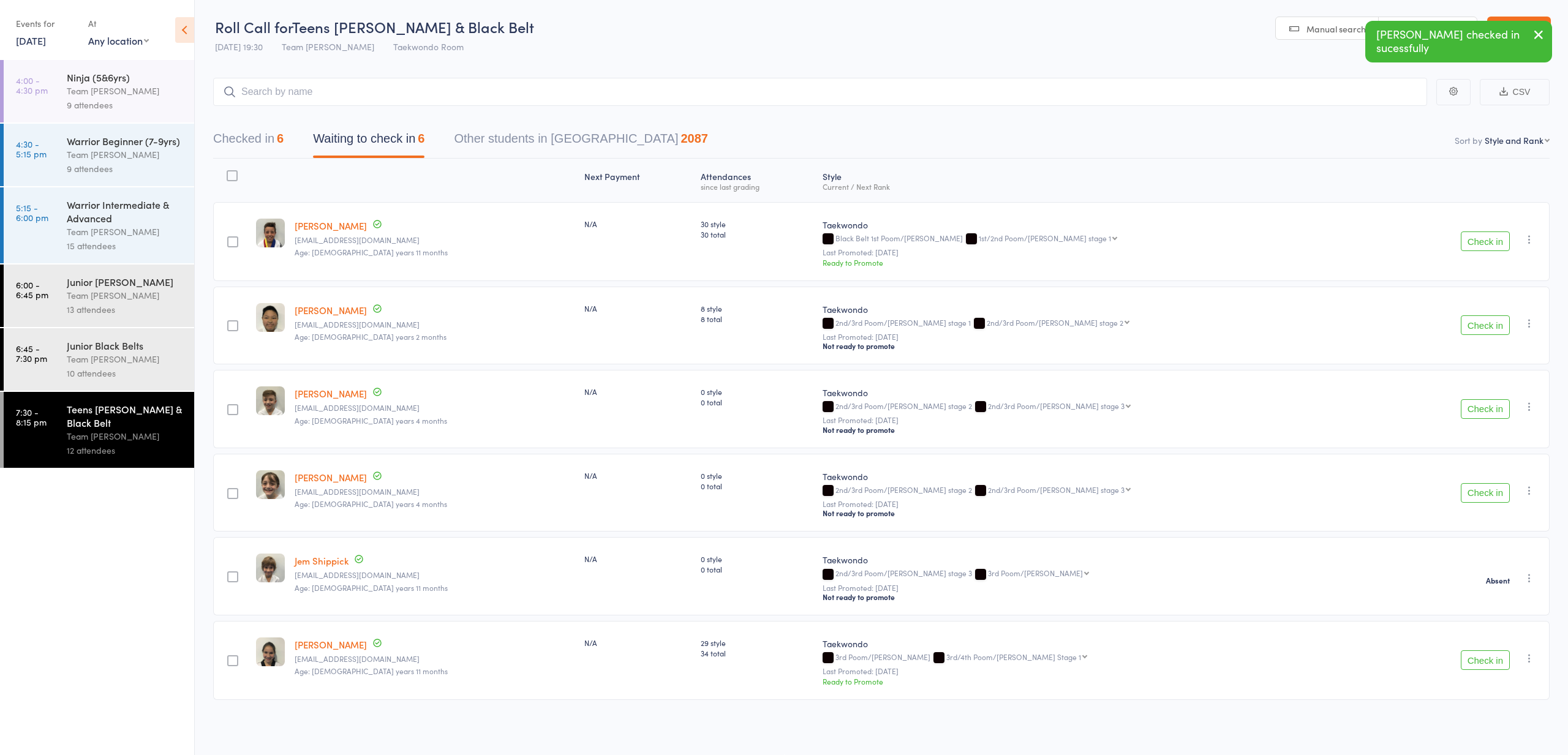
scroll to position [1, 0]
click at [1484, 326] on button "Check in" at bounding box center [1485, 325] width 49 height 19
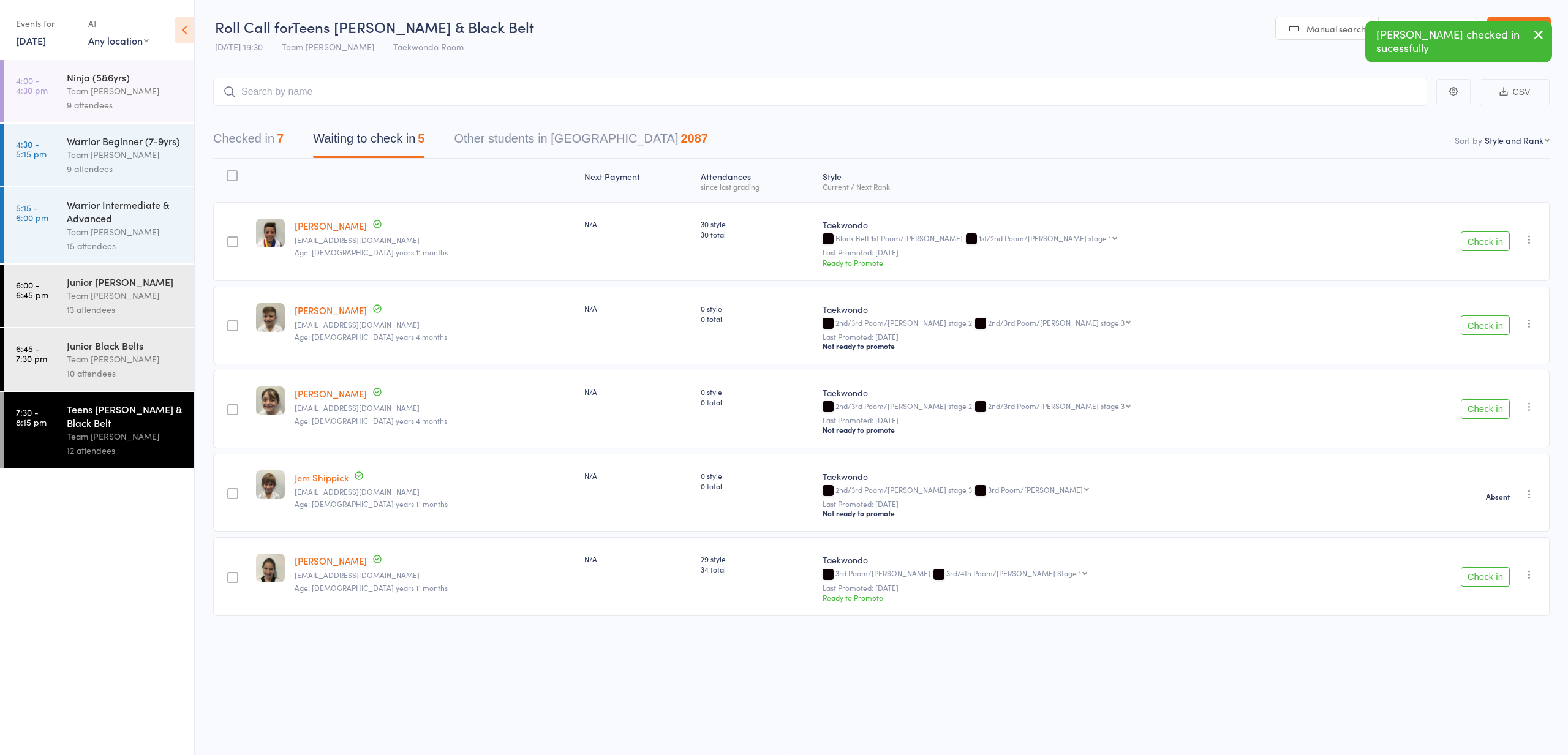
click at [1486, 242] on button "Check in" at bounding box center [1485, 241] width 49 height 19
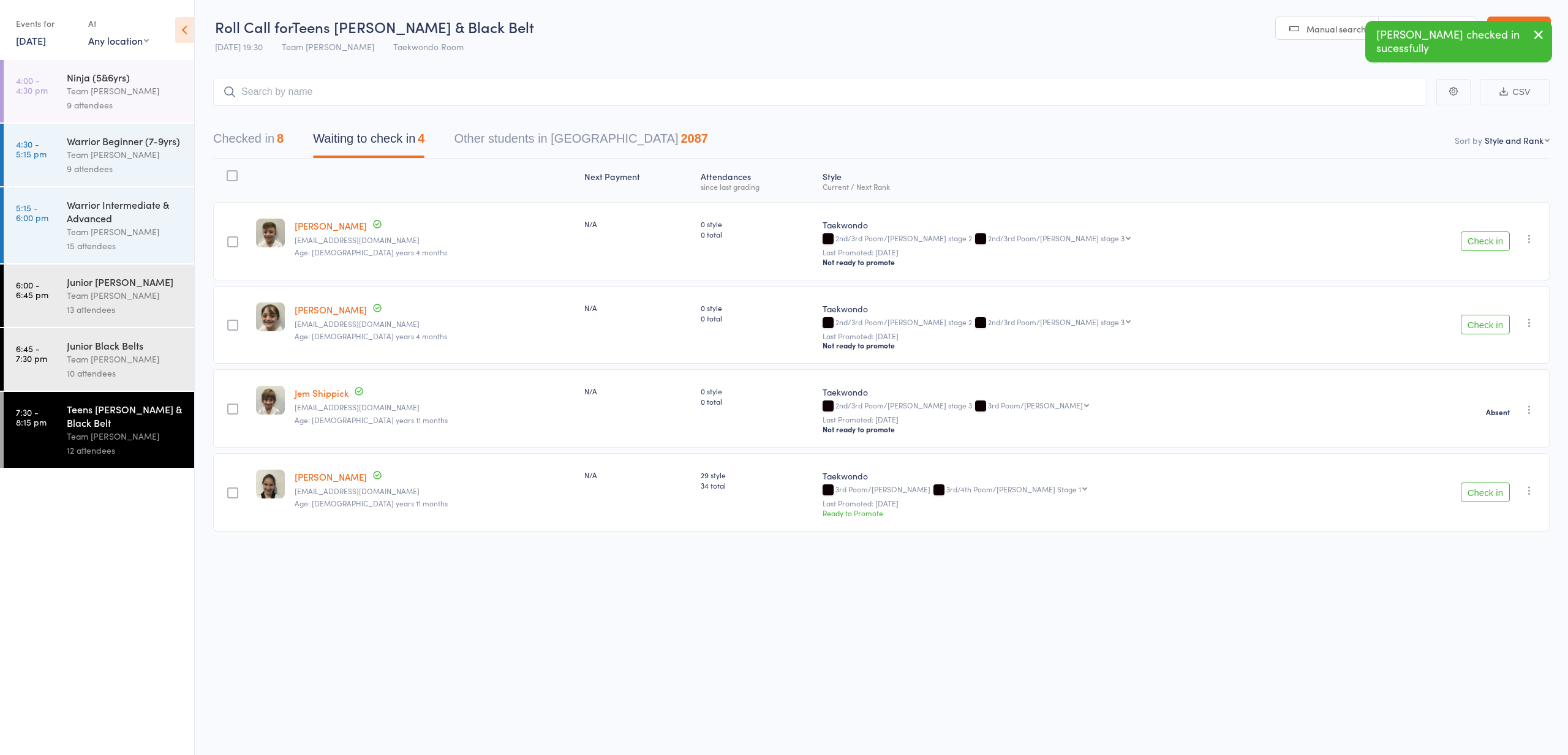
click at [1528, 236] on icon "button" at bounding box center [1530, 238] width 12 height 12
click at [1511, 376] on li "Mark absent" at bounding box center [1485, 378] width 101 height 16
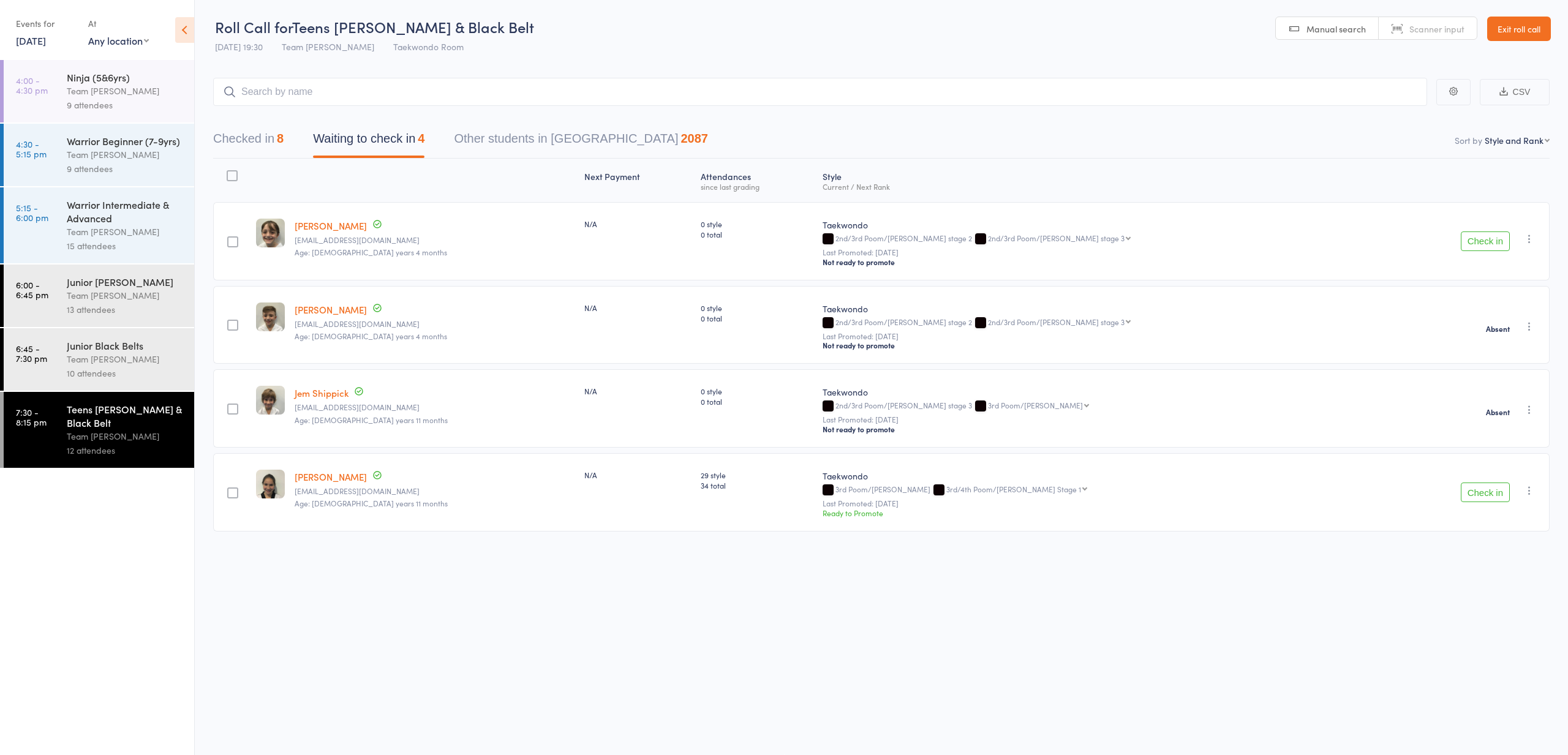
click at [1529, 237] on icon "button" at bounding box center [1530, 238] width 12 height 12
click at [1504, 382] on li "Mark absent" at bounding box center [1485, 378] width 101 height 16
click at [1528, 488] on icon "button" at bounding box center [1530, 490] width 12 height 12
click at [1482, 630] on li "Mark absent" at bounding box center [1485, 629] width 101 height 16
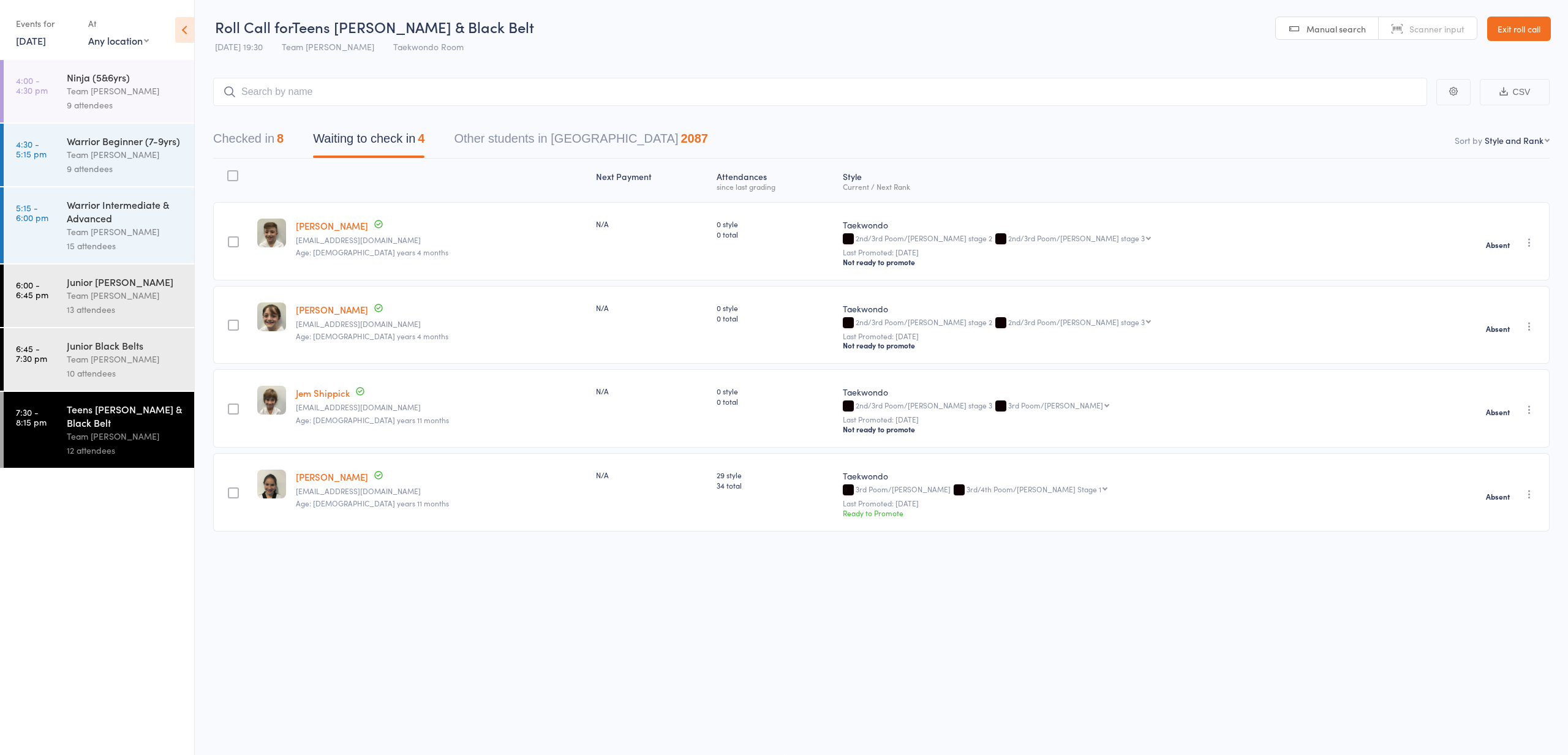
click at [238, 136] on button "Checked in 8" at bounding box center [248, 142] width 70 height 33
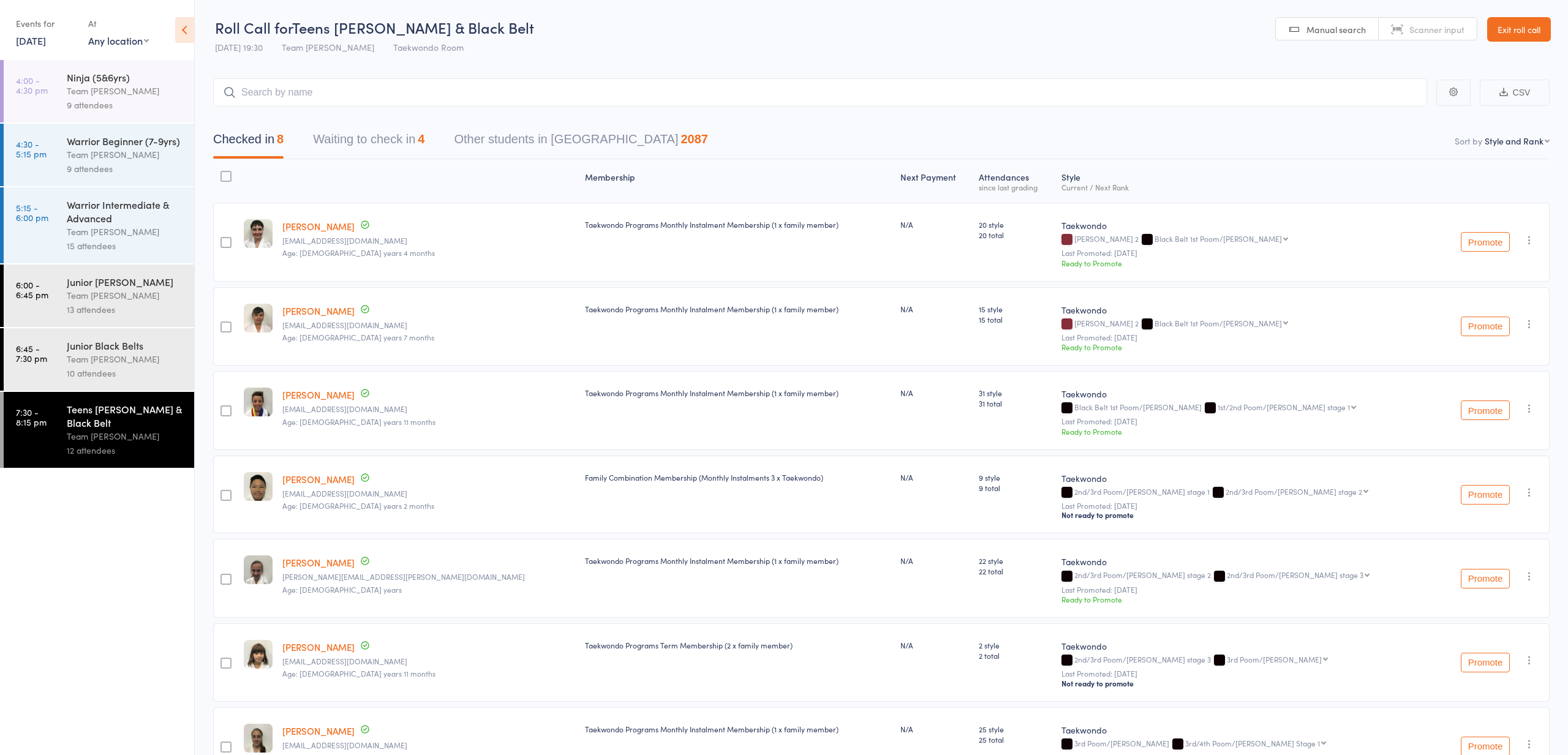
scroll to position [0, 0]
click at [1515, 33] on link "Exit roll call" at bounding box center [1519, 30] width 63 height 25
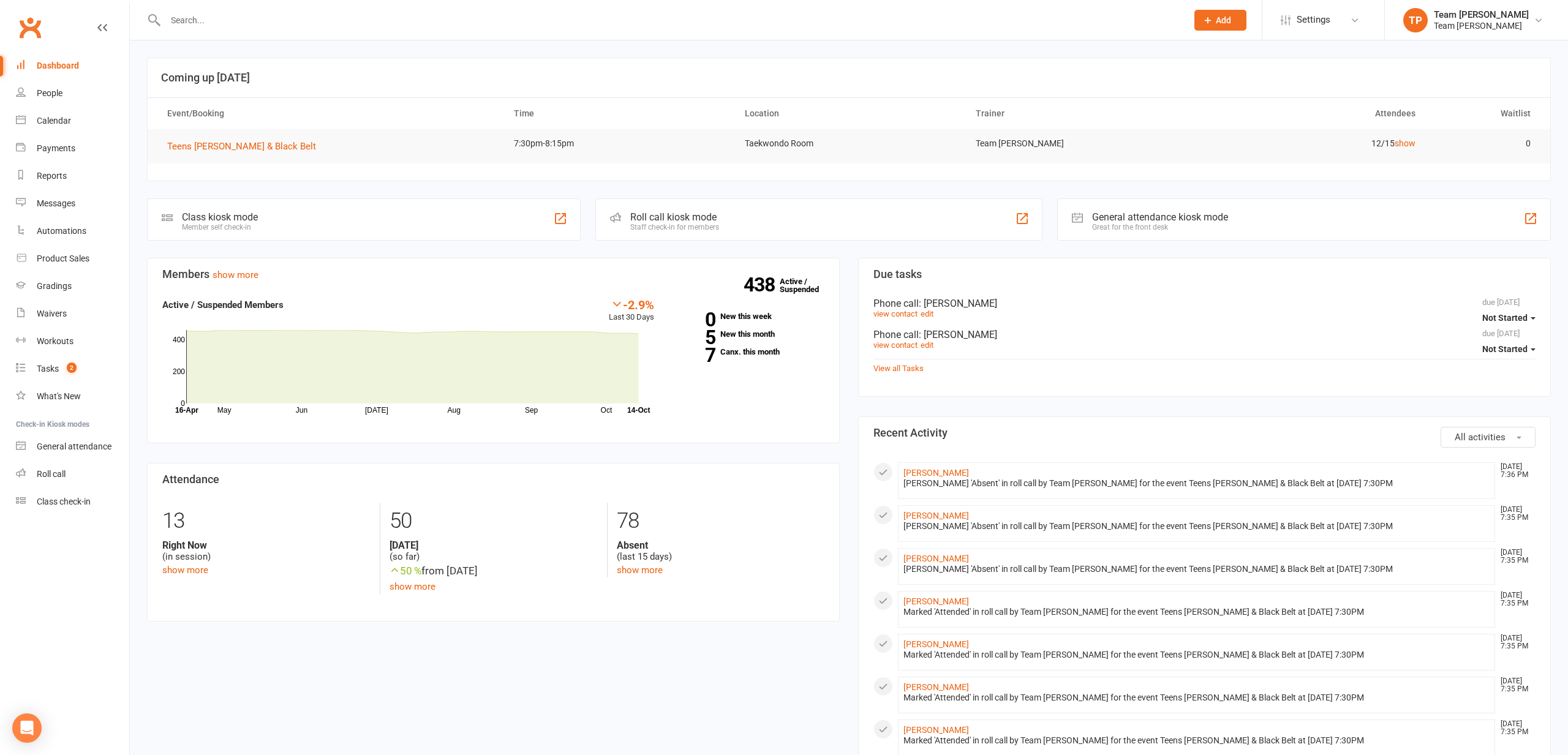
click at [55, 121] on div "Calendar" at bounding box center [54, 121] width 35 height 10
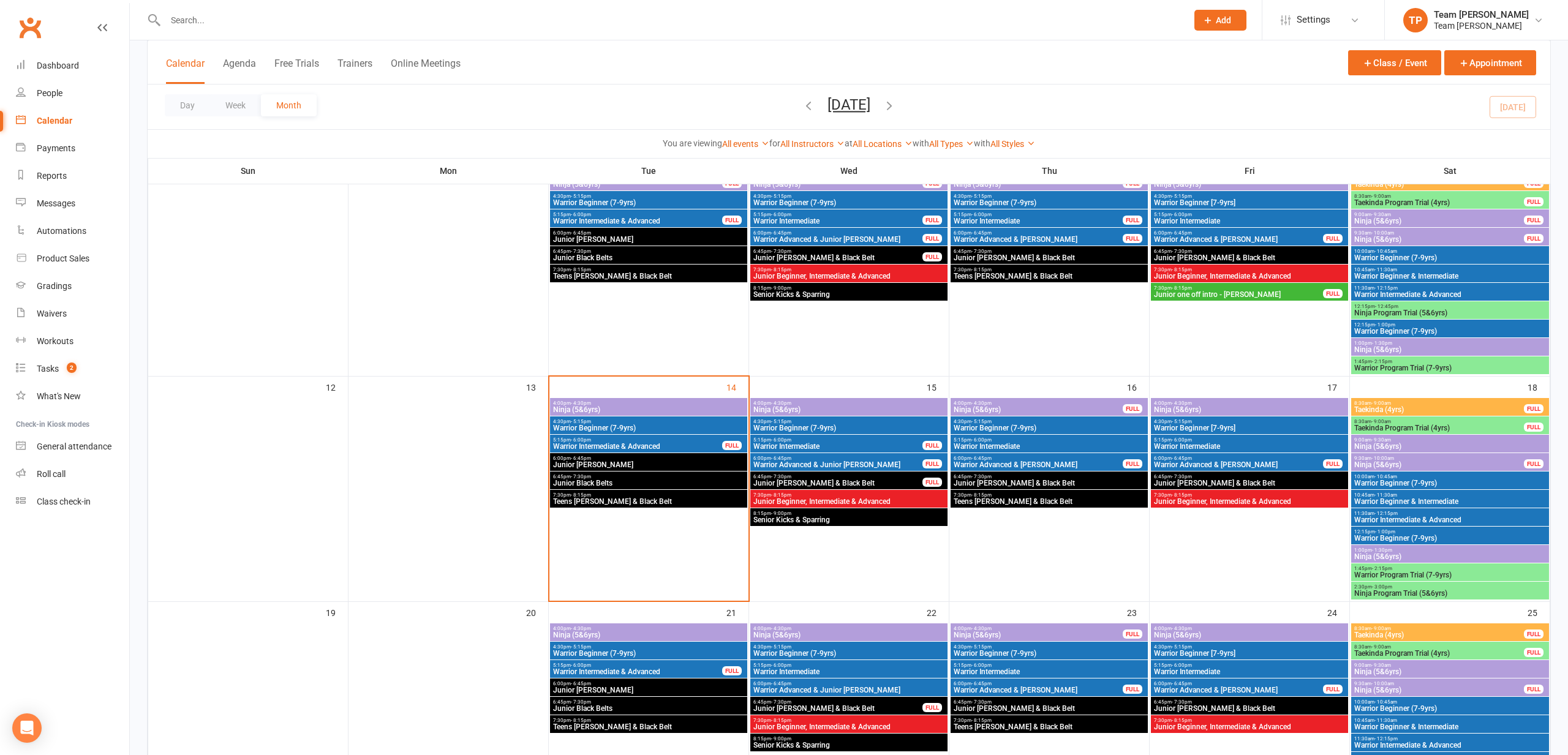
scroll to position [315, 0]
